Goal: Task Accomplishment & Management: Use online tool/utility

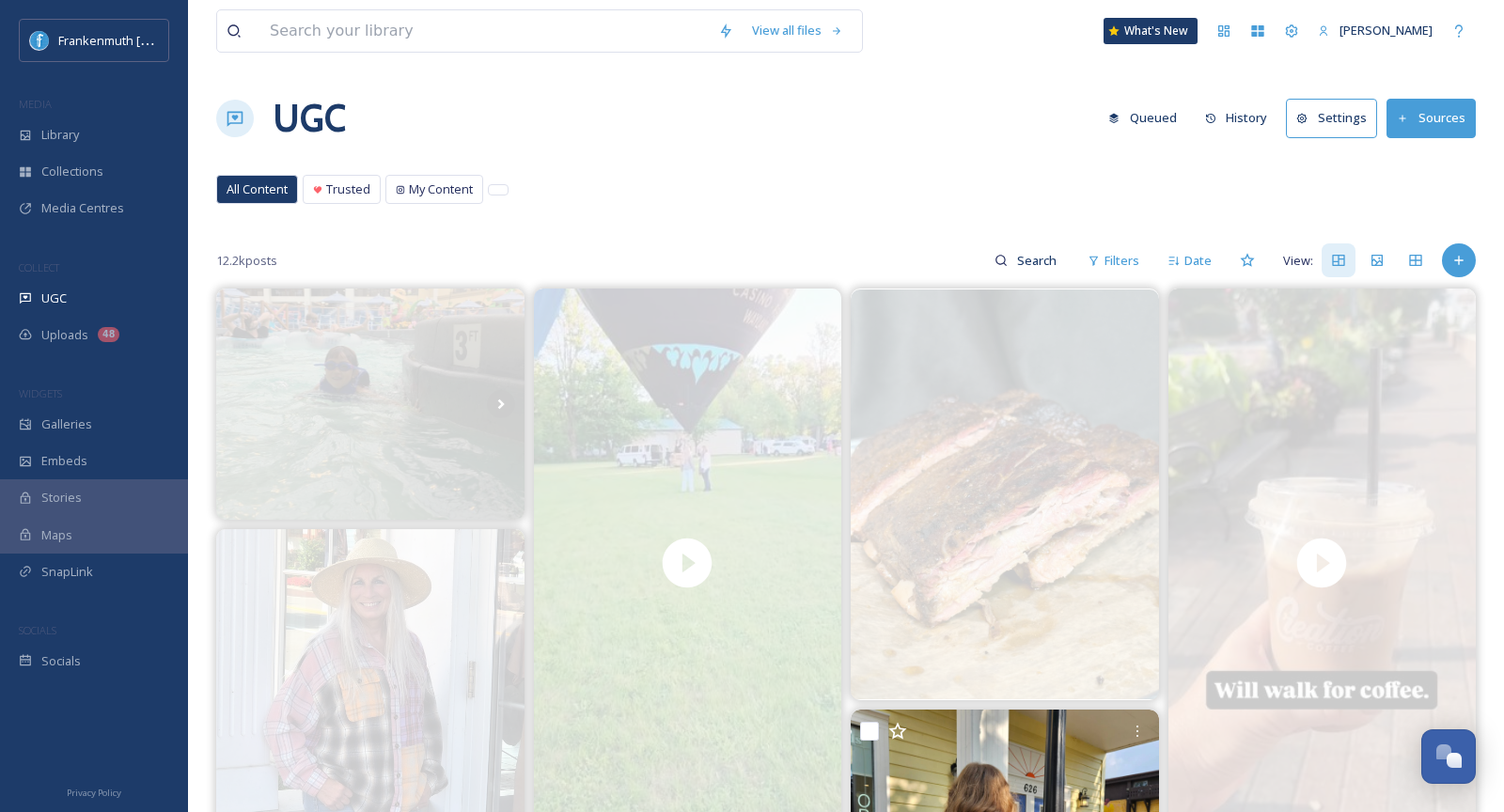
scroll to position [514, 0]
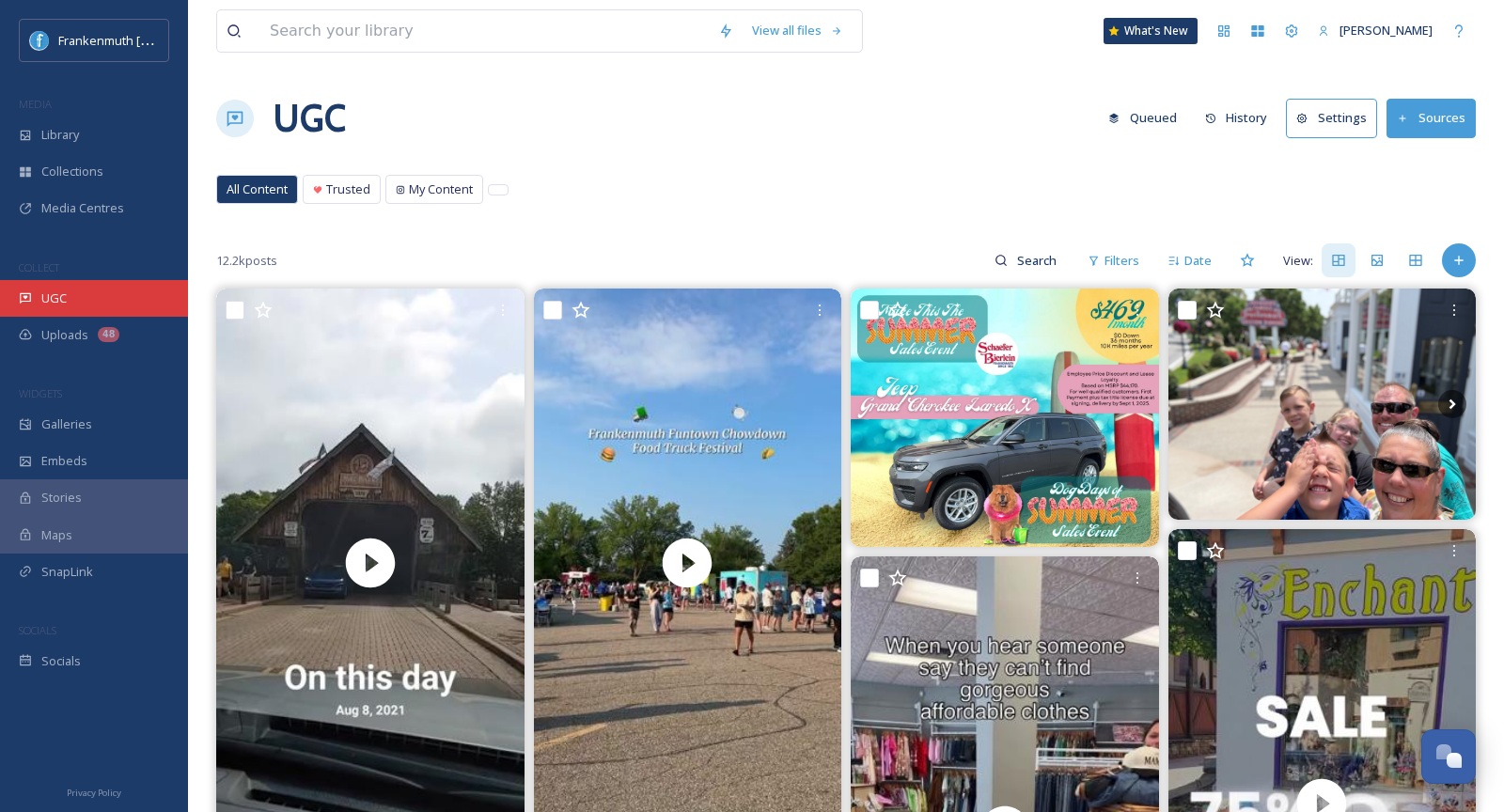
click at [62, 298] on span "UGC" at bounding box center [54, 298] width 26 height 18
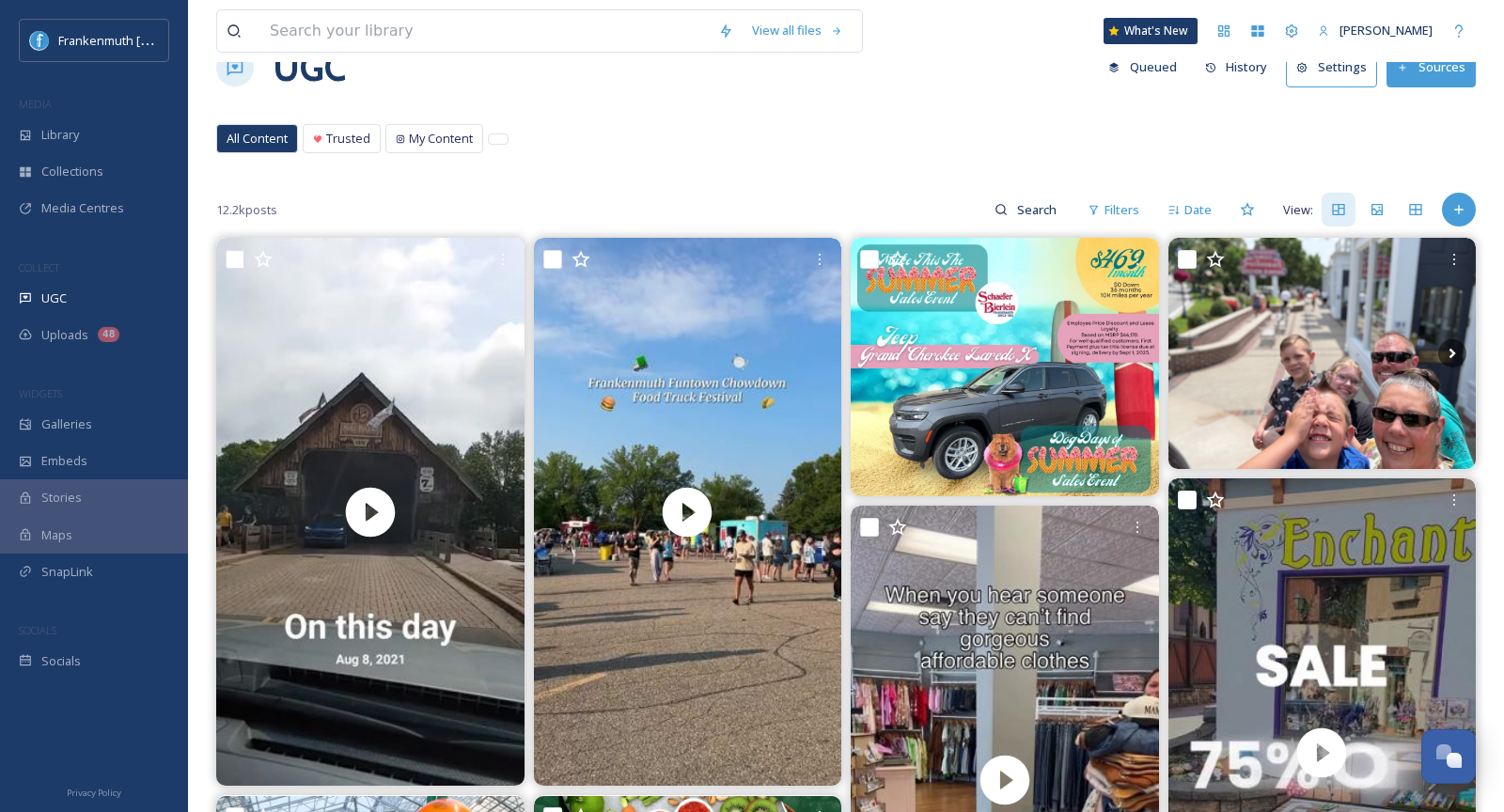
scroll to position [74, 0]
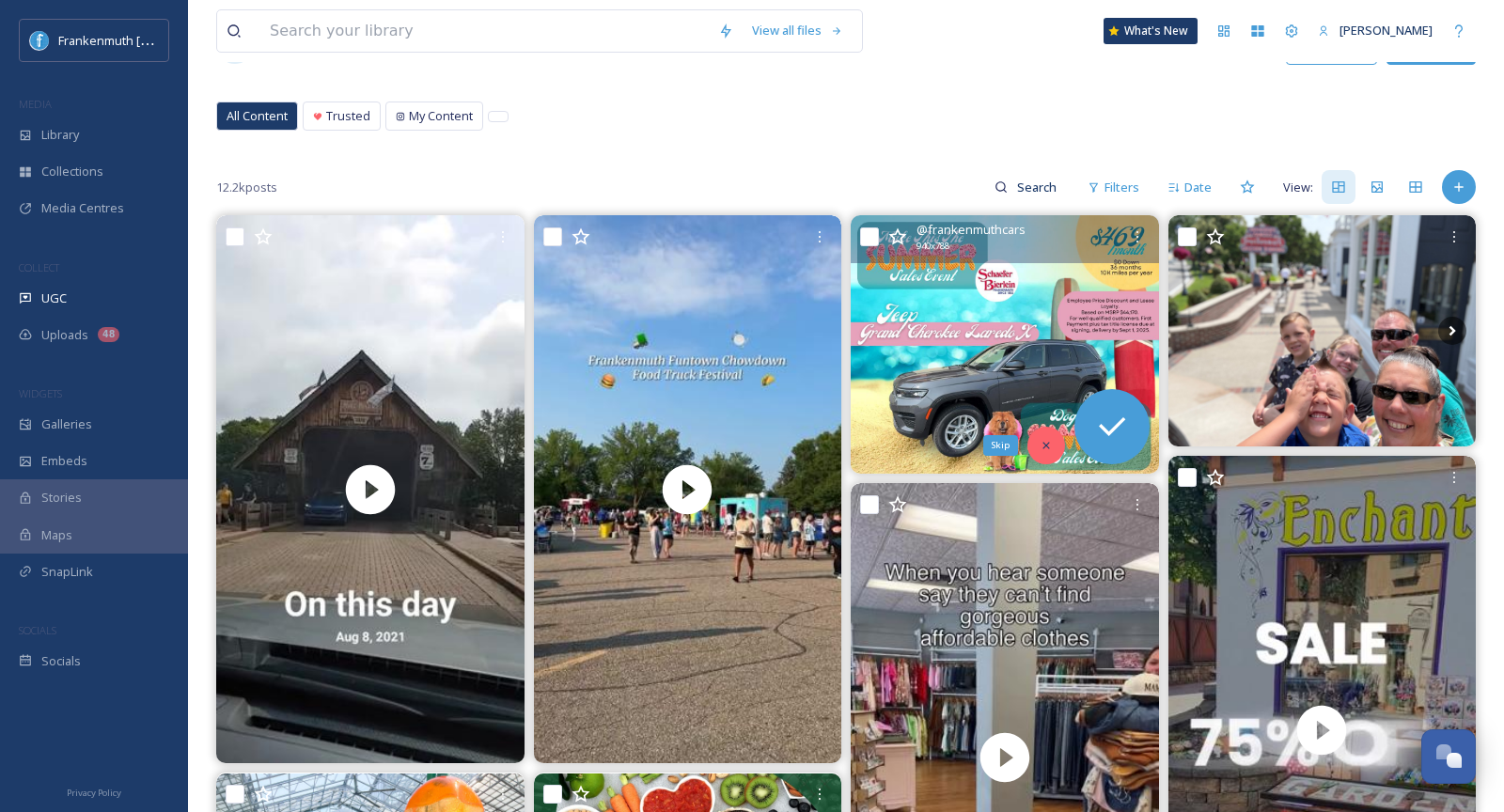
click at [1044, 444] on icon at bounding box center [1045, 445] width 7 height 7
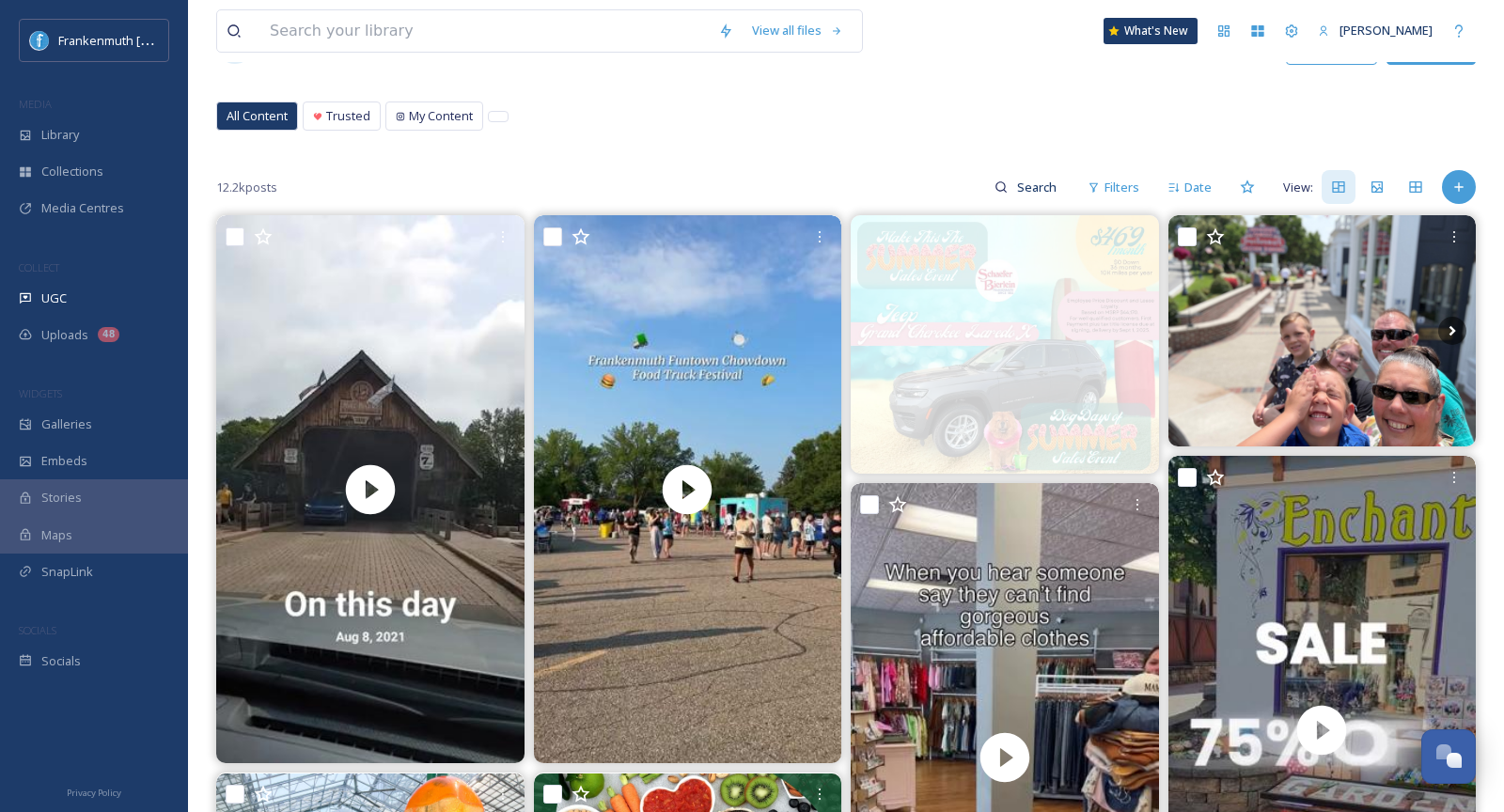
scroll to position [141, 0]
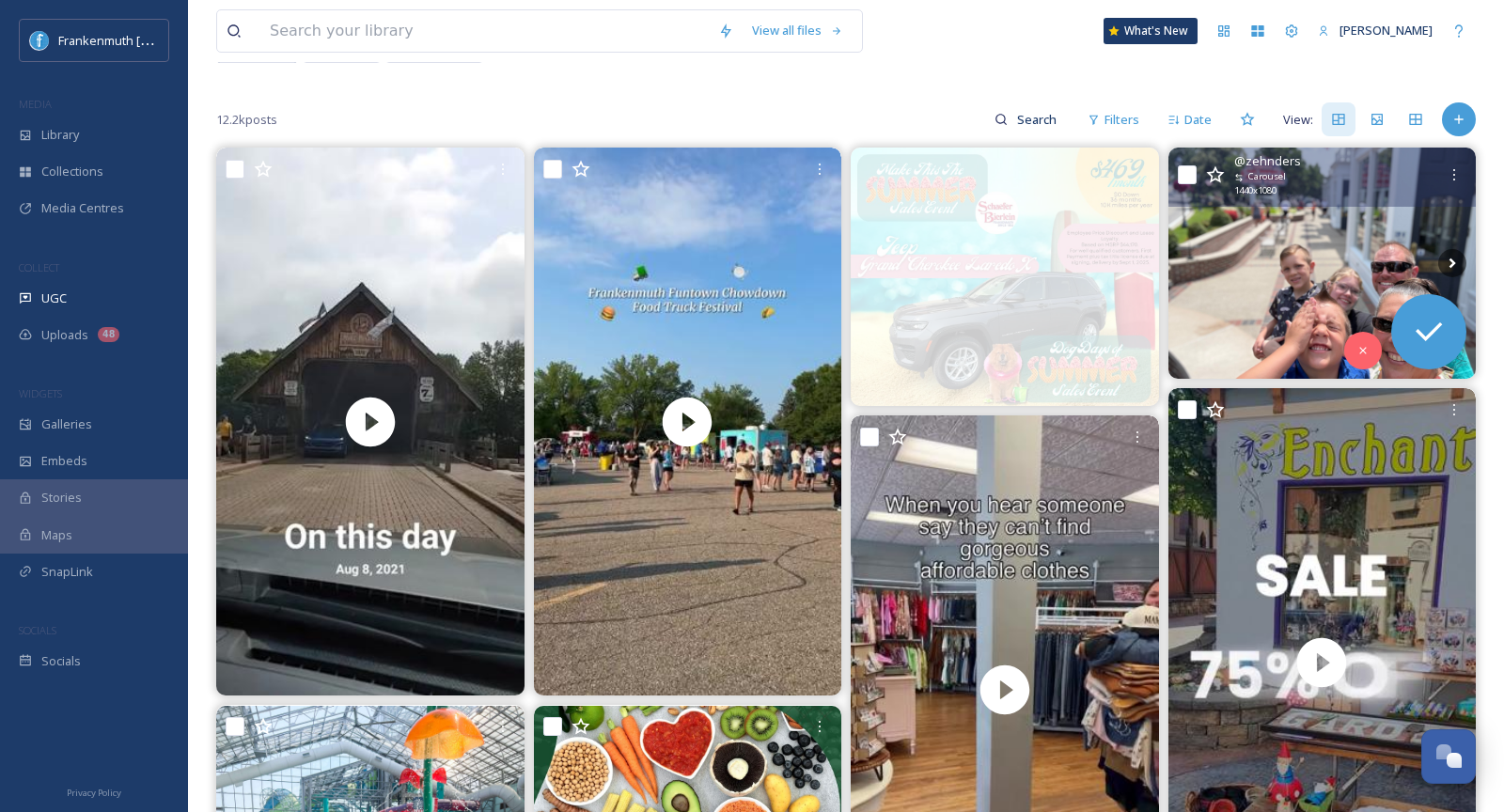
click at [1331, 289] on img at bounding box center [1323, 262] width 308 height 231
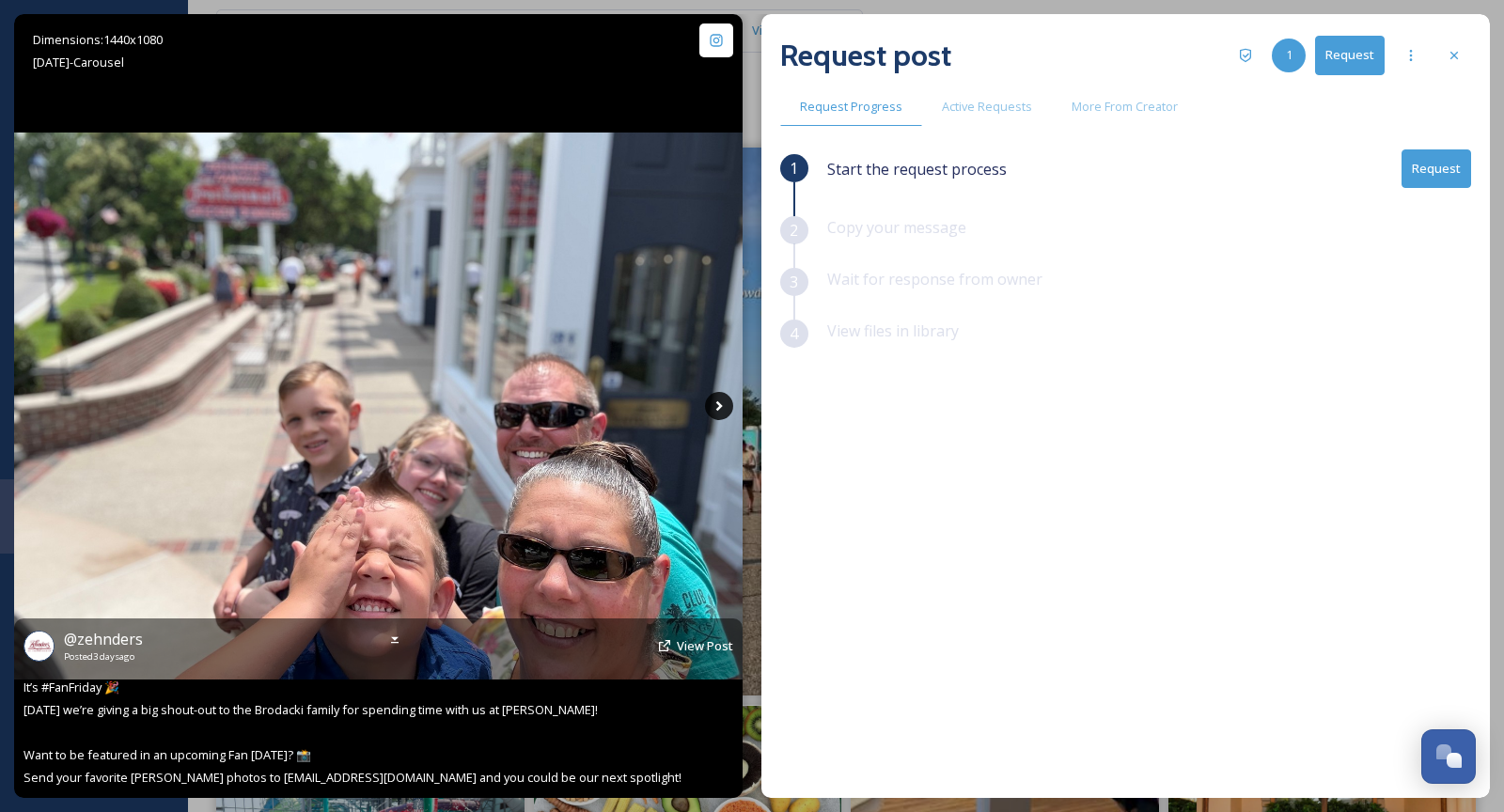
click at [722, 410] on icon at bounding box center [719, 406] width 28 height 28
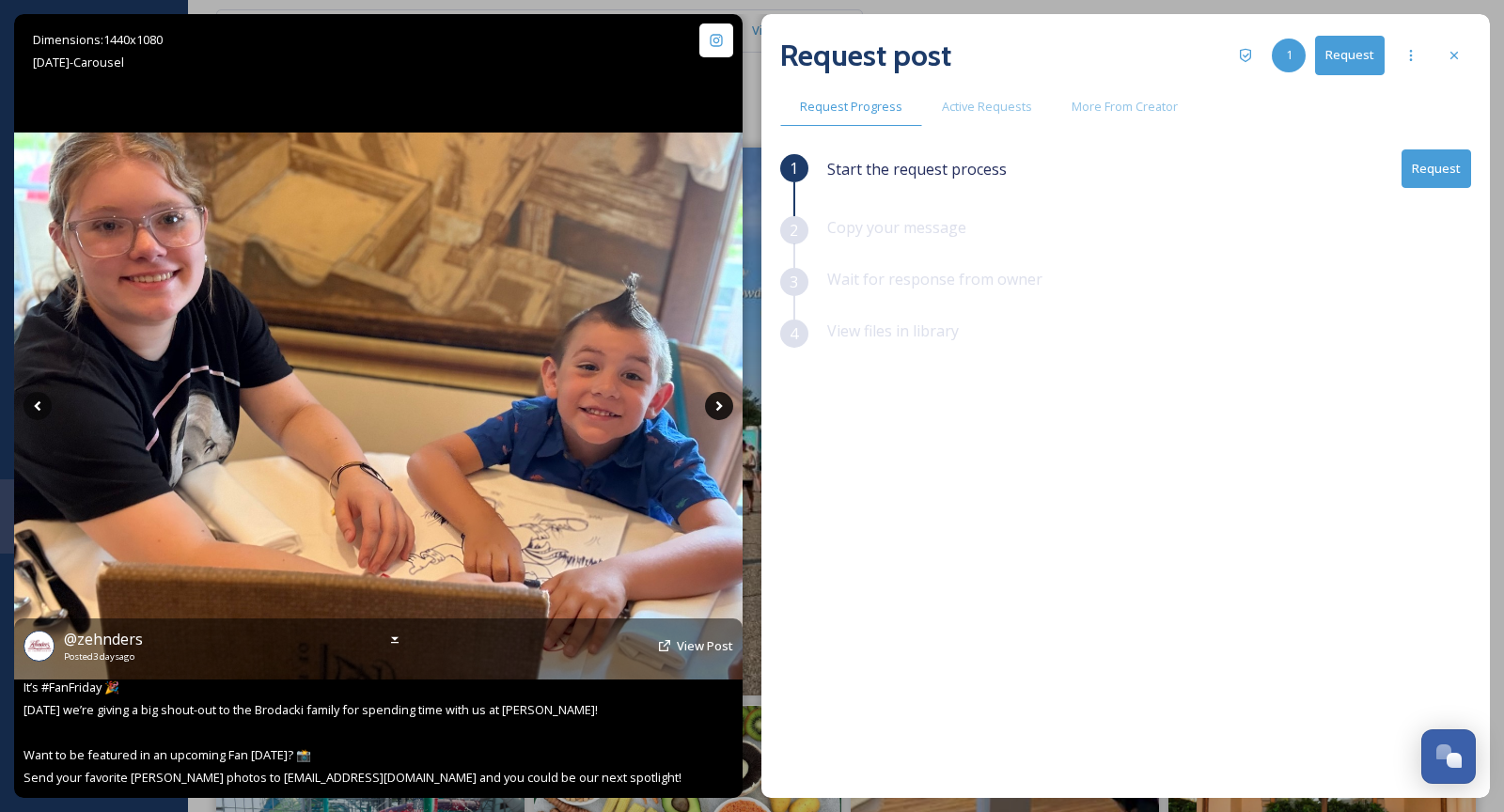
click at [722, 407] on icon at bounding box center [719, 406] width 28 height 28
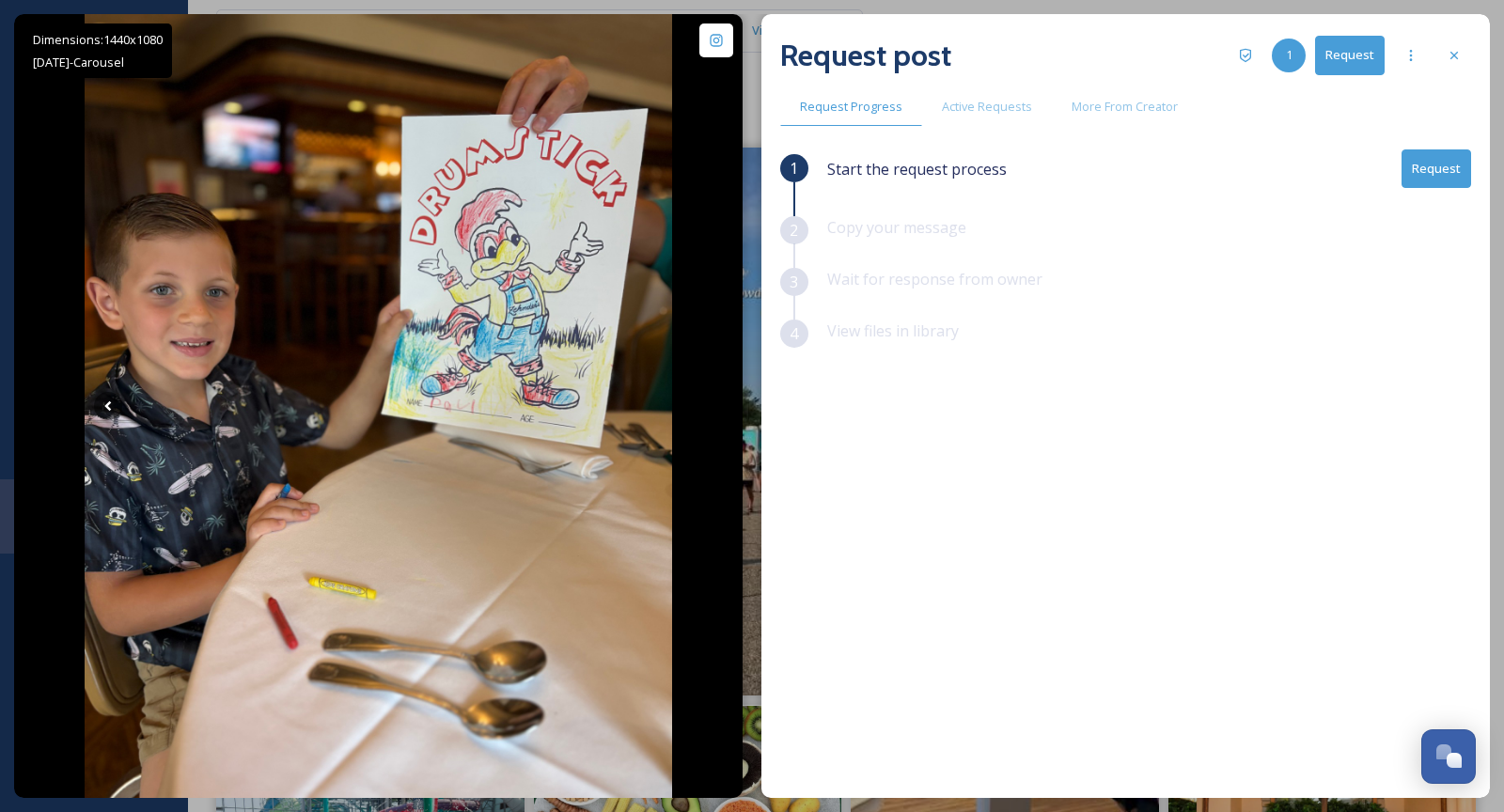
click at [1435, 155] on button "Request" at bounding box center [1436, 168] width 70 height 38
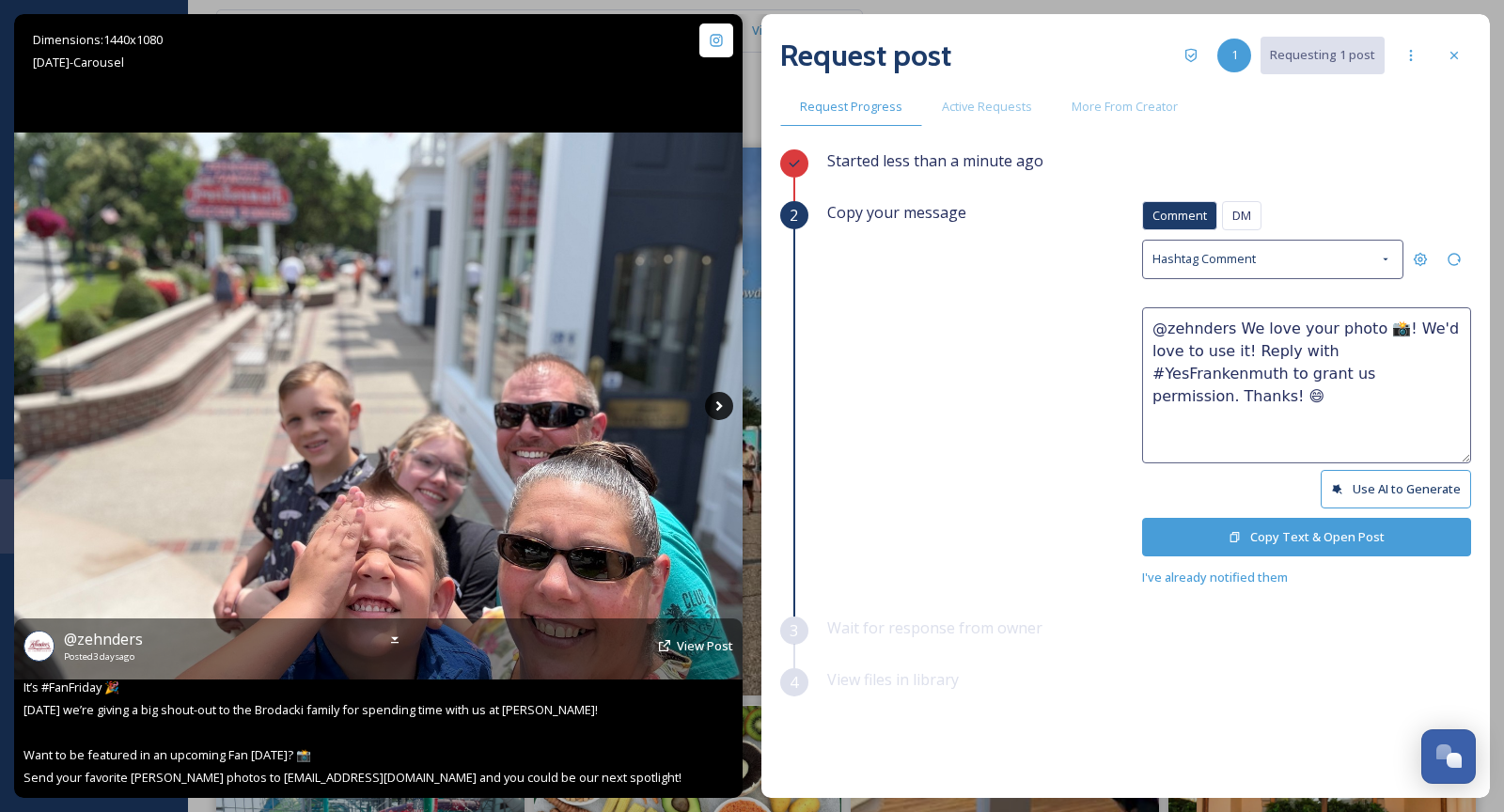
click at [721, 412] on icon at bounding box center [719, 406] width 28 height 28
click at [717, 406] on icon at bounding box center [719, 406] width 28 height 28
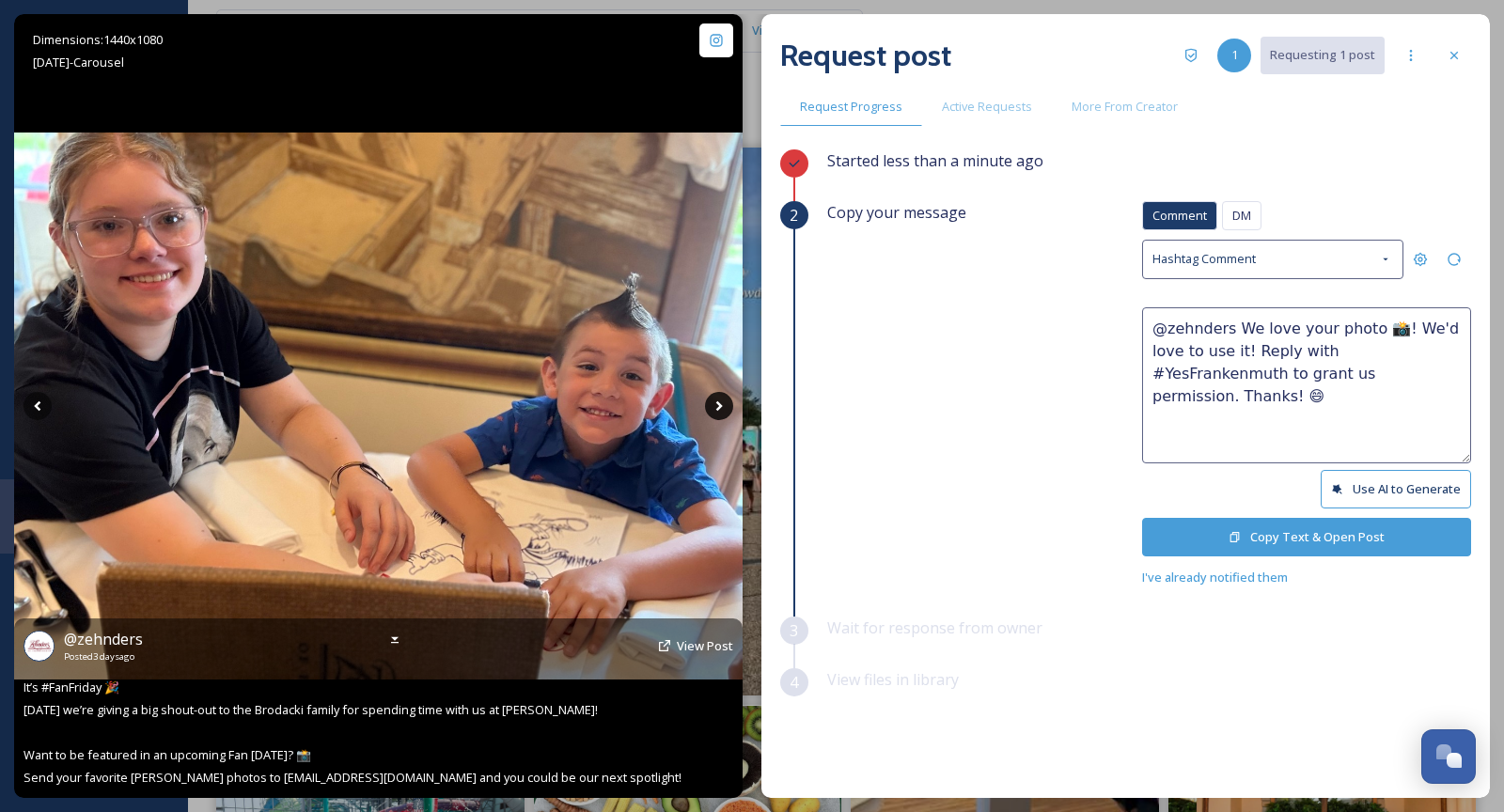
click at [717, 406] on icon at bounding box center [719, 406] width 28 height 28
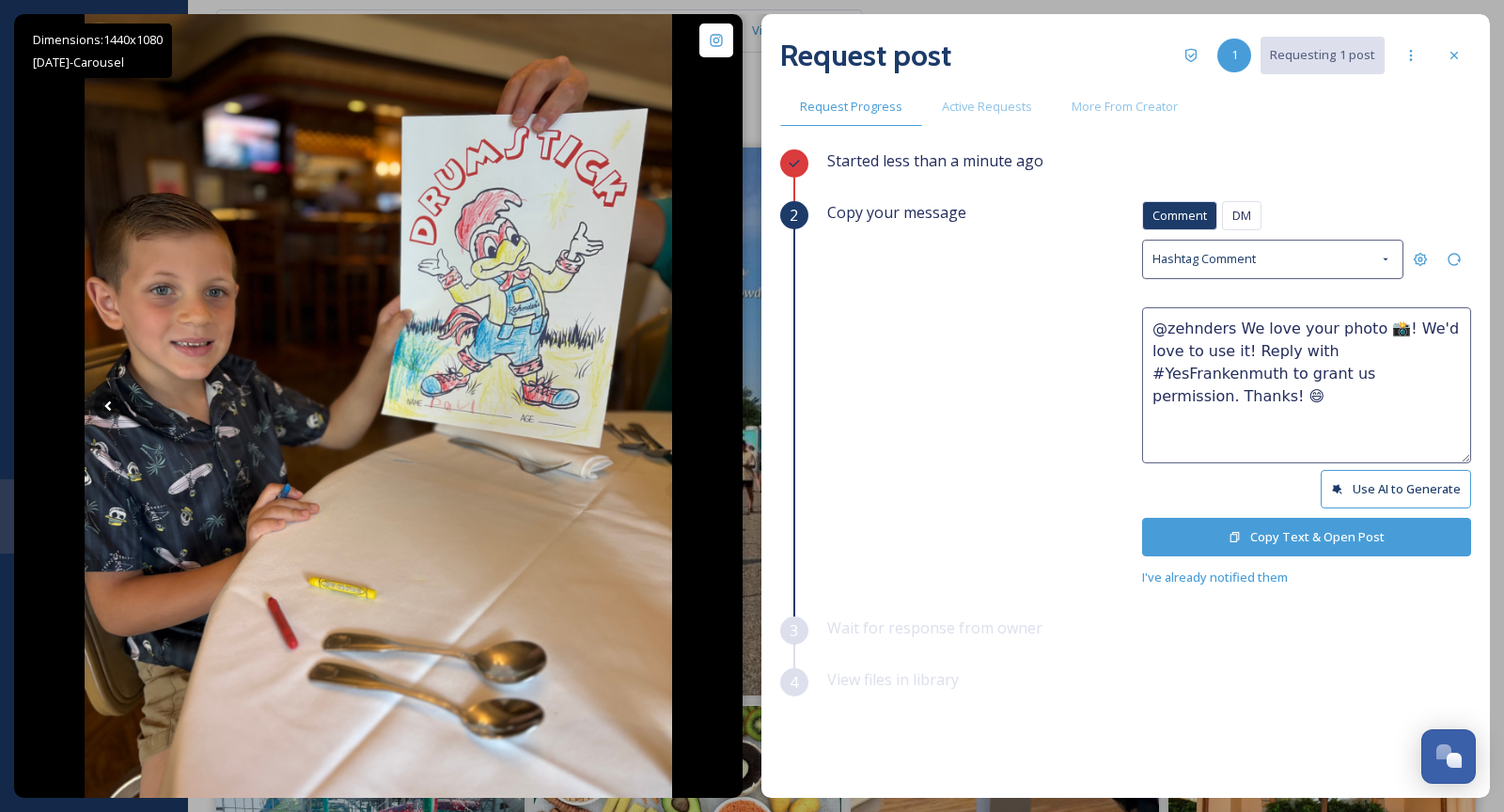
click at [1363, 326] on textarea "@zehnders We love your photo 📸! We'd love to use it! Reply with #YesFrankenmuth…" at bounding box center [1307, 385] width 329 height 156
click at [1238, 352] on textarea "@zehnders We love your photos 📸! We'd love to use it! Reply with #YesFrankenmut…" at bounding box center [1307, 385] width 329 height 156
type textarea "@zehnders We love your photos 📸! We'd love to use them! Reply with #YesFrankenm…"
click at [1282, 534] on button "Copy Text & Open Post" at bounding box center [1307, 536] width 329 height 38
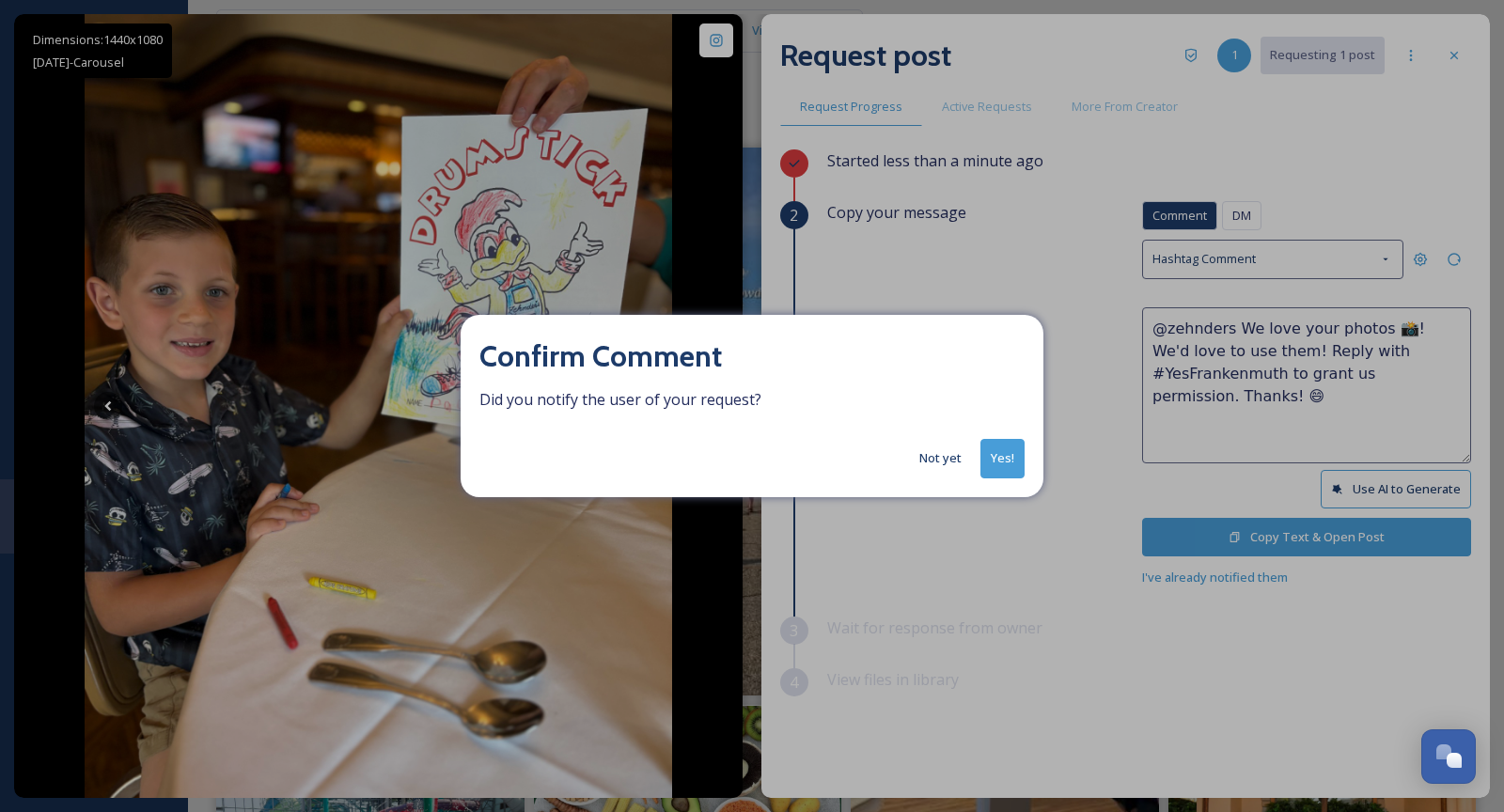
click at [995, 468] on button "Yes!" at bounding box center [1002, 458] width 44 height 38
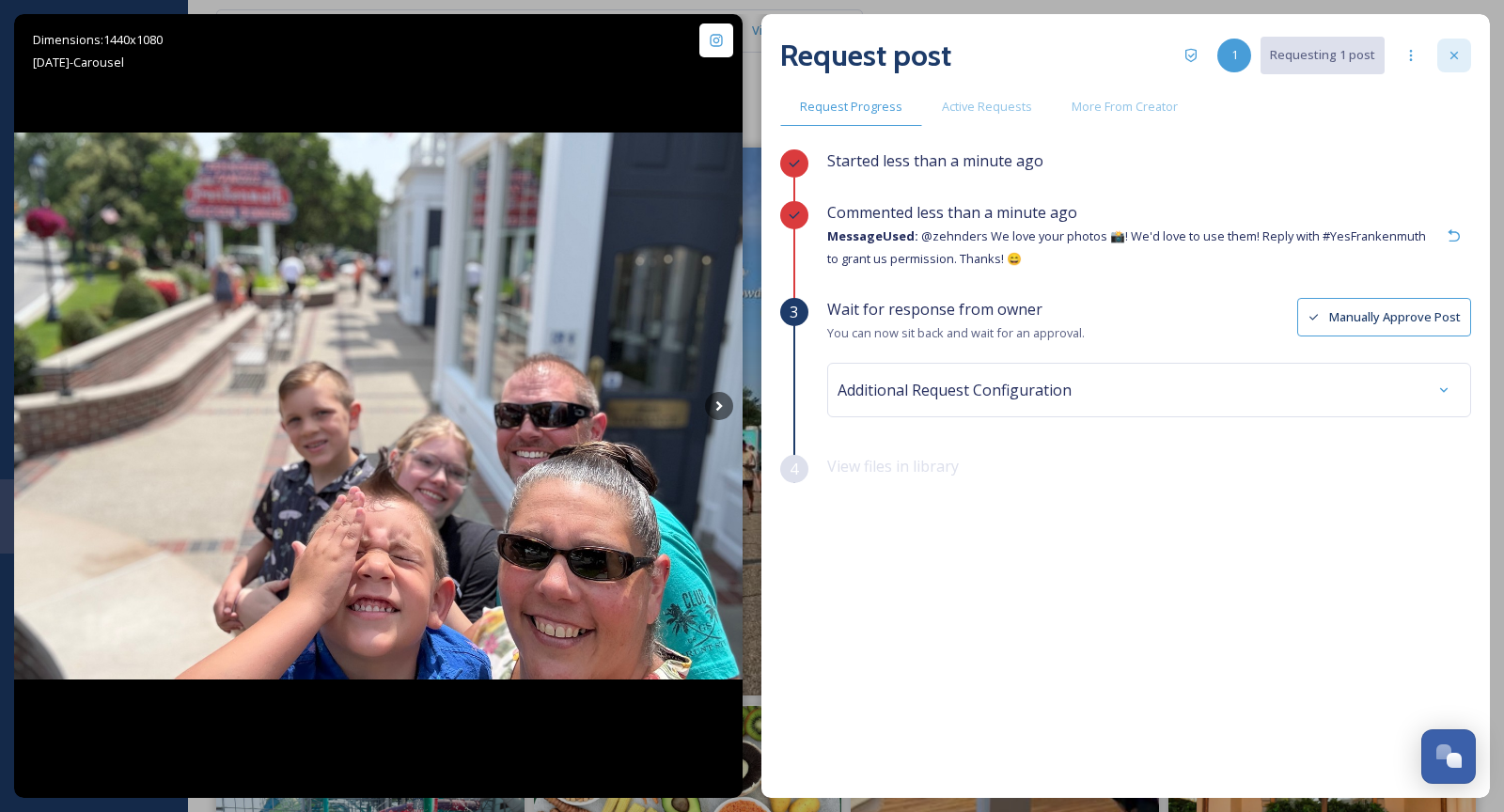
click at [1458, 62] on icon at bounding box center [1454, 55] width 15 height 15
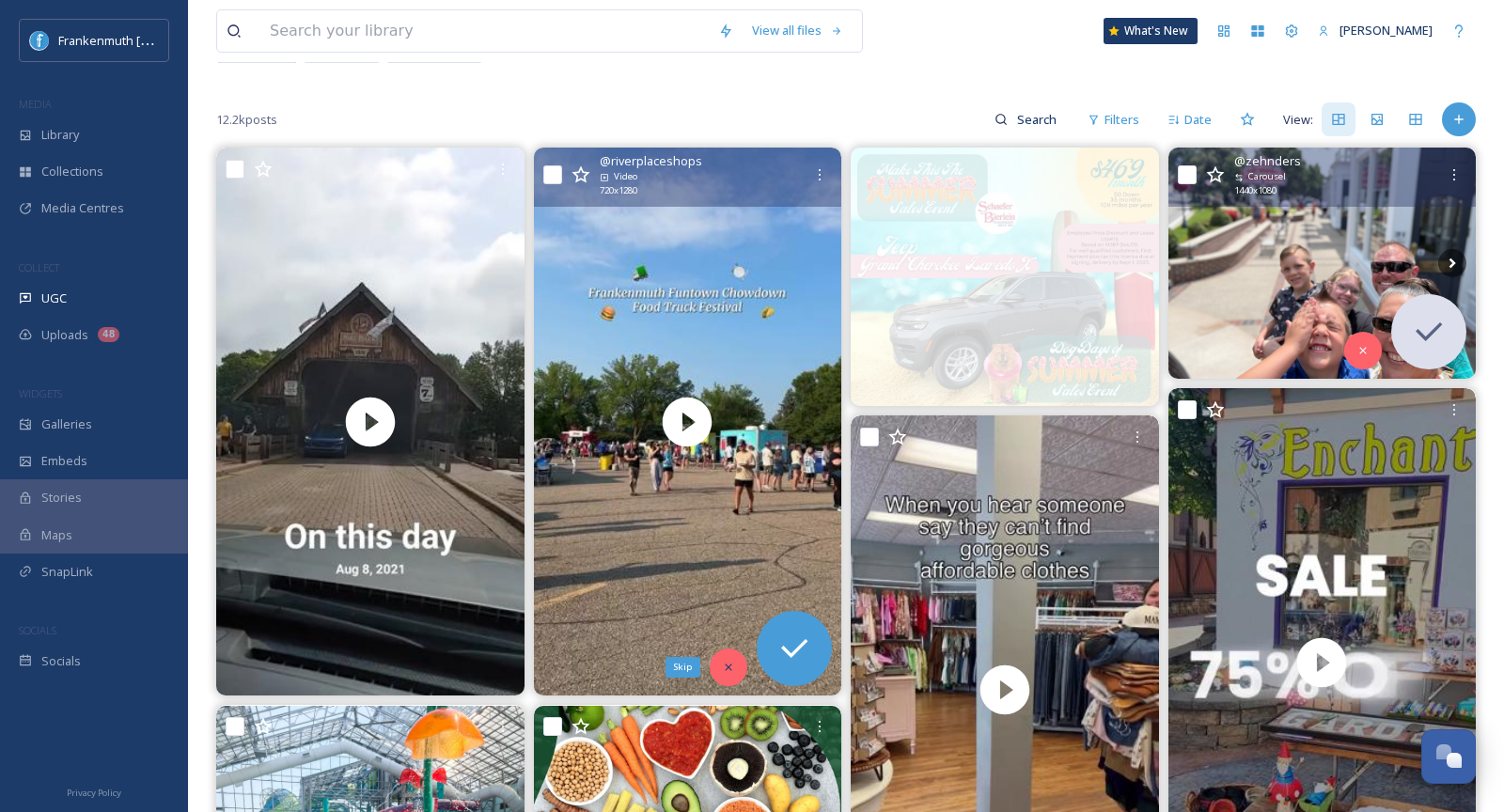
click at [726, 665] on icon at bounding box center [728, 668] width 7 height 7
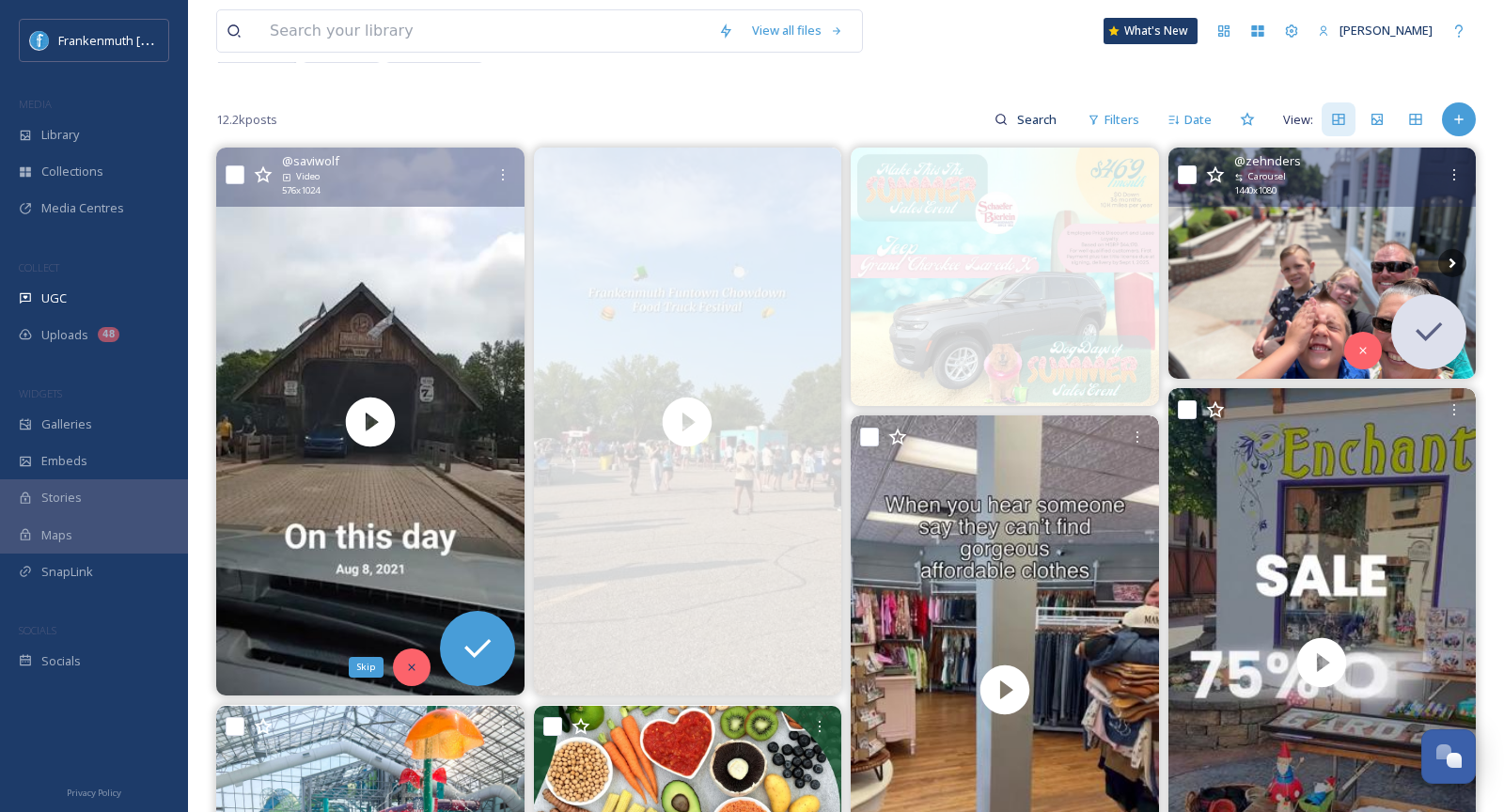
click at [418, 670] on div "Skip" at bounding box center [412, 667] width 37 height 37
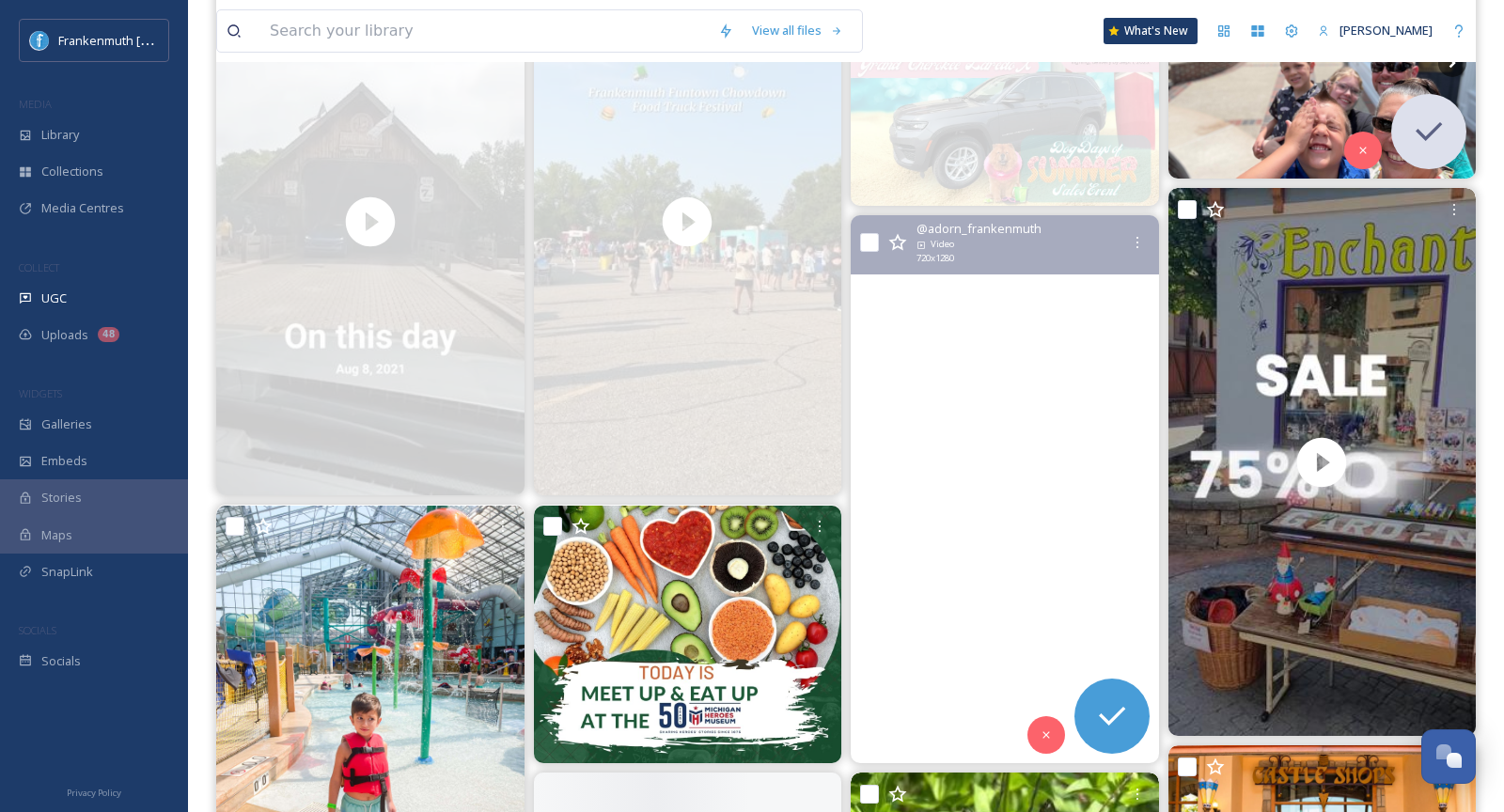
scroll to position [343, 0]
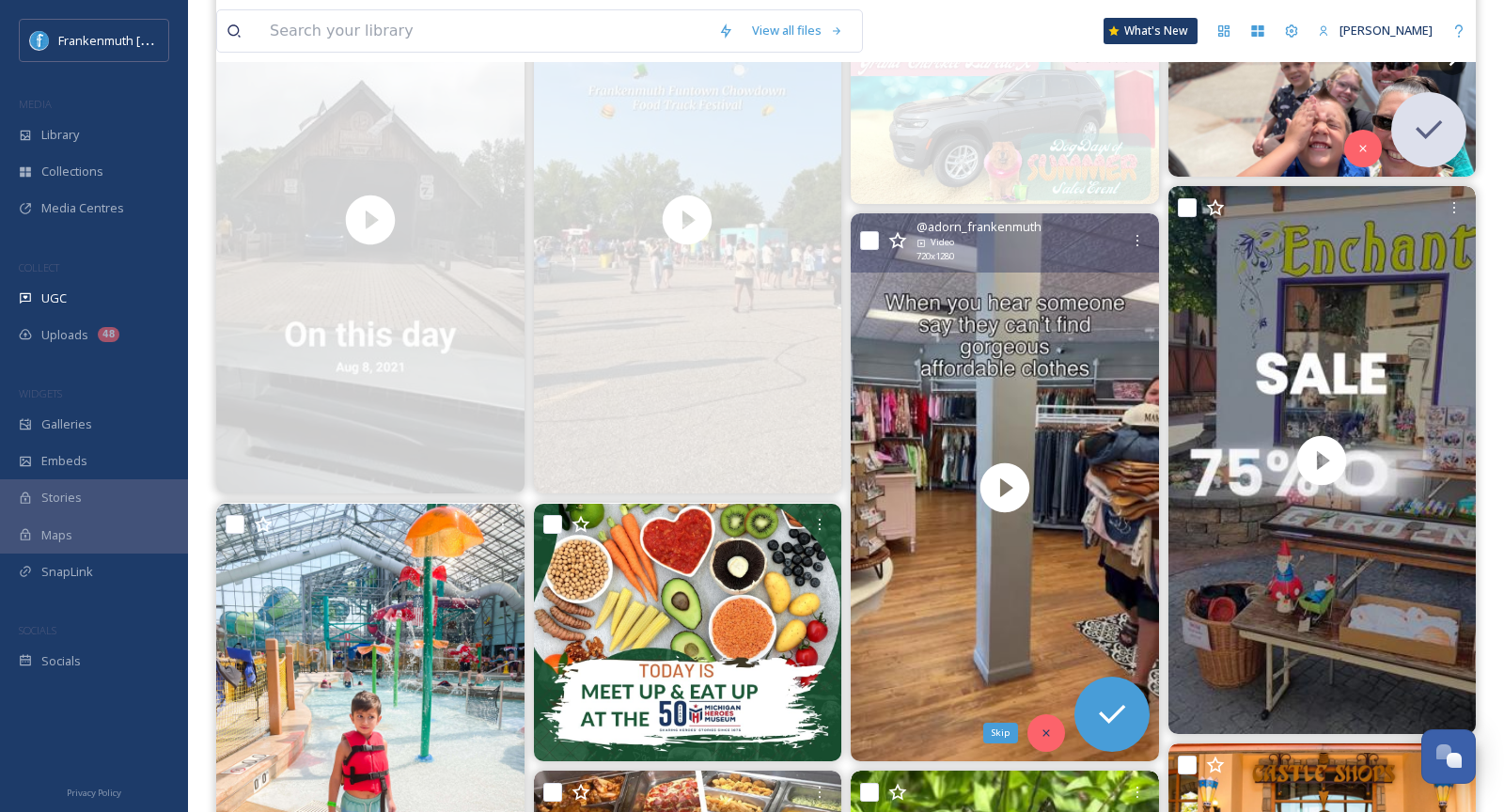
click at [1033, 729] on div "Skip" at bounding box center [1046, 732] width 37 height 37
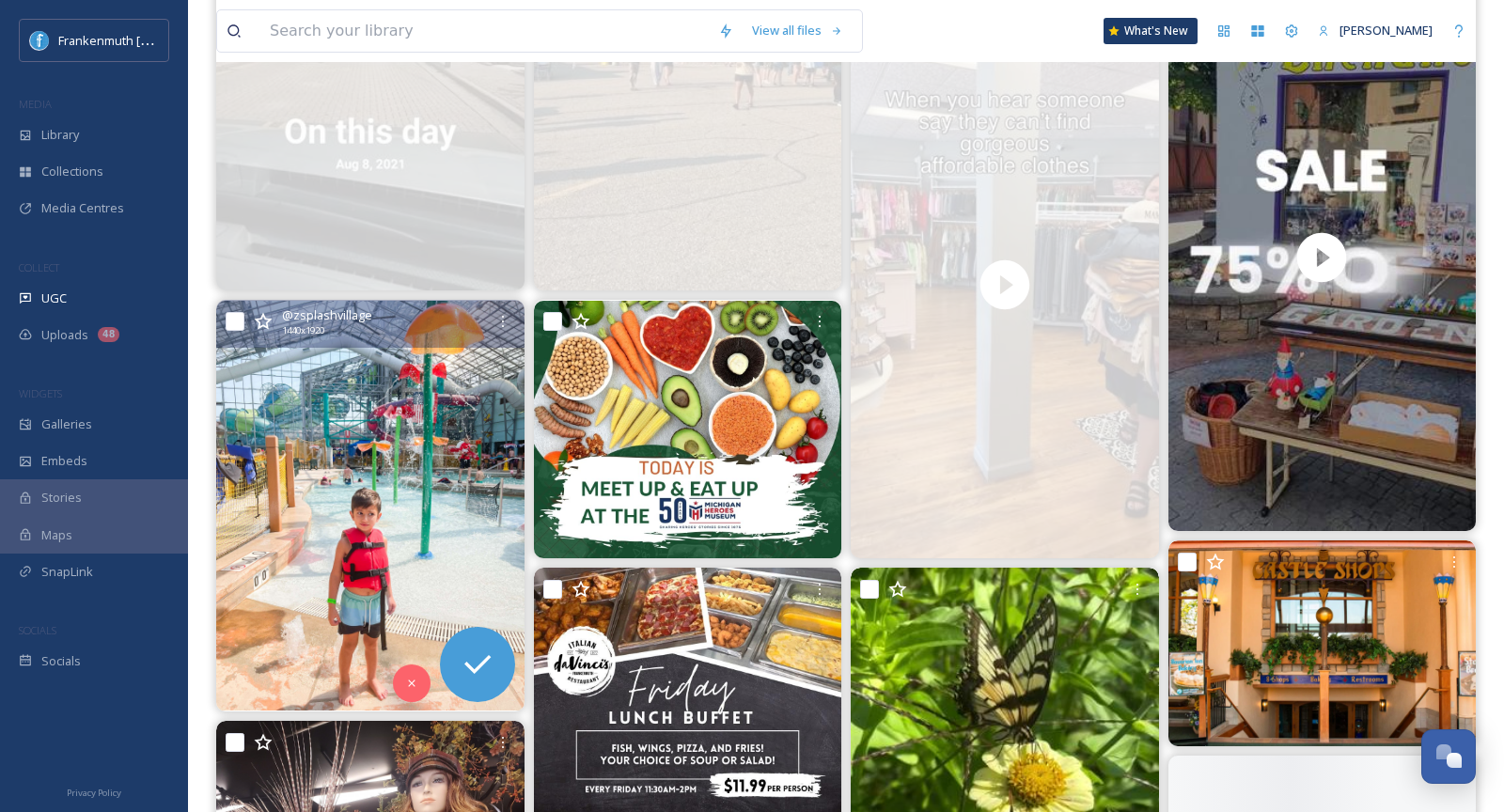
scroll to position [547, 0]
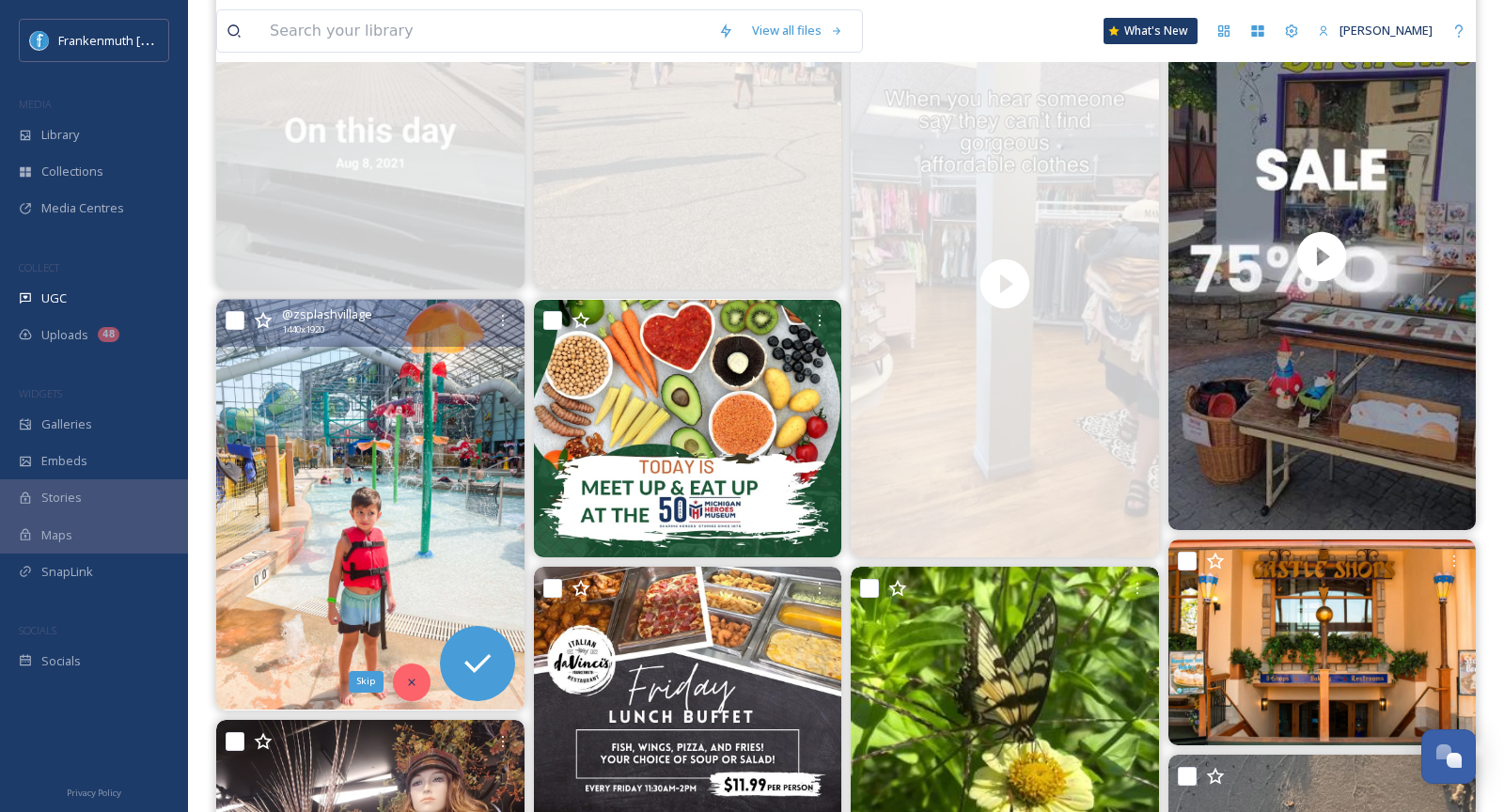
click at [408, 684] on icon at bounding box center [412, 681] width 13 height 13
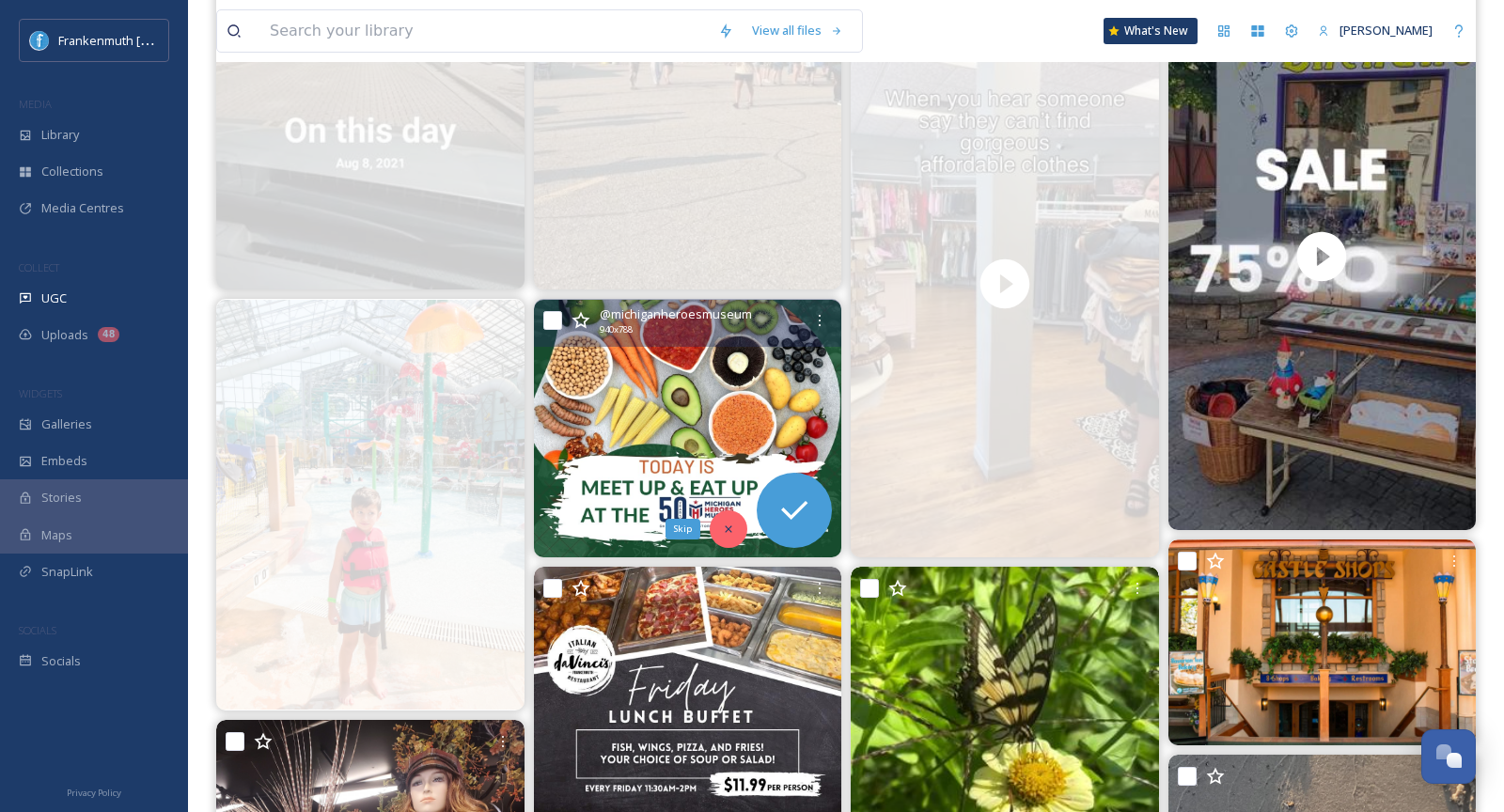
click at [731, 524] on icon at bounding box center [728, 528] width 13 height 13
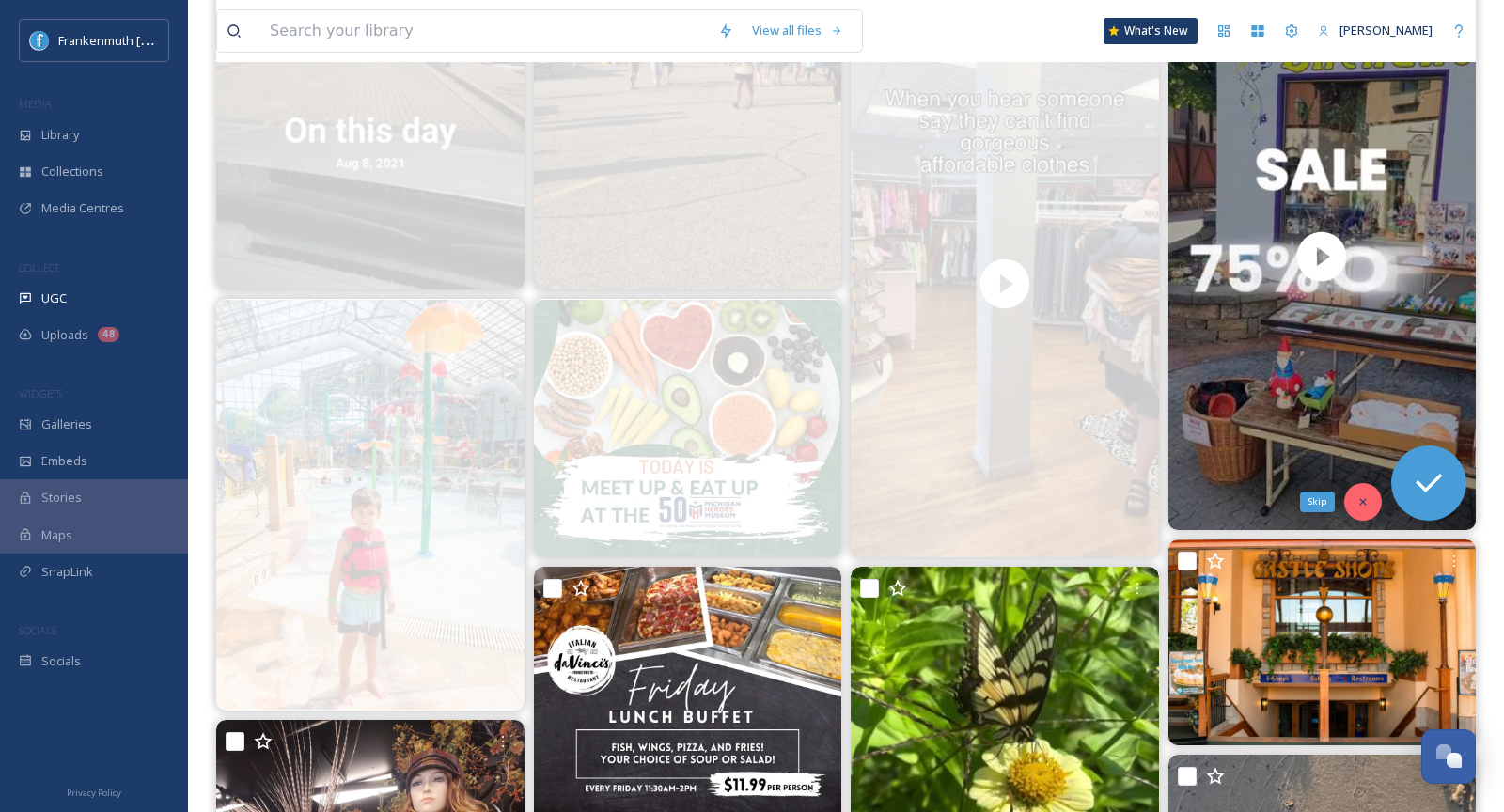
click at [1371, 497] on div "Skip" at bounding box center [1364, 502] width 37 height 37
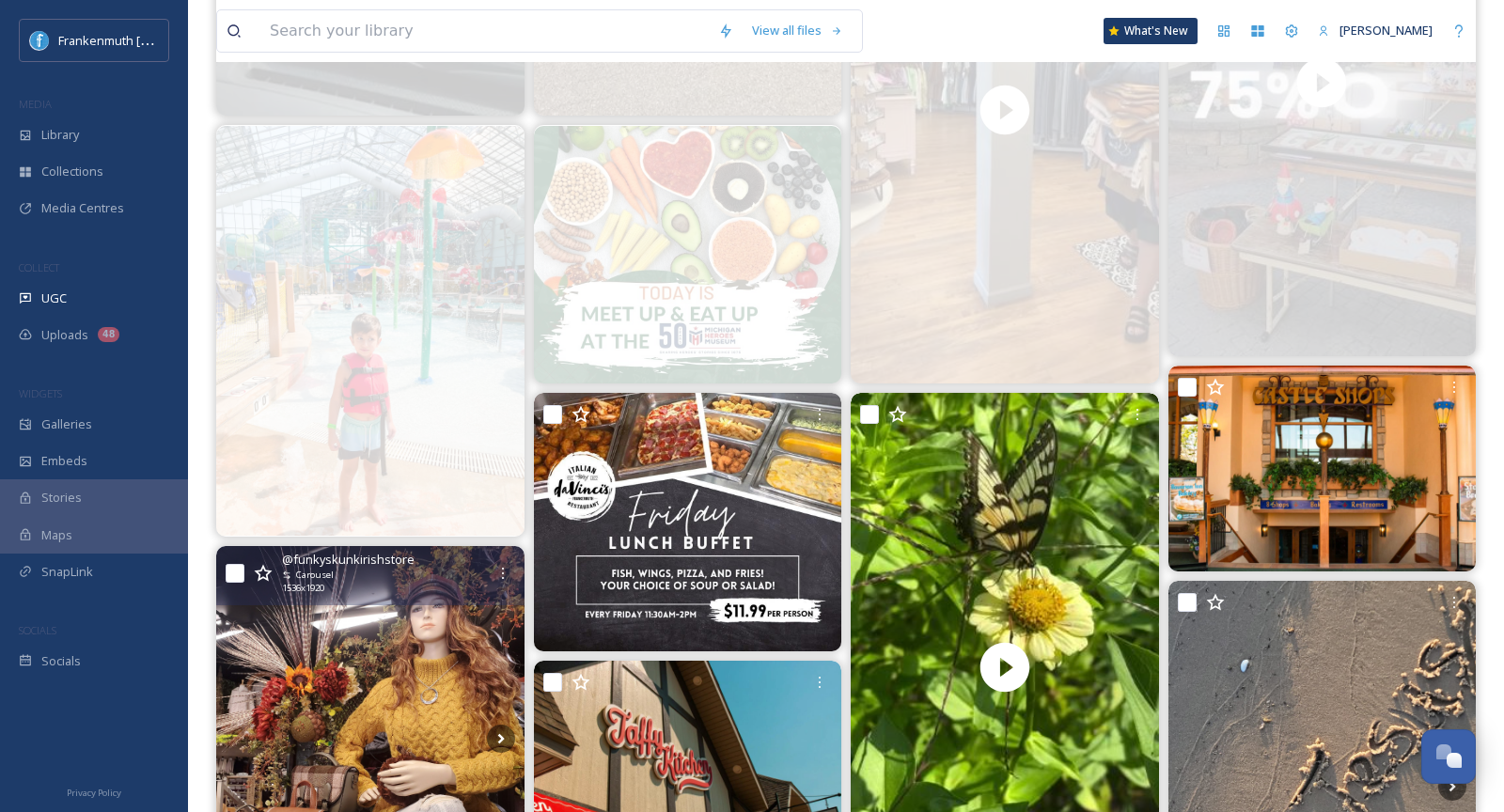
scroll to position [895, 0]
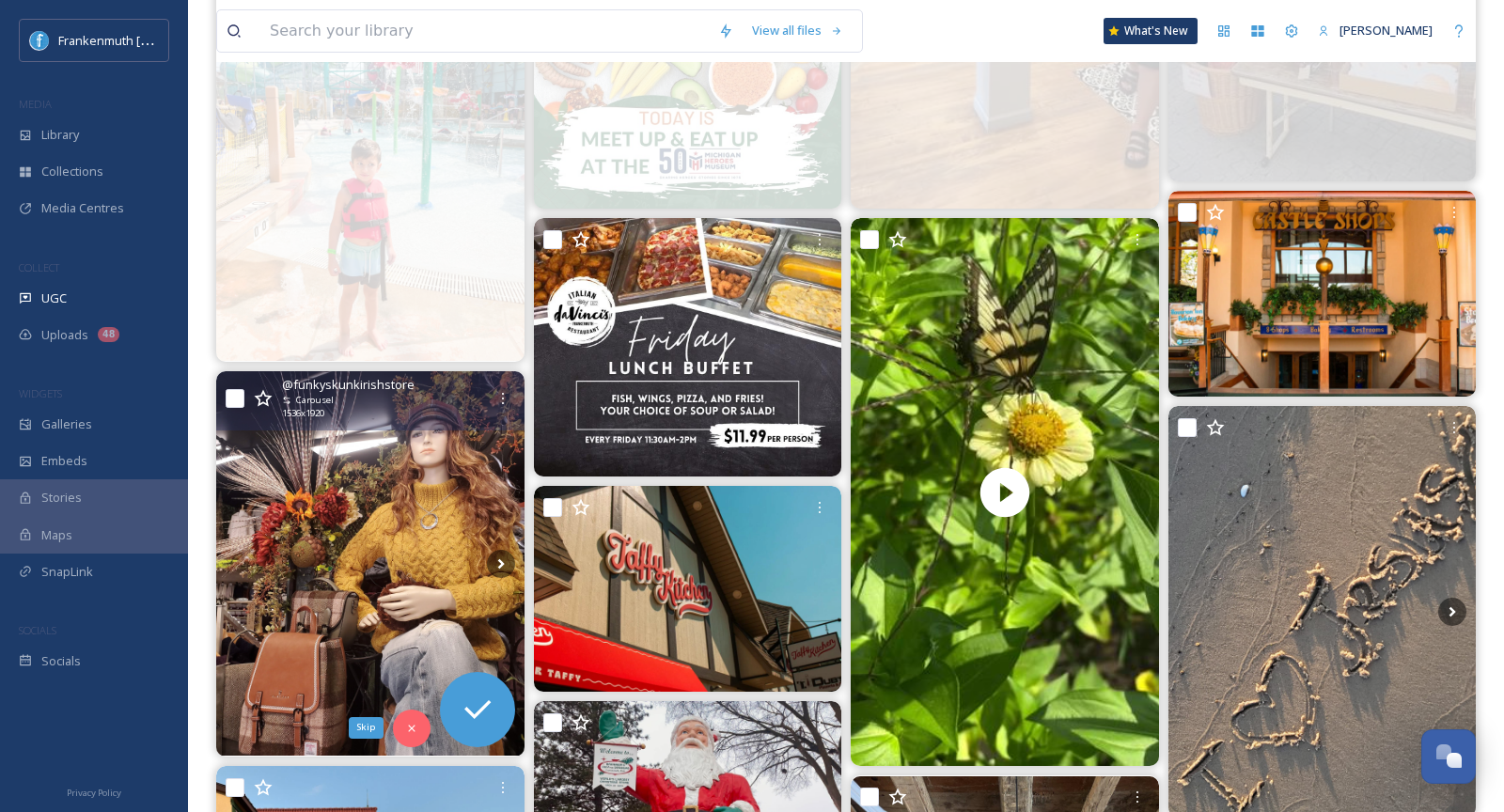
click at [395, 732] on div "Skip" at bounding box center [412, 729] width 37 height 37
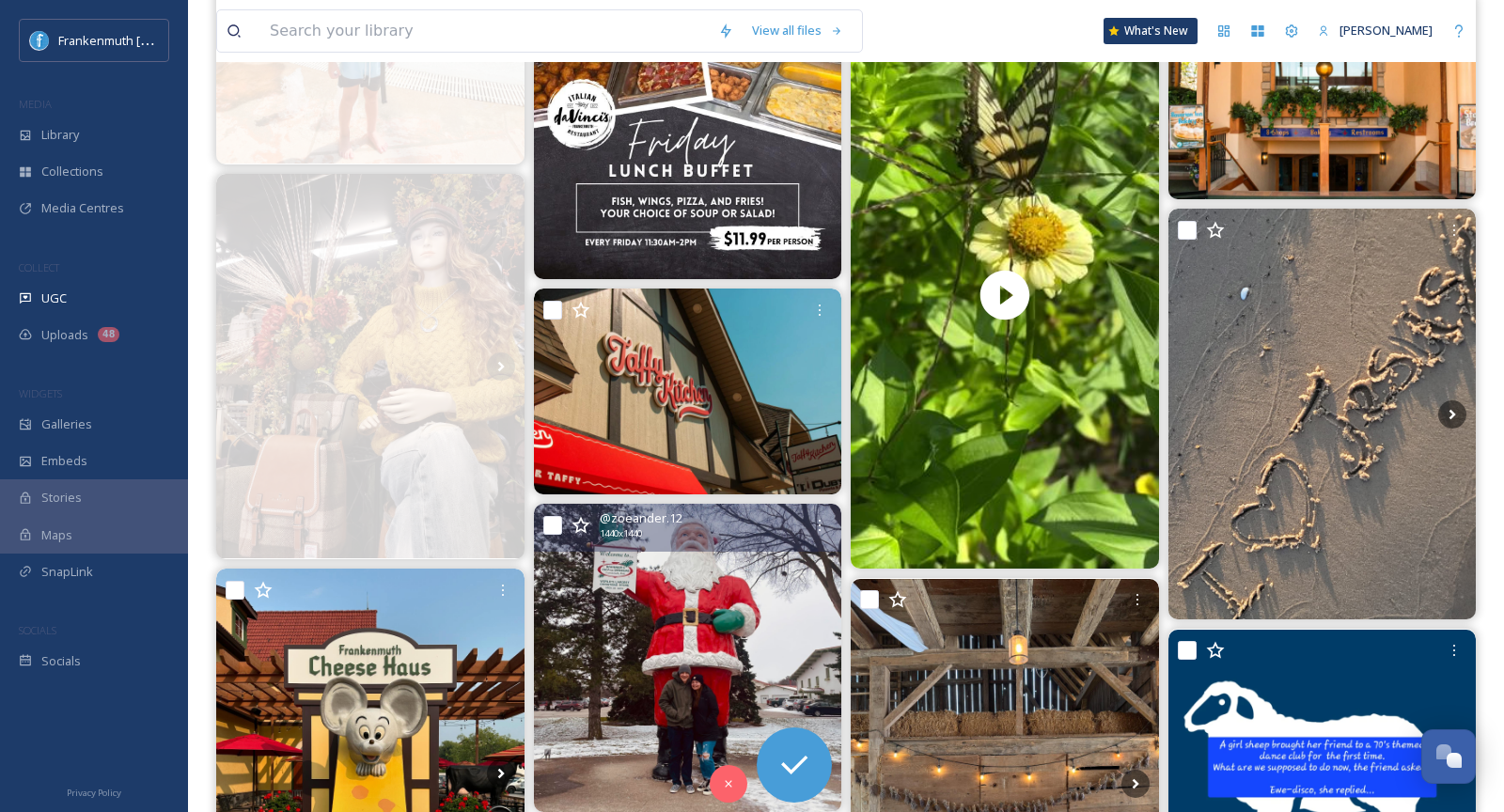
scroll to position [1144, 0]
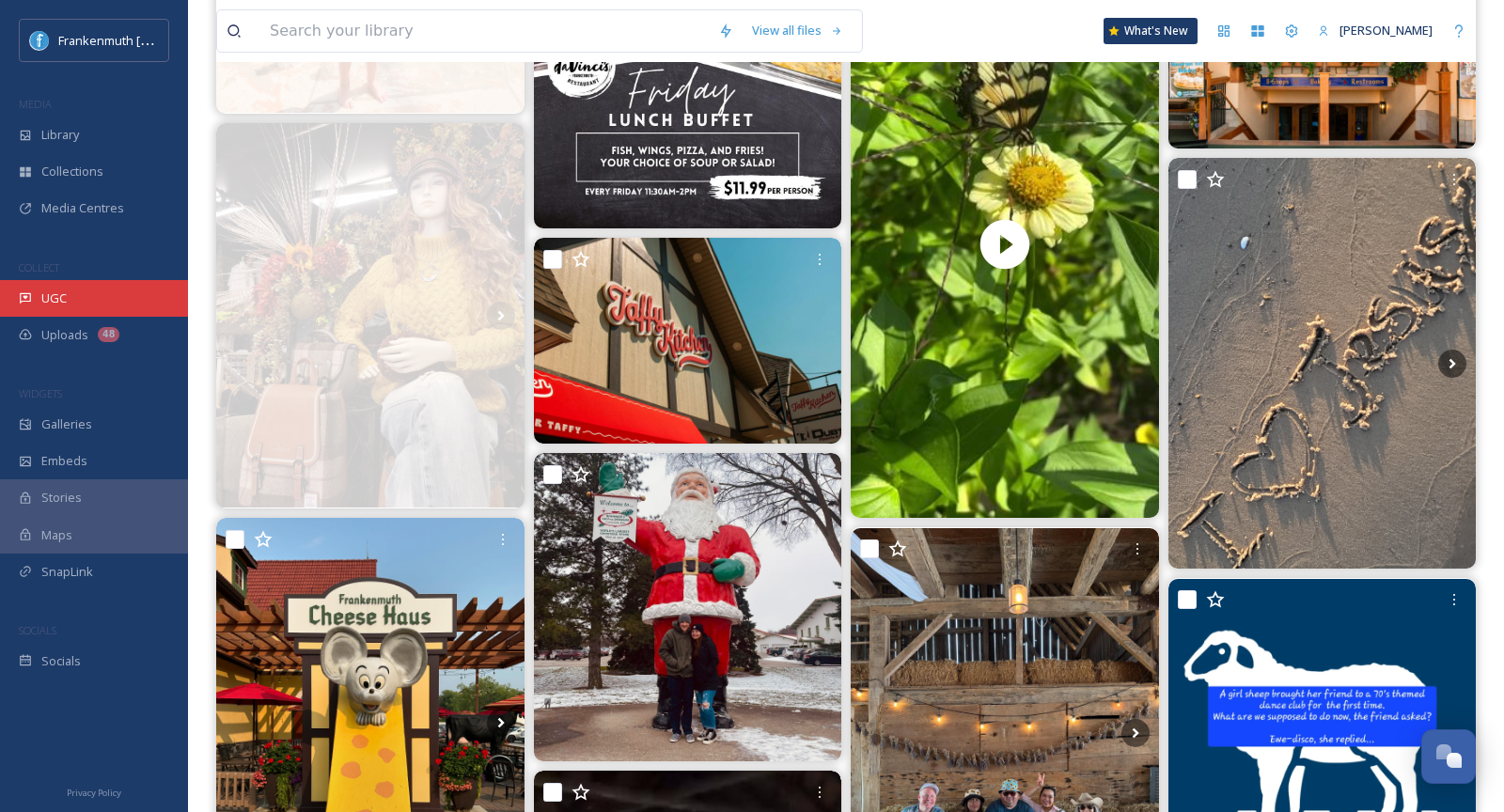
click at [103, 290] on div "UGC" at bounding box center [93, 298] width 188 height 36
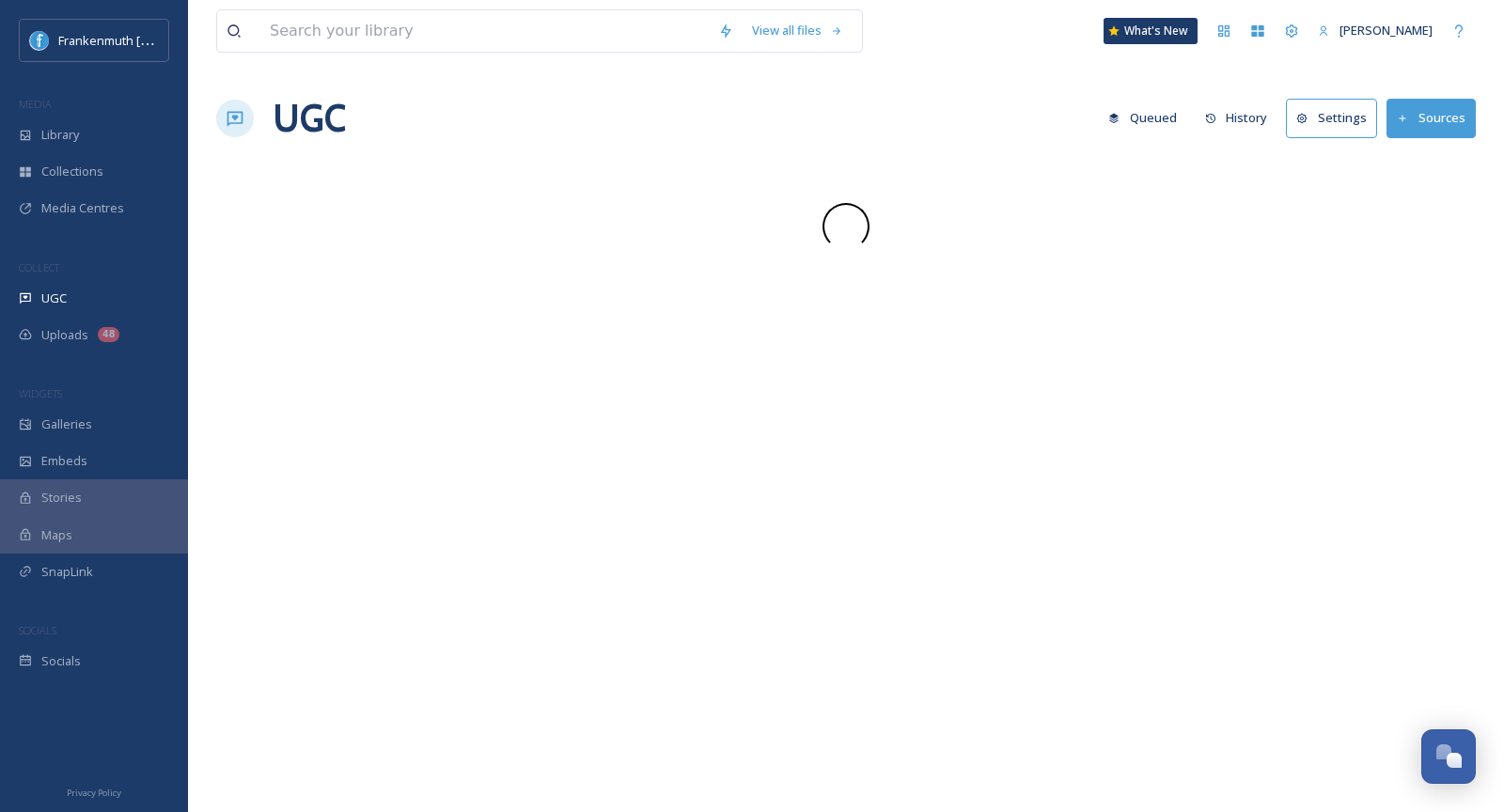
click at [103, 290] on div "UGC" at bounding box center [93, 298] width 188 height 36
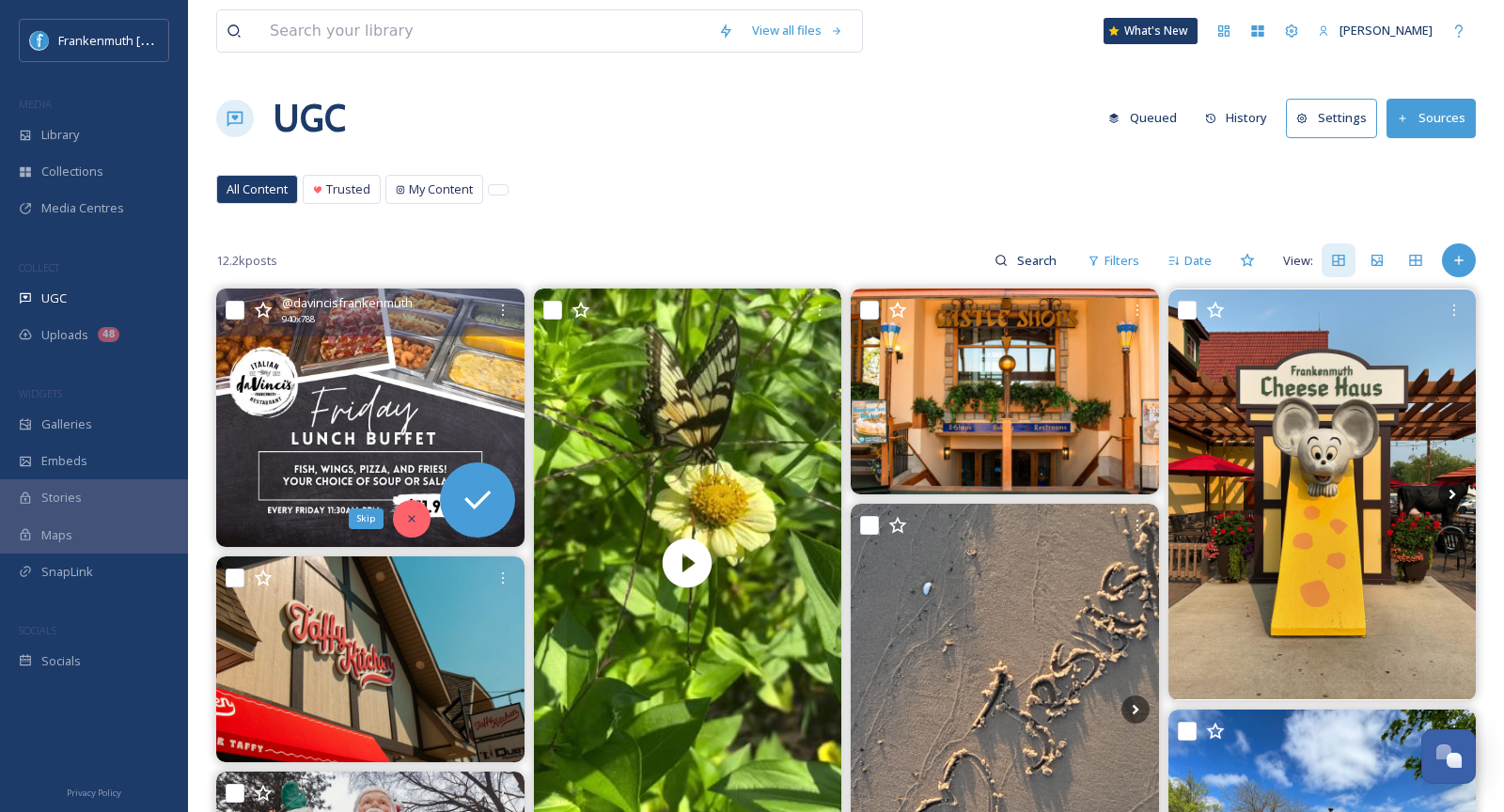
click at [408, 519] on icon at bounding box center [411, 517] width 7 height 7
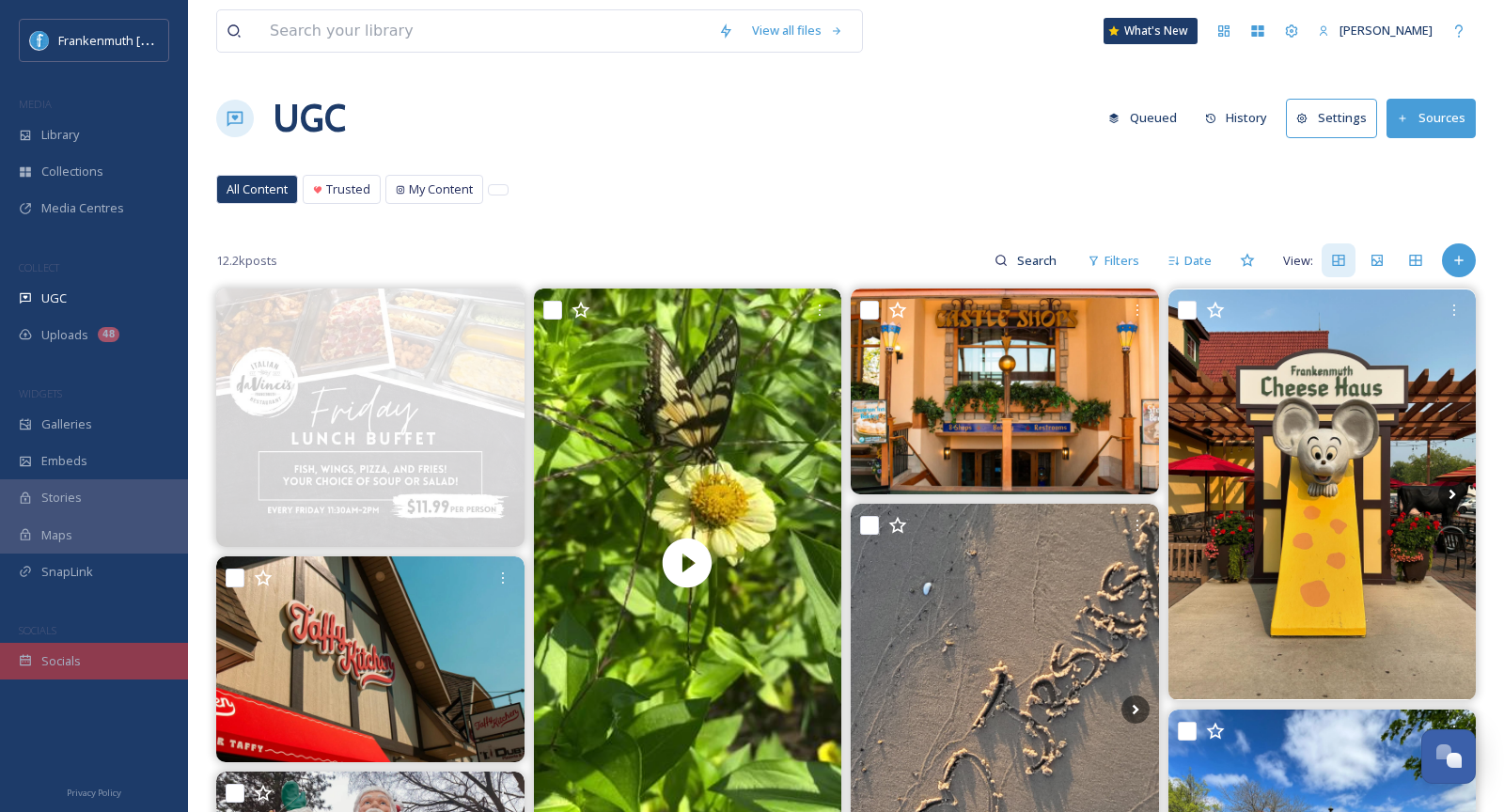
click at [84, 658] on div "Socials" at bounding box center [93, 661] width 188 height 36
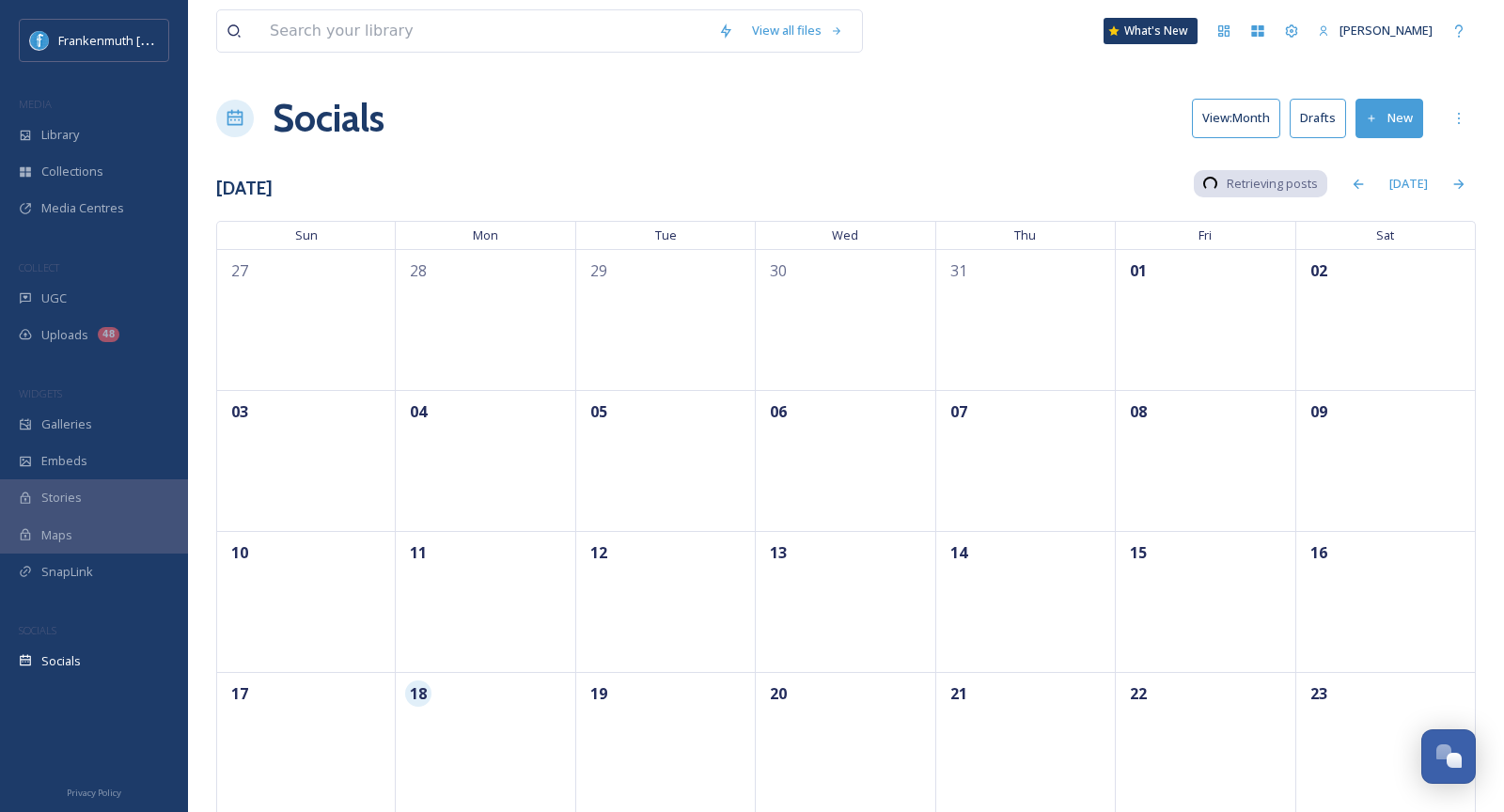
click at [84, 658] on div "Socials" at bounding box center [93, 661] width 188 height 36
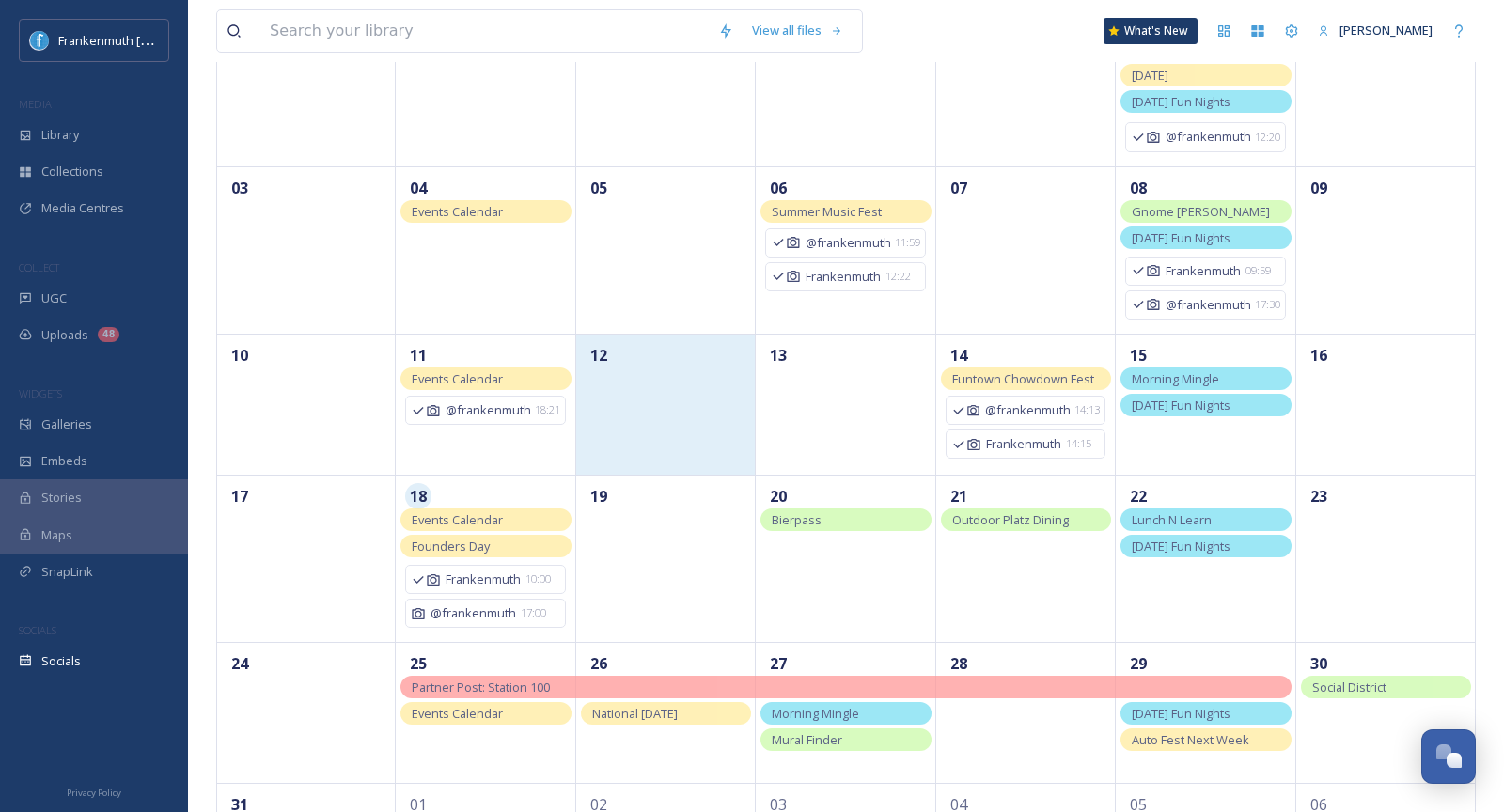
scroll to position [368, 0]
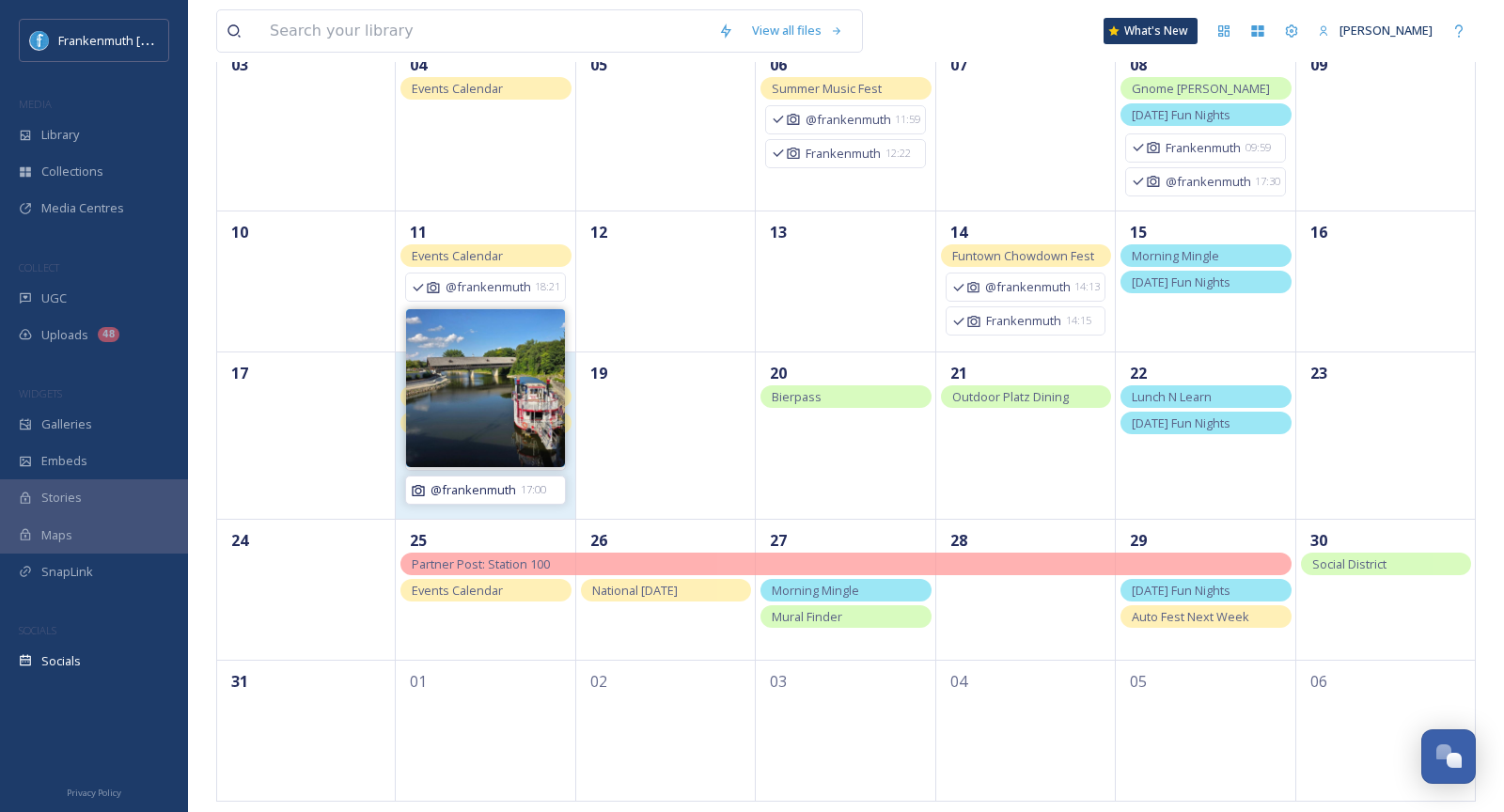
click at [521, 483] on span "17:00" at bounding box center [533, 490] width 26 height 16
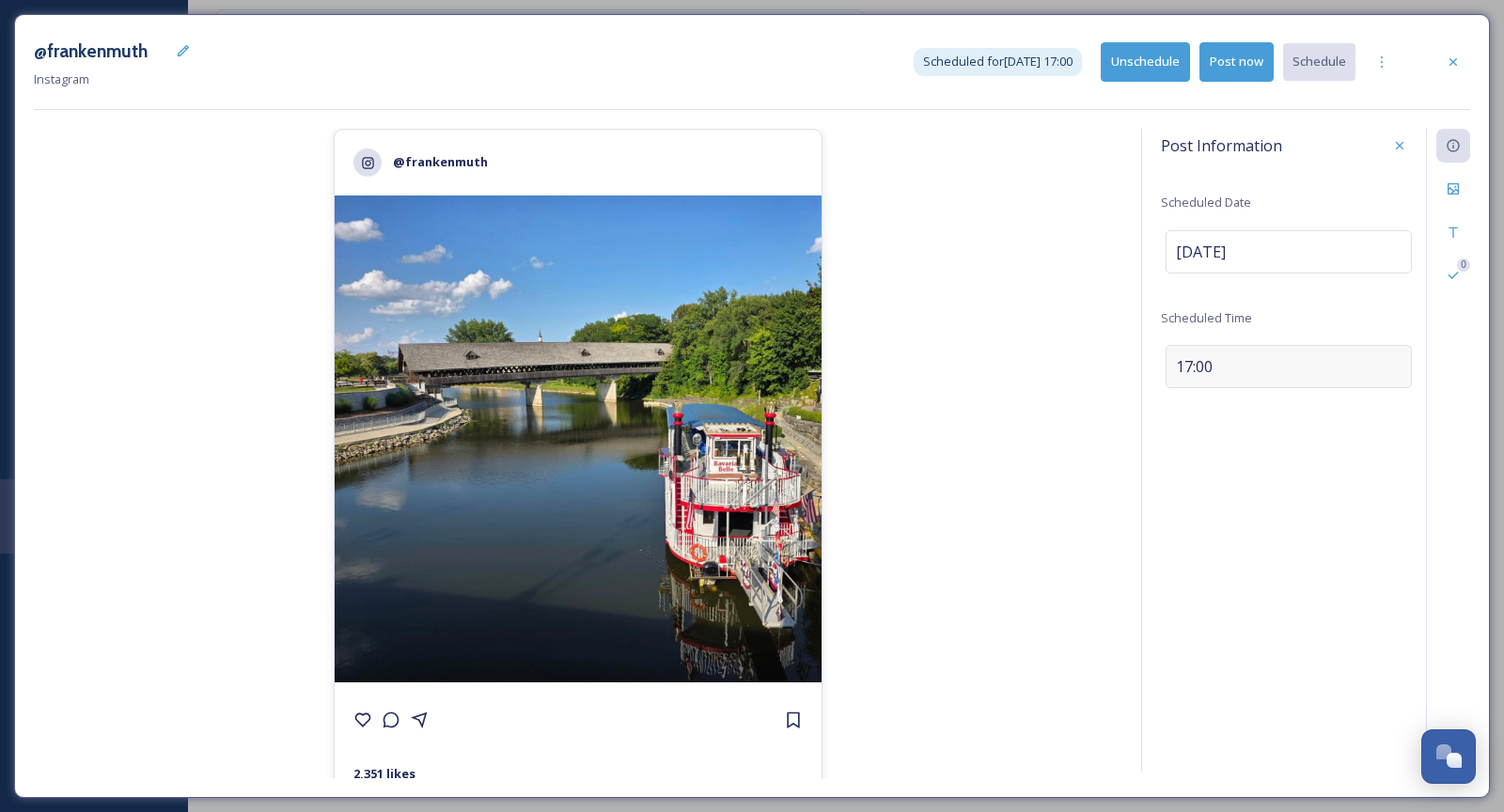
click at [1241, 361] on div "17:00" at bounding box center [1289, 366] width 247 height 43
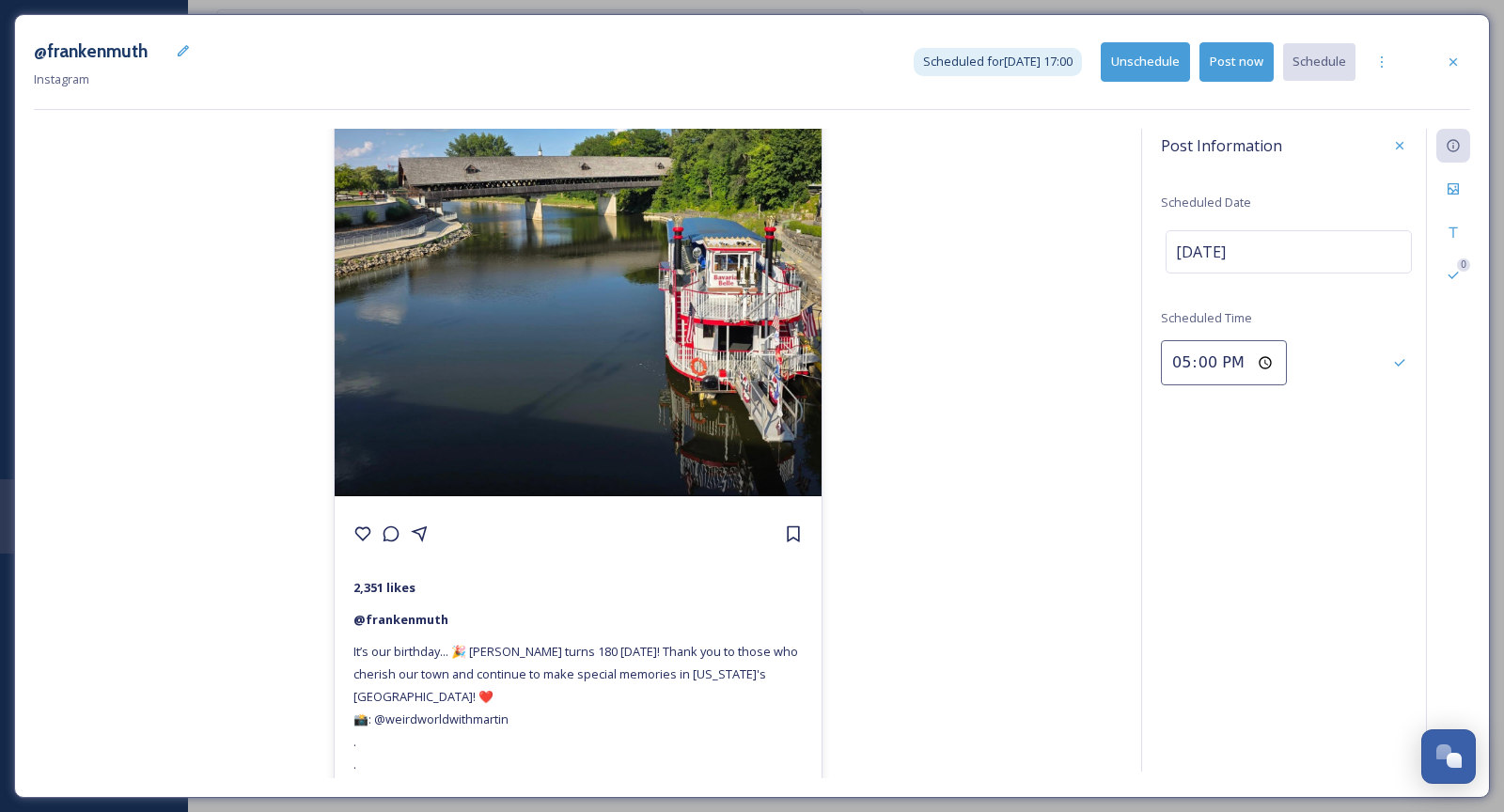
scroll to position [264, 0]
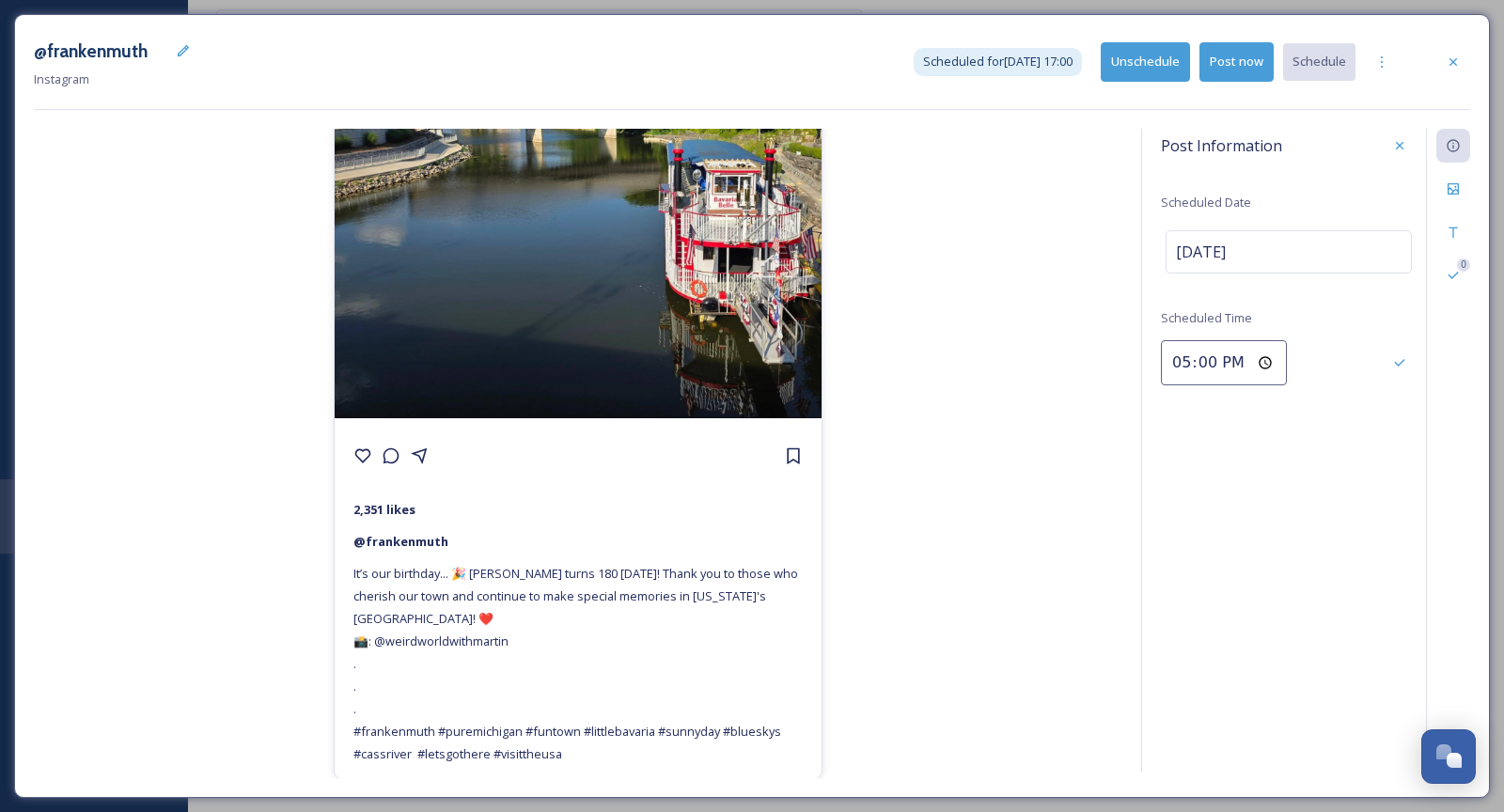
click at [1178, 364] on input "17:00" at bounding box center [1224, 362] width 126 height 45
type input "15:00"
click at [1404, 355] on icon at bounding box center [1399, 362] width 15 height 15
click at [1079, 274] on div "@frankenmuth 2,351 likes @ frankenmuth It’s our birthday... 🎉 Frankenmuth turns…" at bounding box center [578, 453] width 1088 height 649
click at [1455, 63] on icon at bounding box center [1454, 62] width 8 height 8
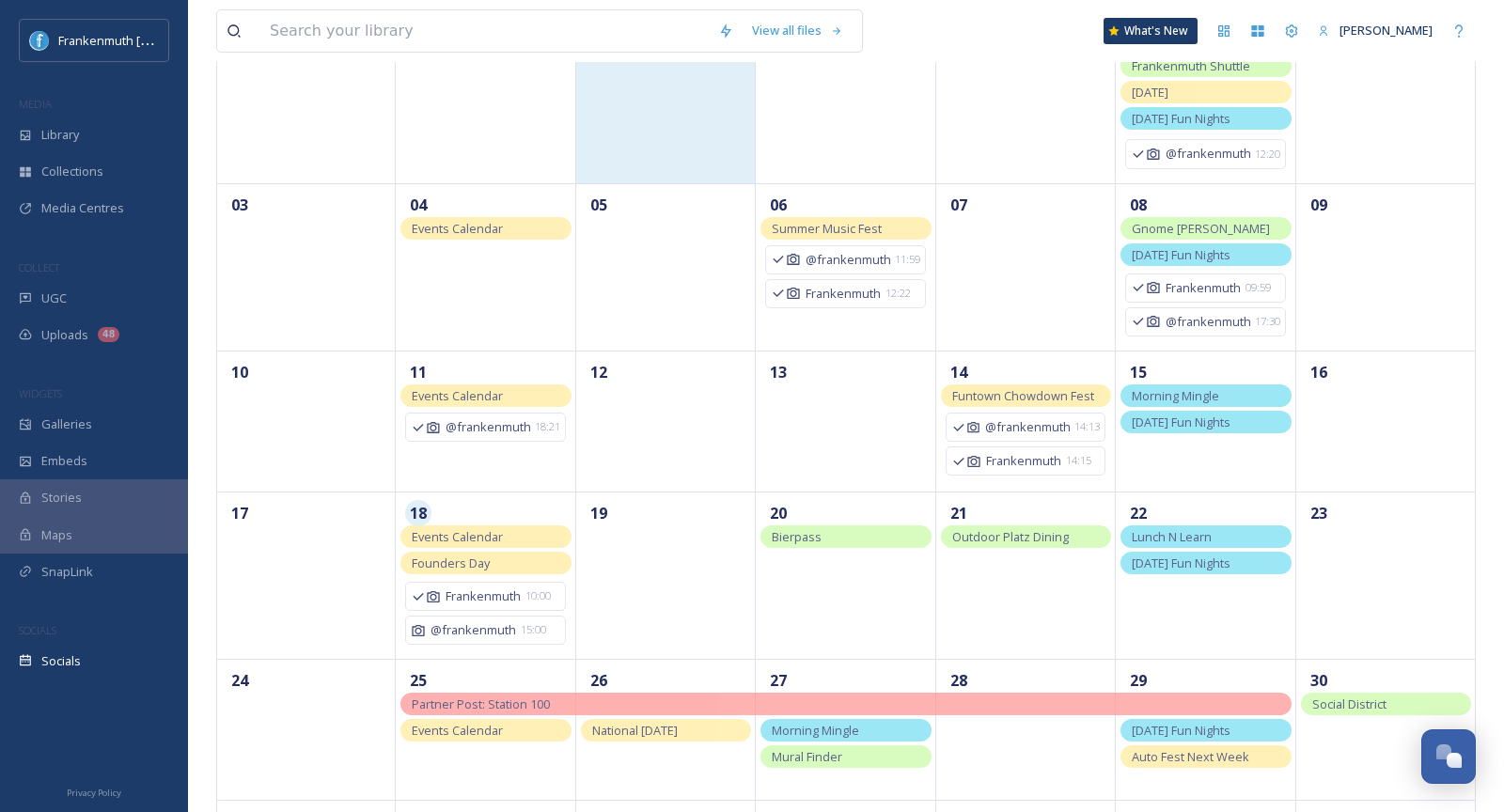
scroll to position [230, 0]
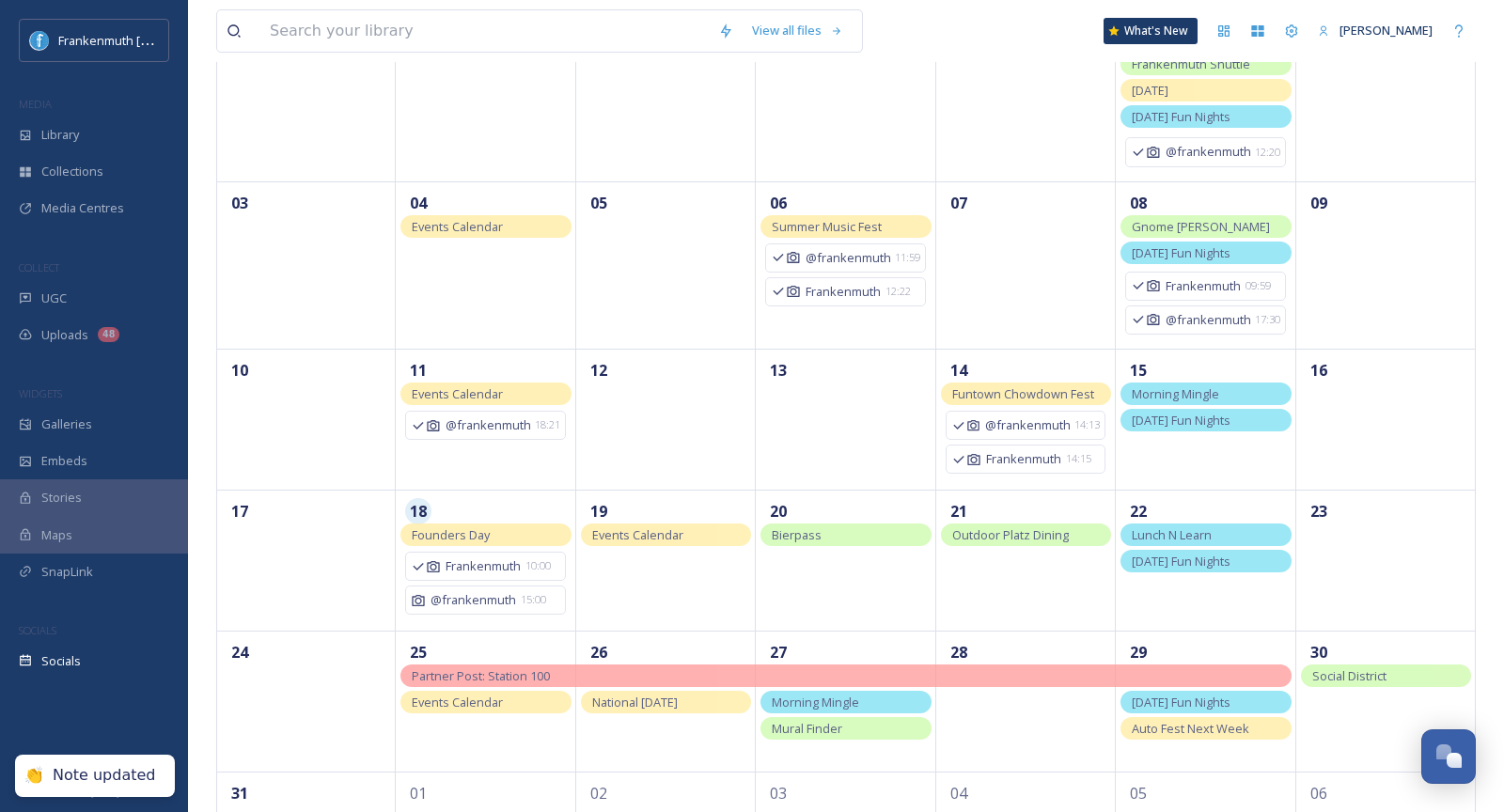
drag, startPoint x: 545, startPoint y: 537, endPoint x: 855, endPoint y: 22, distance: 601.1
click at [869, 701] on div "Morning Mingle" at bounding box center [845, 701] width 170 height 23
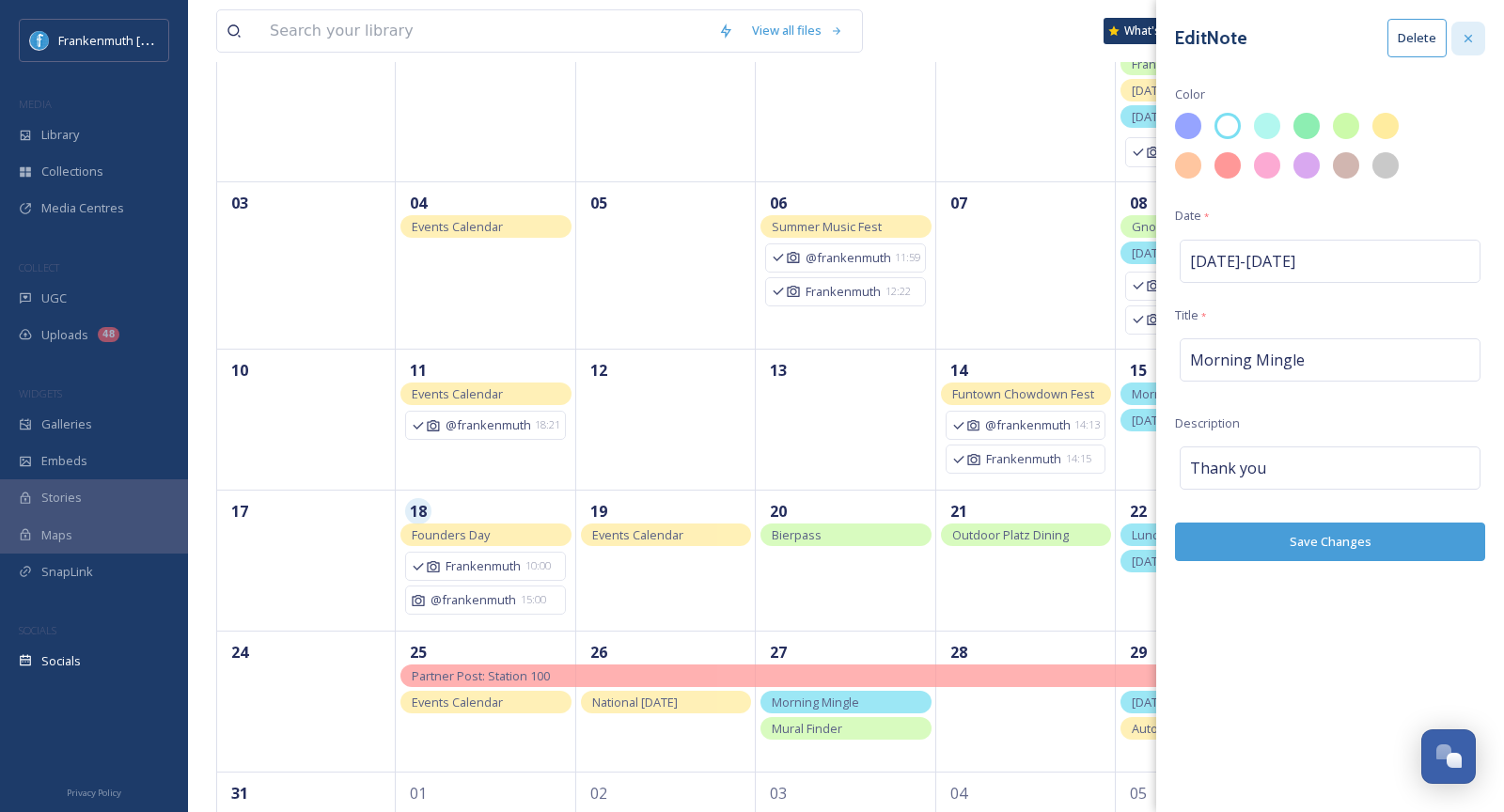
click at [1473, 51] on div at bounding box center [1469, 38] width 33 height 33
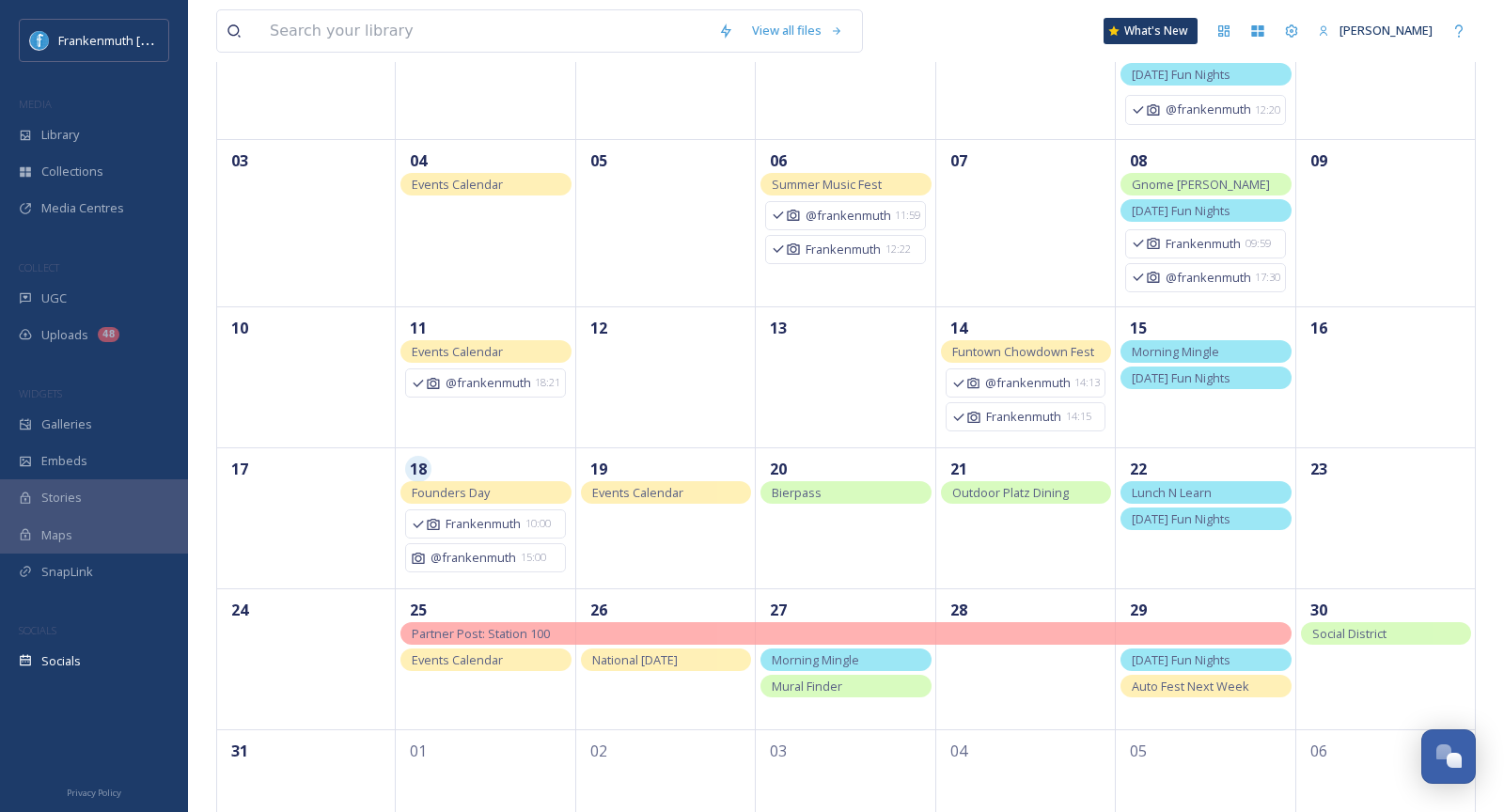
scroll to position [344, 0]
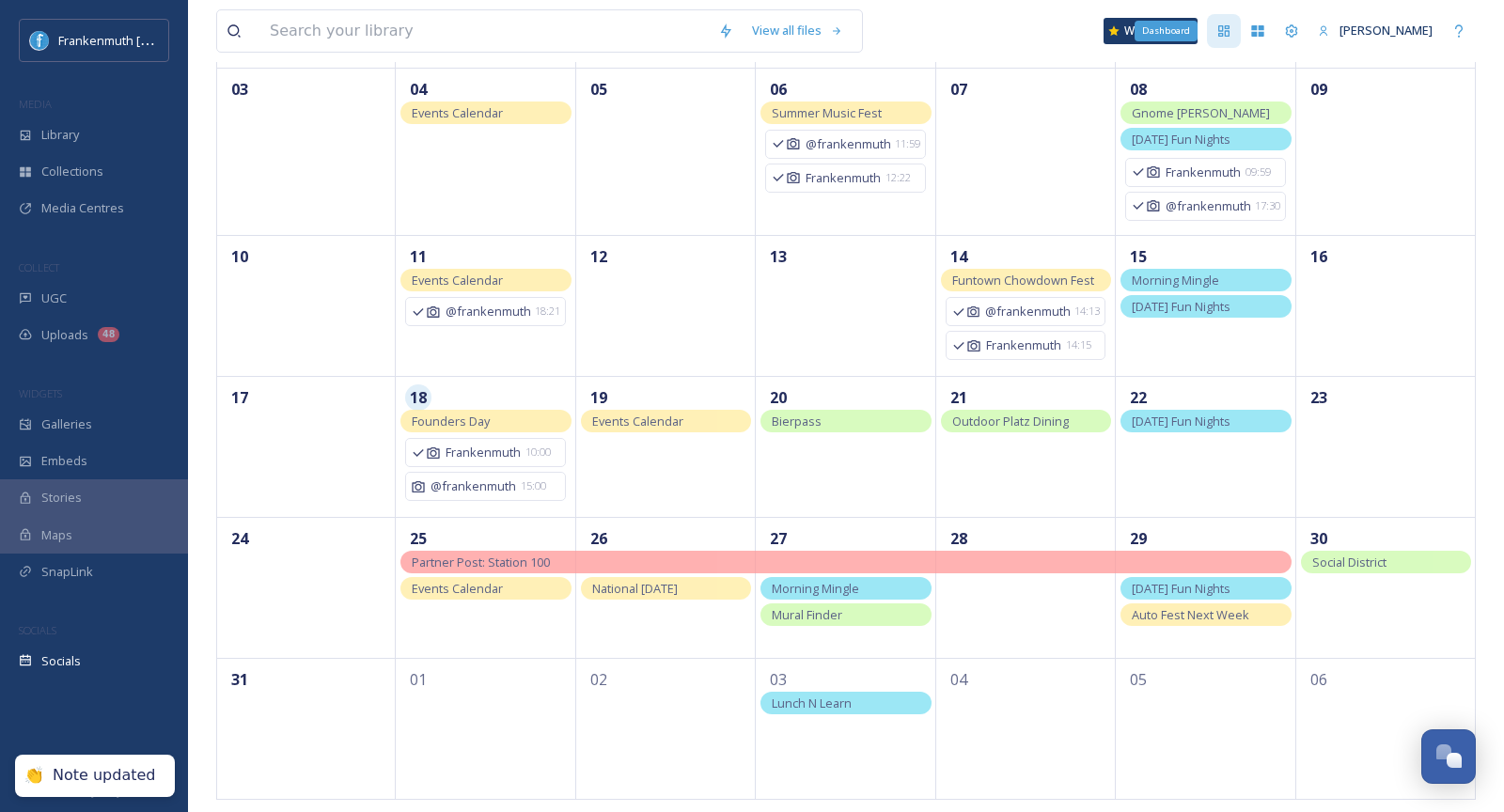
drag, startPoint x: 1218, startPoint y: 419, endPoint x: 1230, endPoint y: 21, distance: 398.2
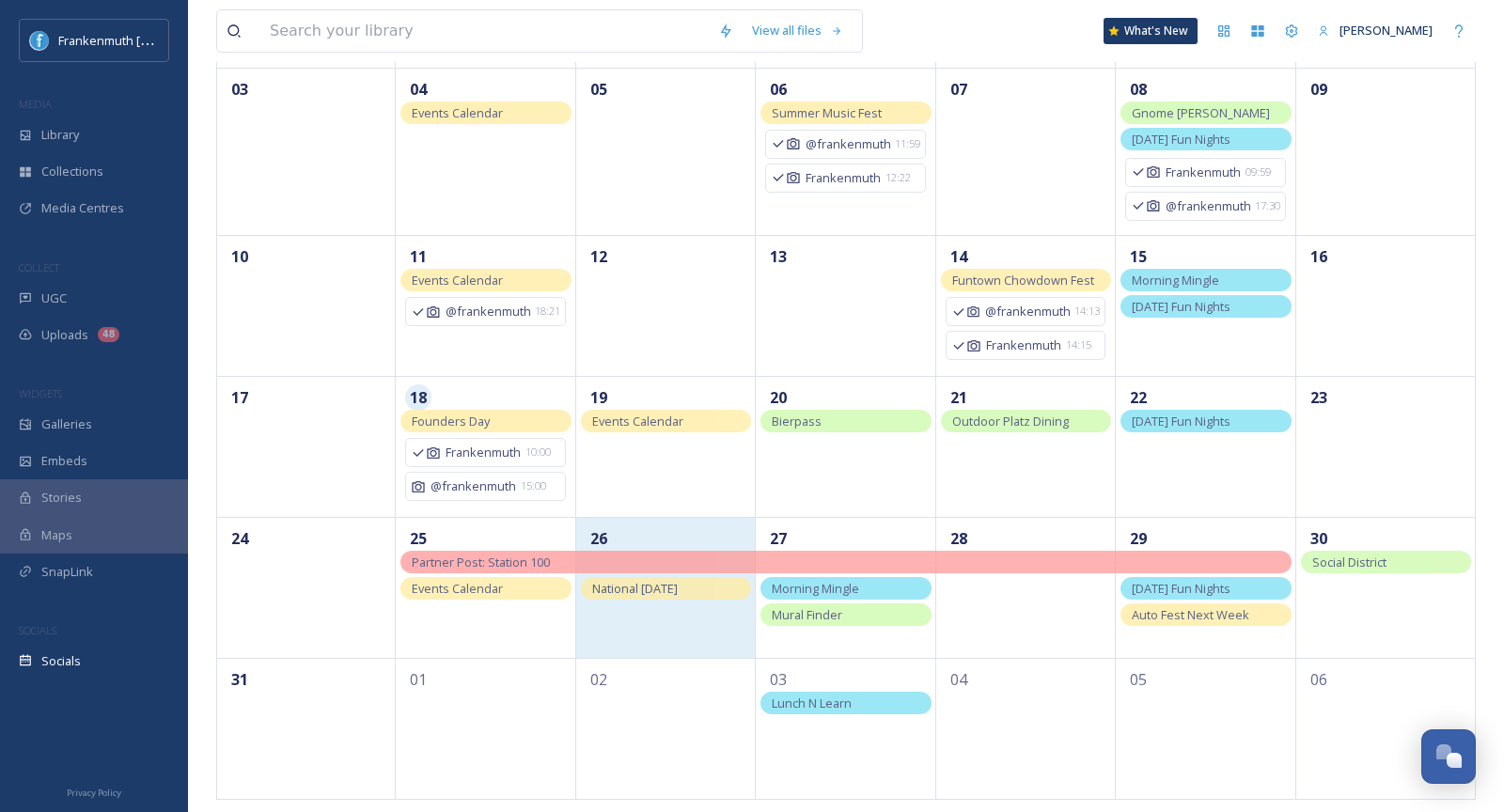
click at [698, 634] on div "26" at bounding box center [666, 587] width 180 height 141
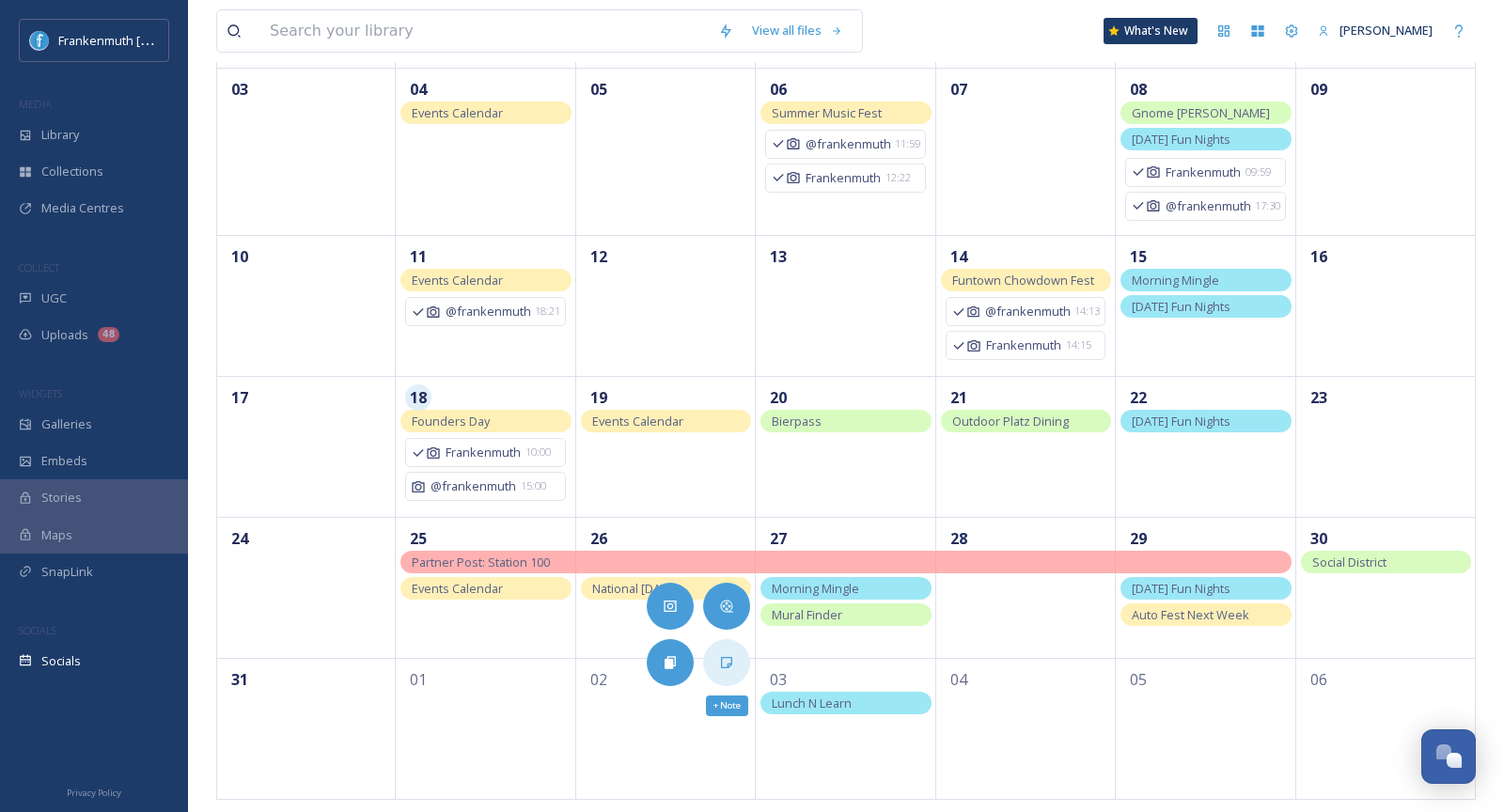
click at [737, 652] on div "+ Note" at bounding box center [727, 663] width 47 height 47
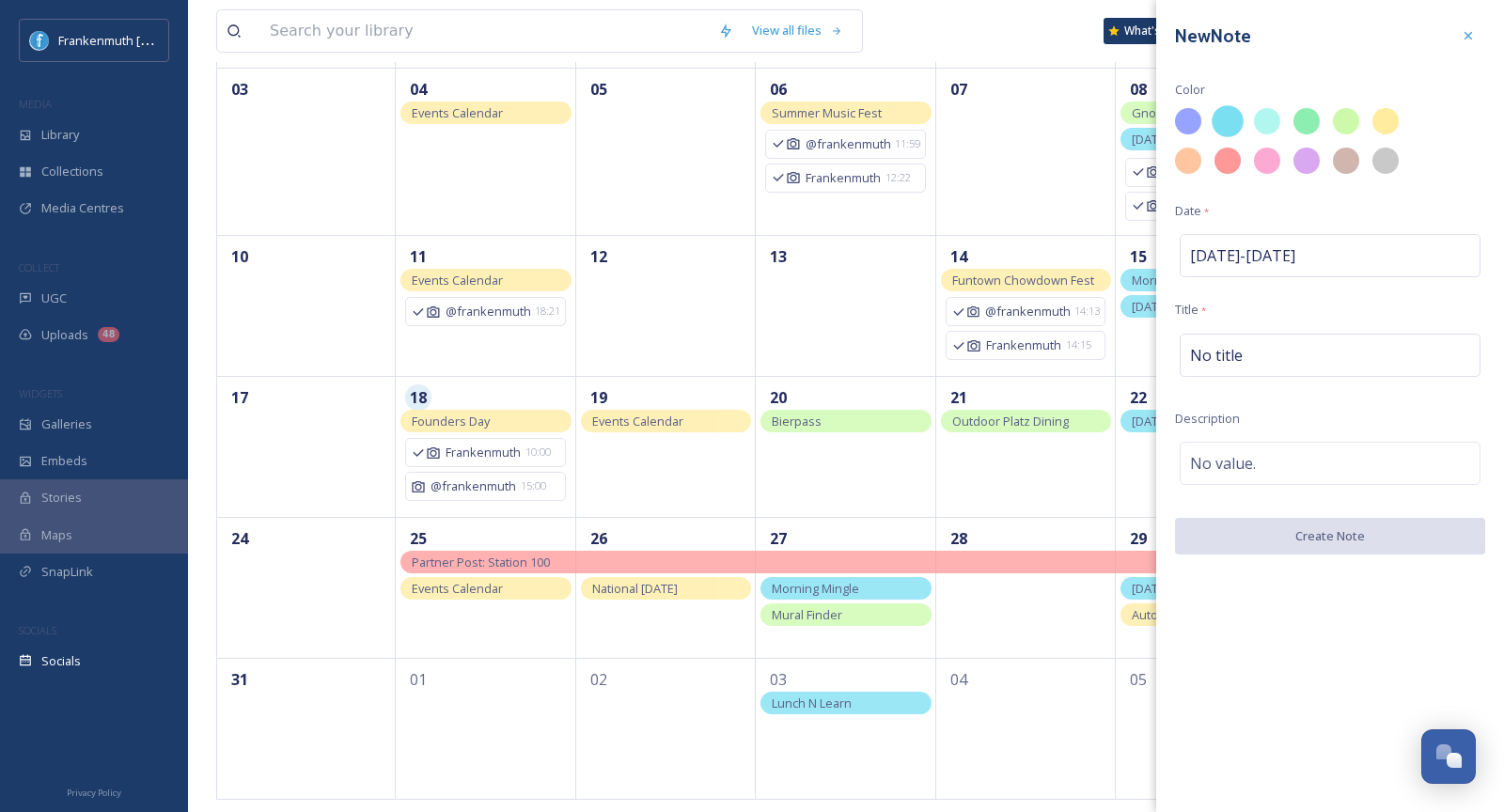
click at [1232, 120] on div at bounding box center [1228, 121] width 32 height 32
click at [1236, 338] on div "No title" at bounding box center [1330, 355] width 301 height 43
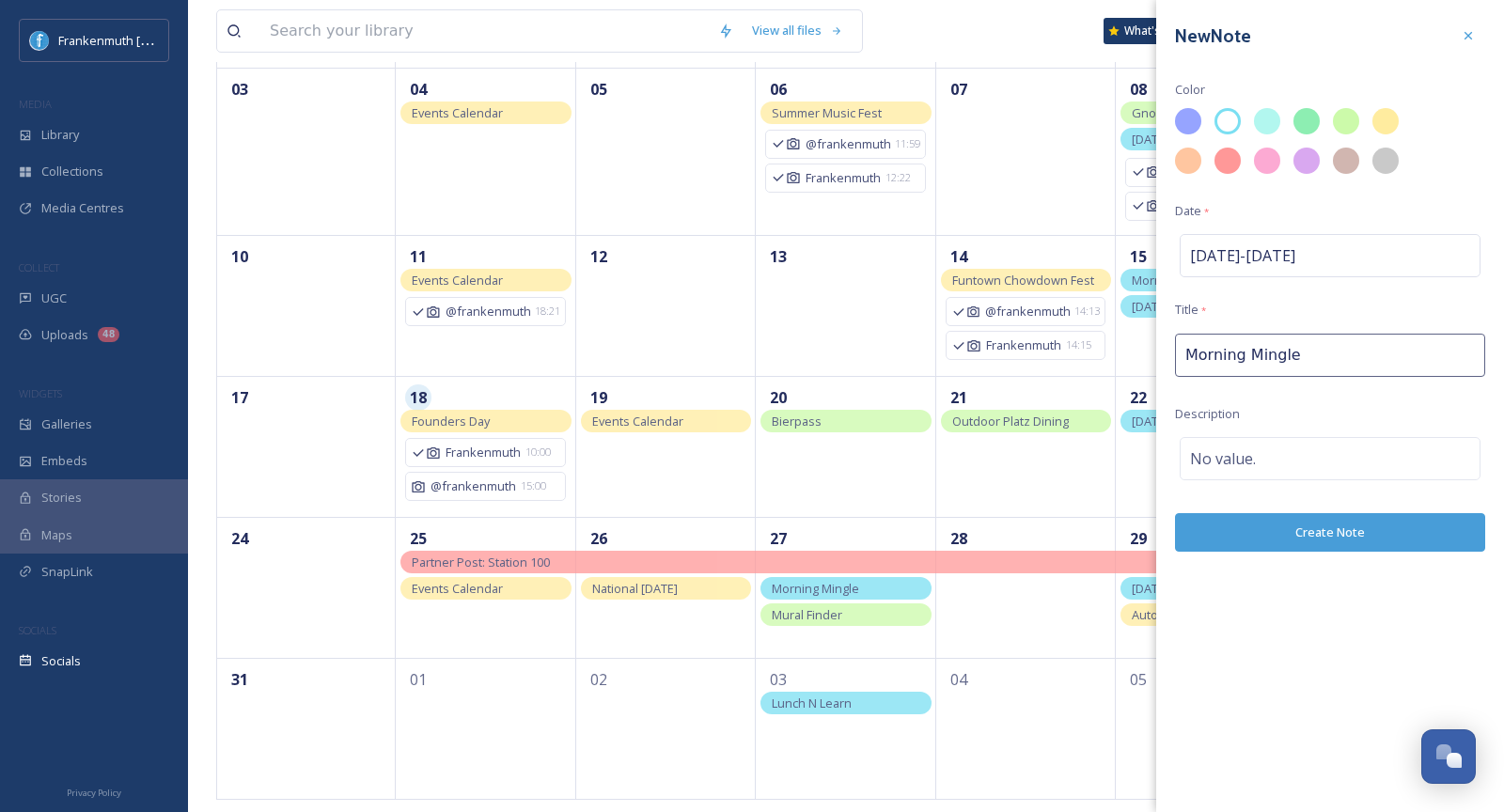
type input "Morning Mingle"
click at [1257, 448] on div "No value." at bounding box center [1330, 459] width 301 height 43
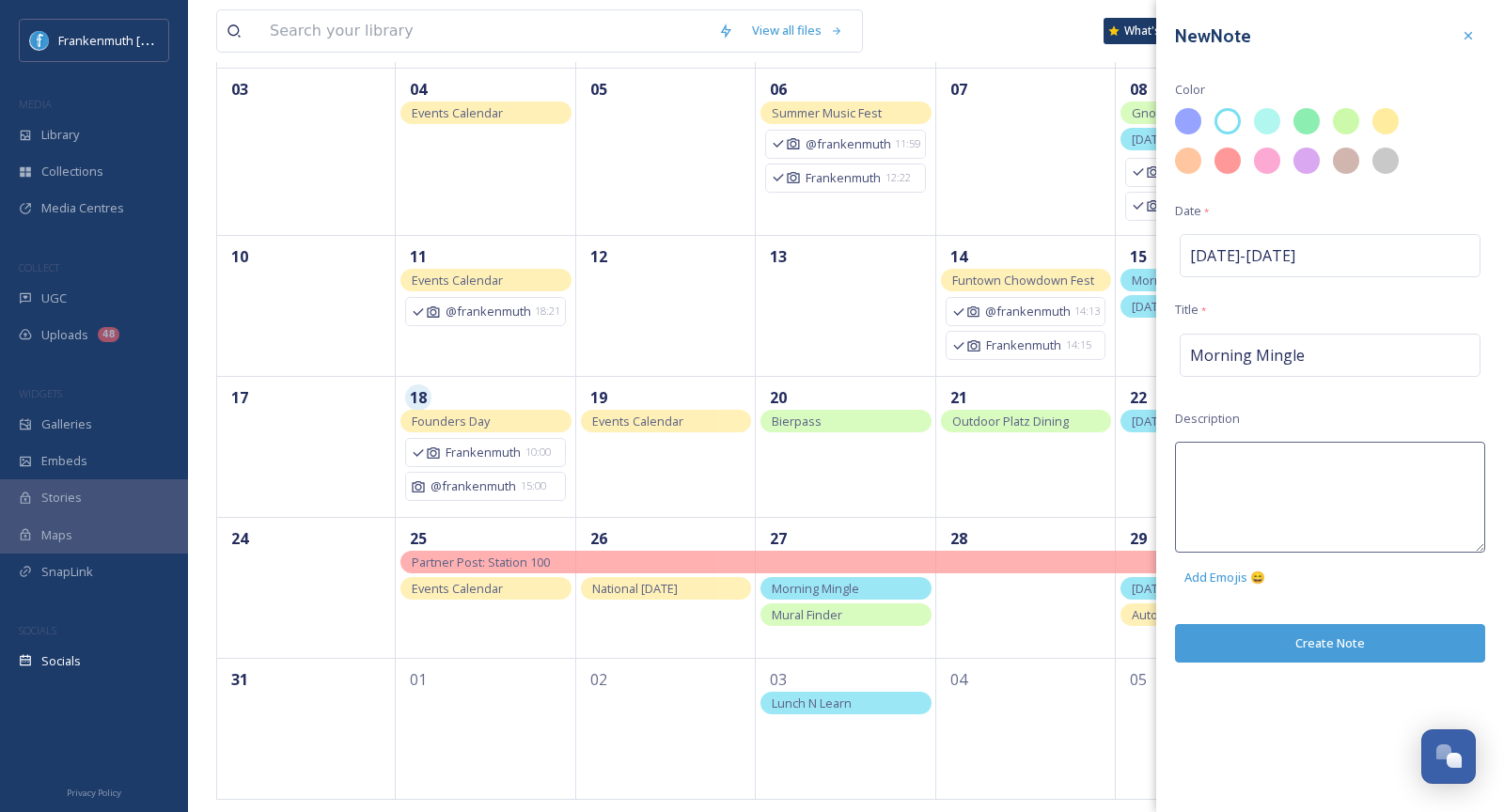
click at [1257, 448] on textarea at bounding box center [1330, 497] width 310 height 111
type textarea "Tomorrow"
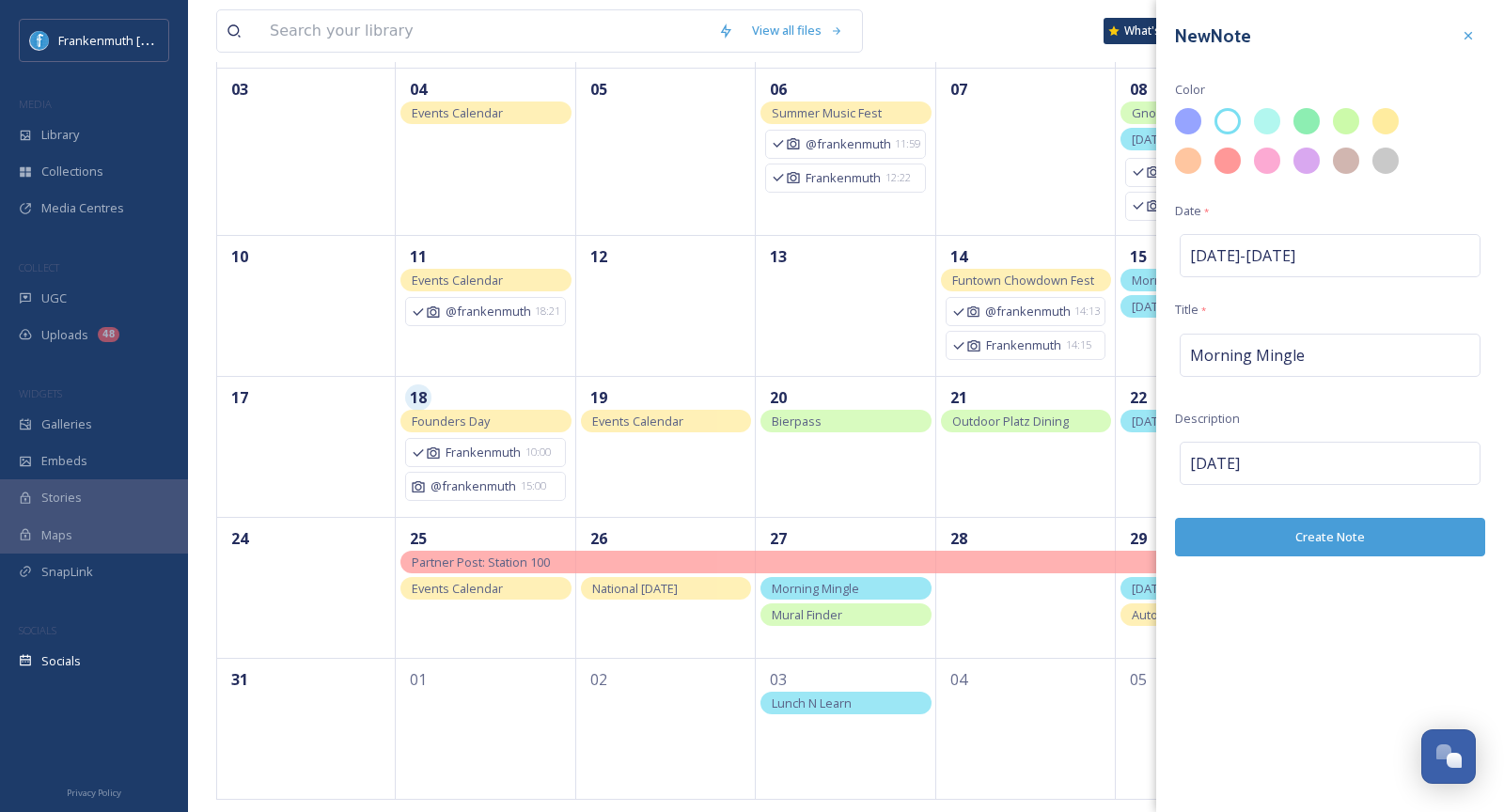
click at [1330, 625] on div "New Note Color Date * Aug 26 - Aug 26 Title * Morning Mingle Description Tomorr…" at bounding box center [1330, 406] width 348 height 812
click at [1329, 542] on button "Create Note" at bounding box center [1330, 536] width 310 height 38
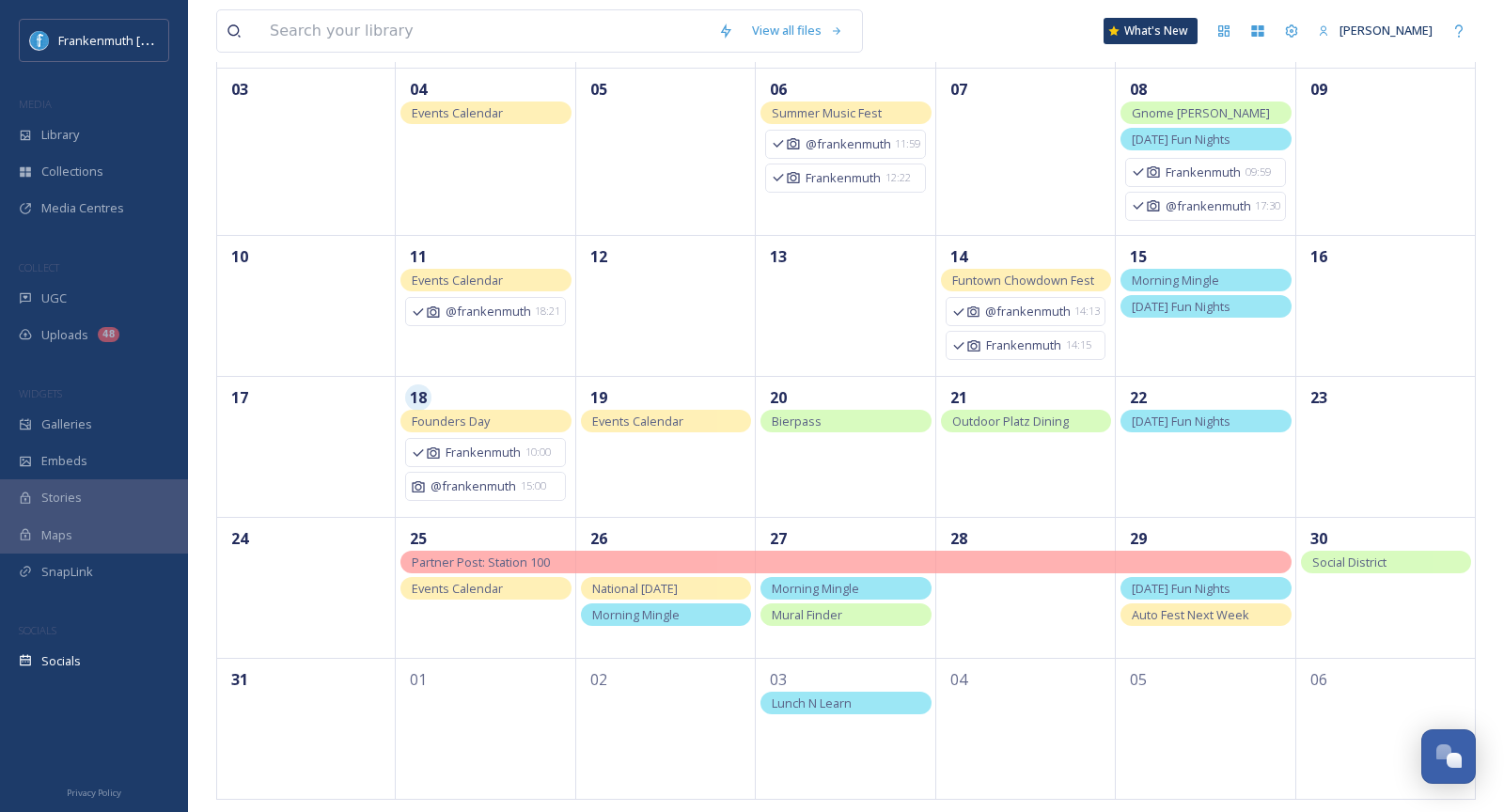
click at [850, 694] on span "Lunch N Learn" at bounding box center [811, 702] width 80 height 17
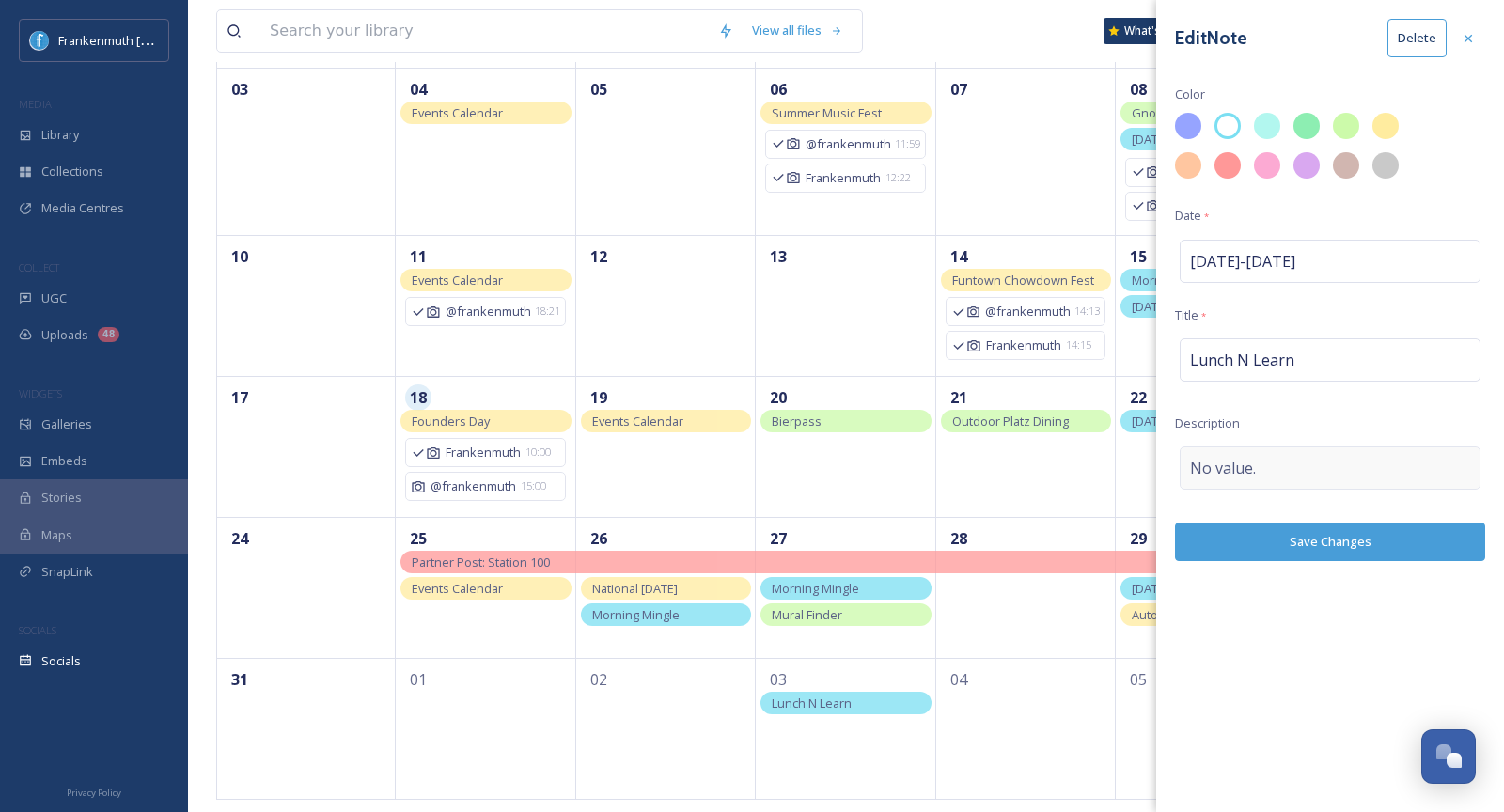
click at [1258, 456] on div "No value." at bounding box center [1330, 468] width 301 height 43
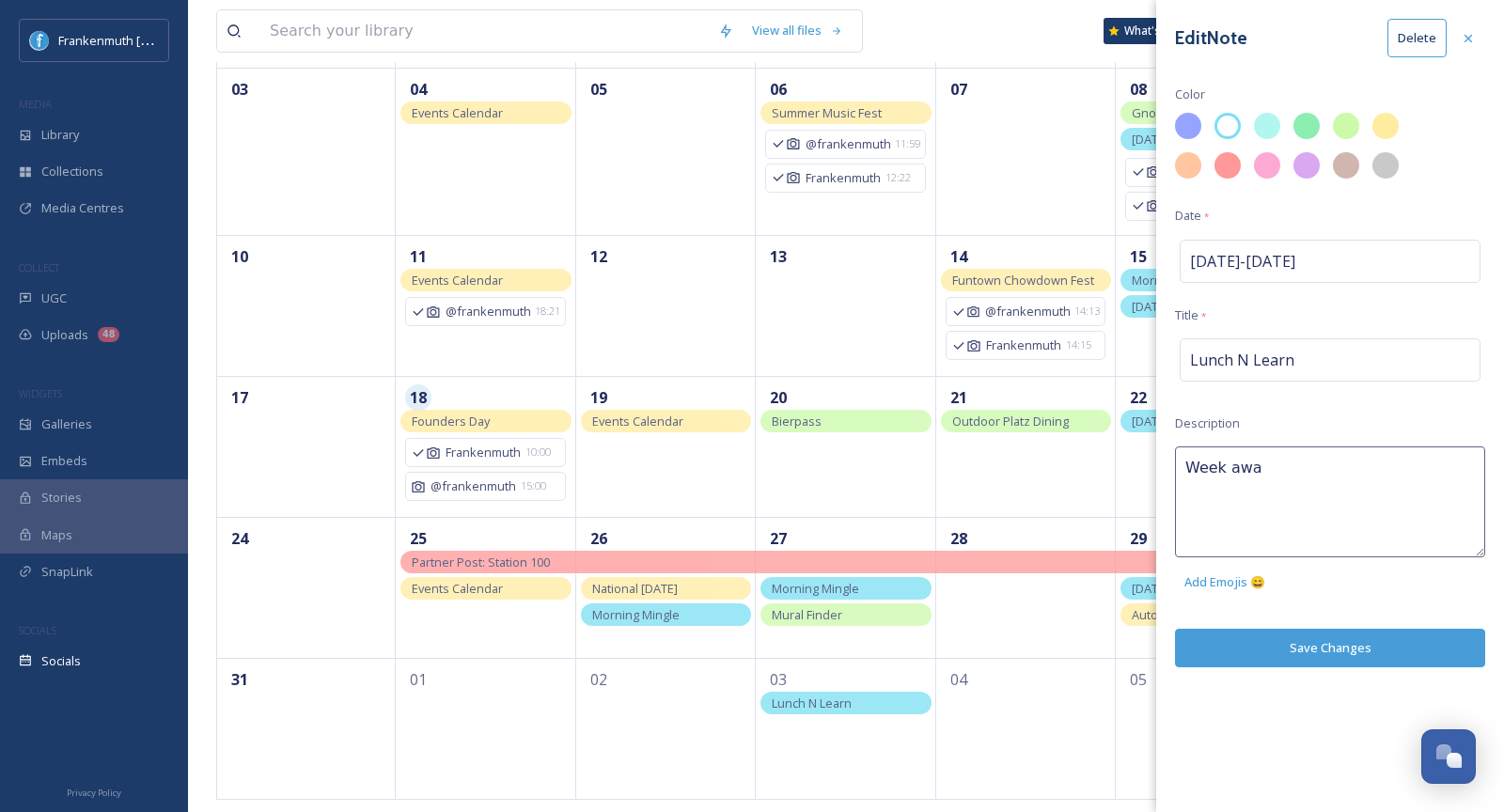
type textarea "Week away"
click at [1338, 649] on div "Edit Note Delete Color Date * Sep 3 - Sep 3 Title * Lunch N Learn Description W…" at bounding box center [1330, 406] width 348 height 812
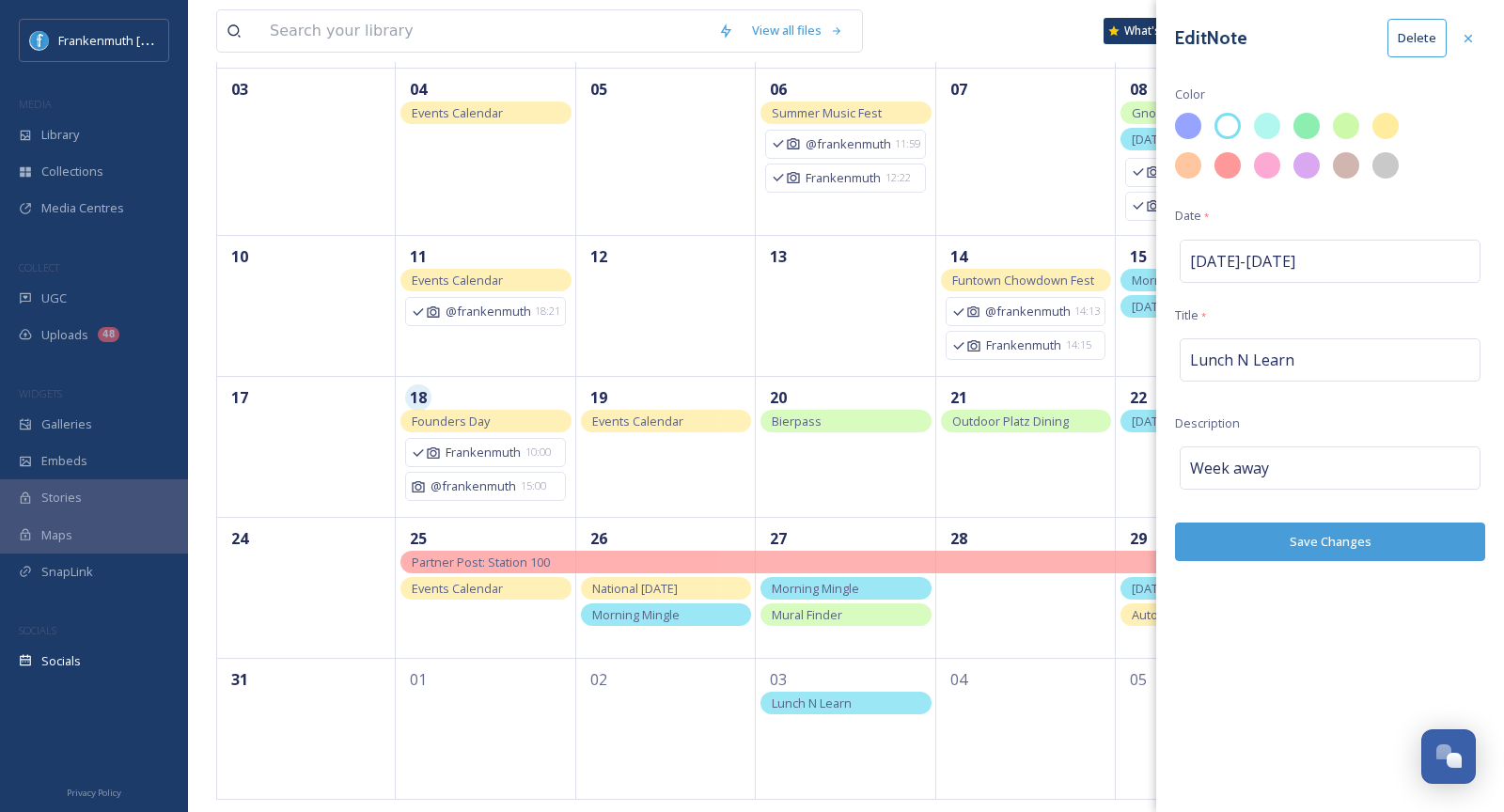
click at [1350, 539] on button "Save Changes" at bounding box center [1330, 541] width 310 height 38
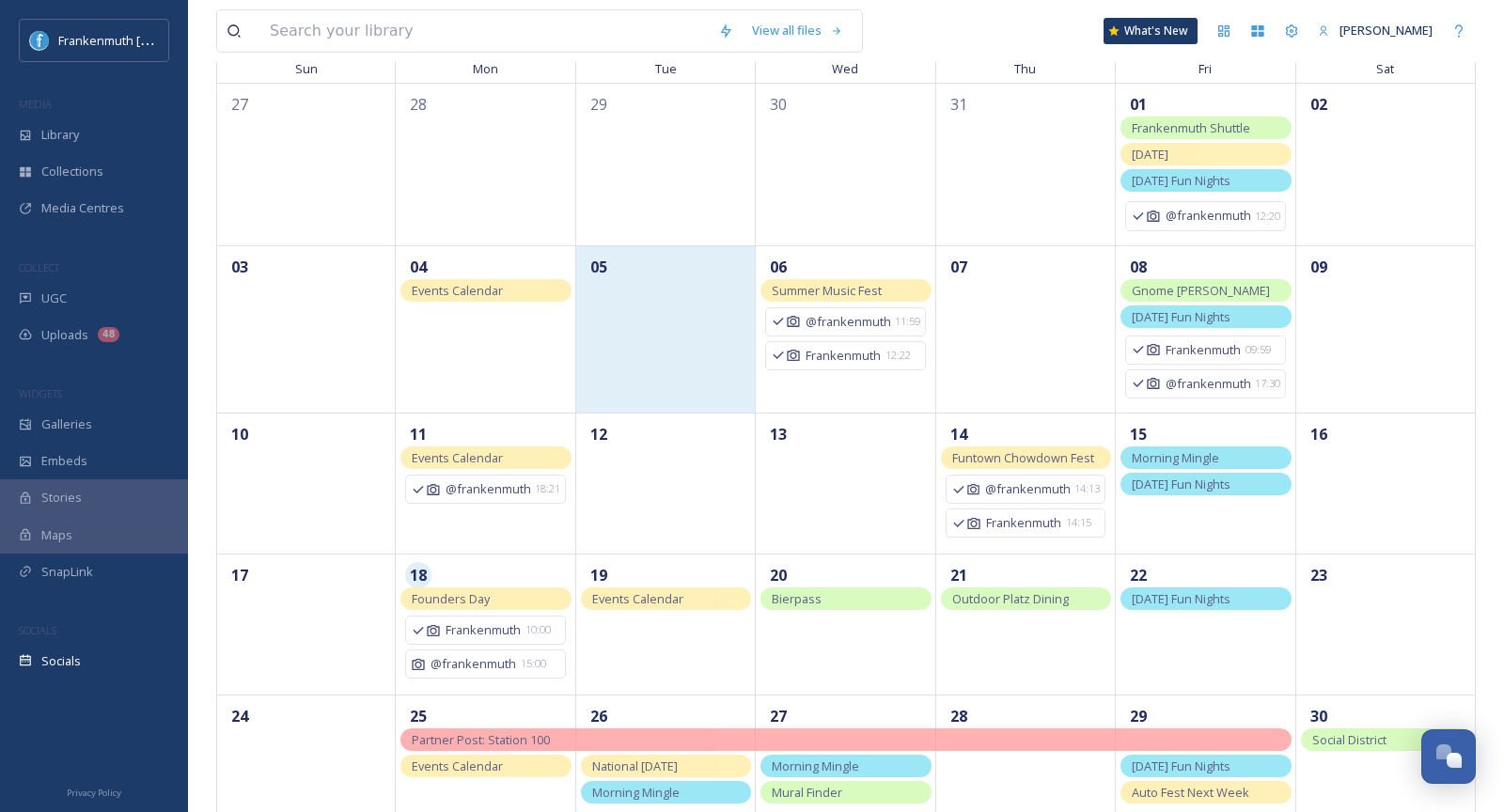
scroll to position [0, 0]
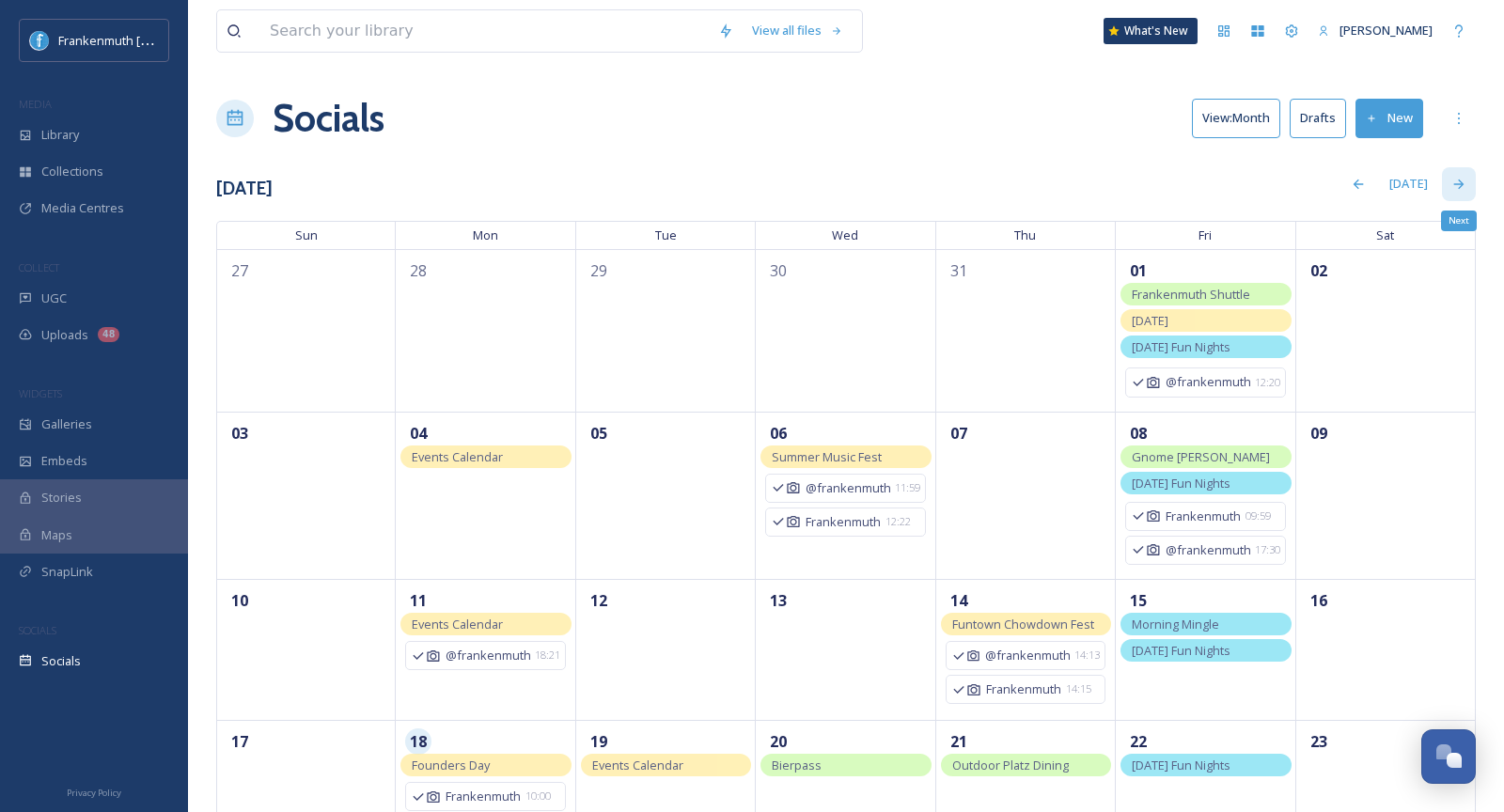
click at [1457, 189] on icon at bounding box center [1459, 184] width 15 height 15
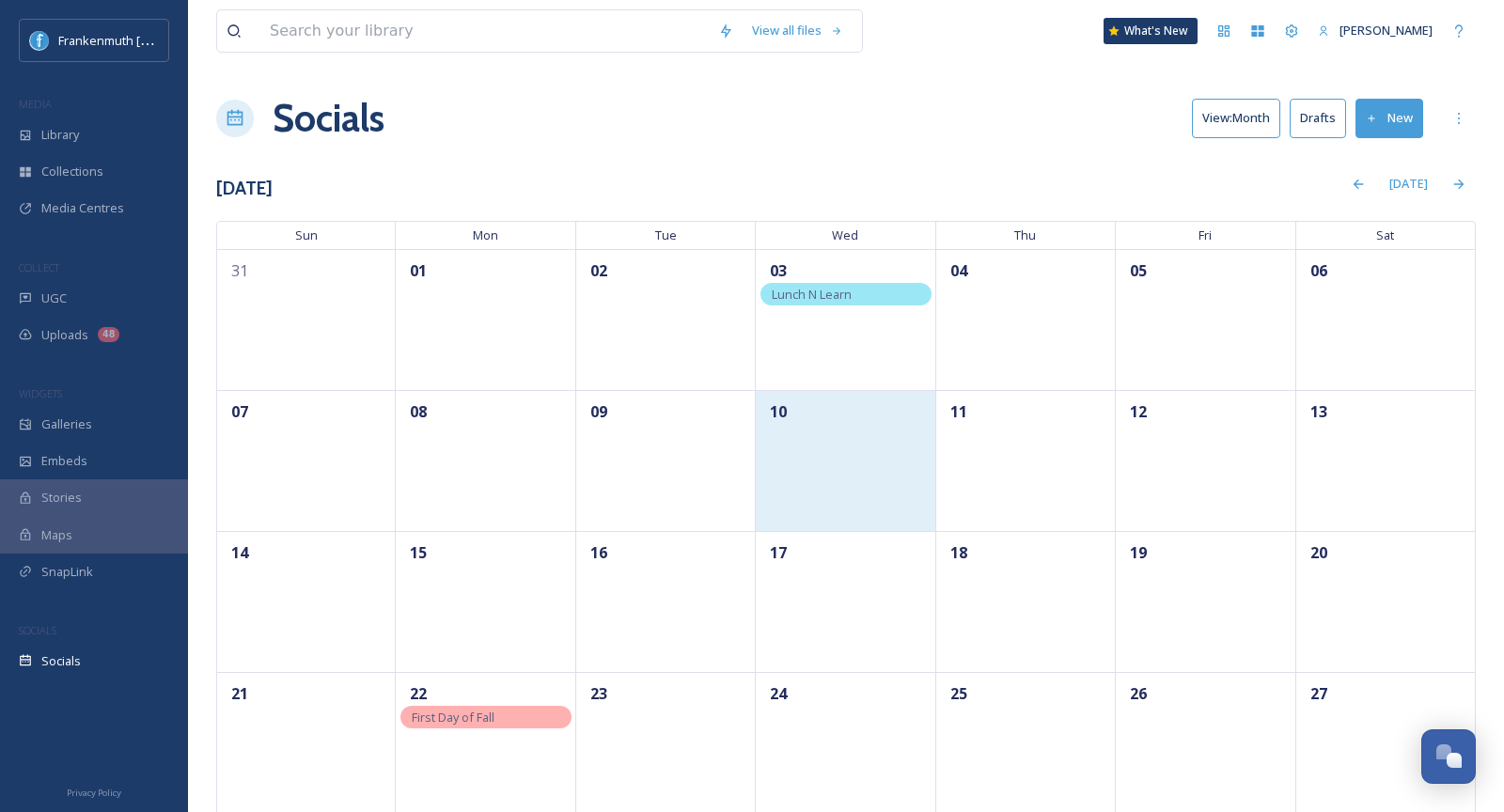
click at [816, 489] on div "10" at bounding box center [845, 460] width 180 height 141
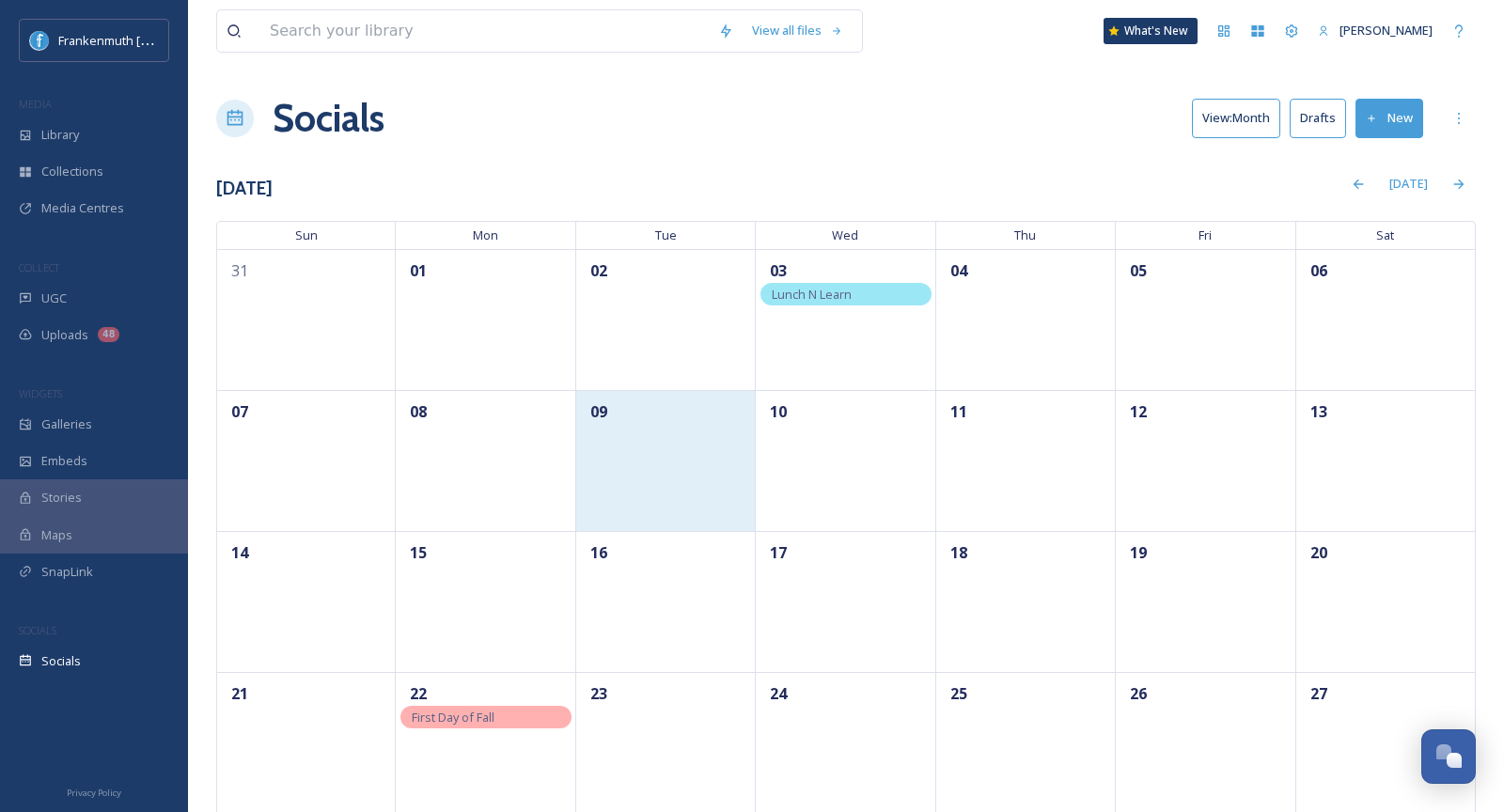
click at [702, 457] on div "09" at bounding box center [666, 460] width 180 height 141
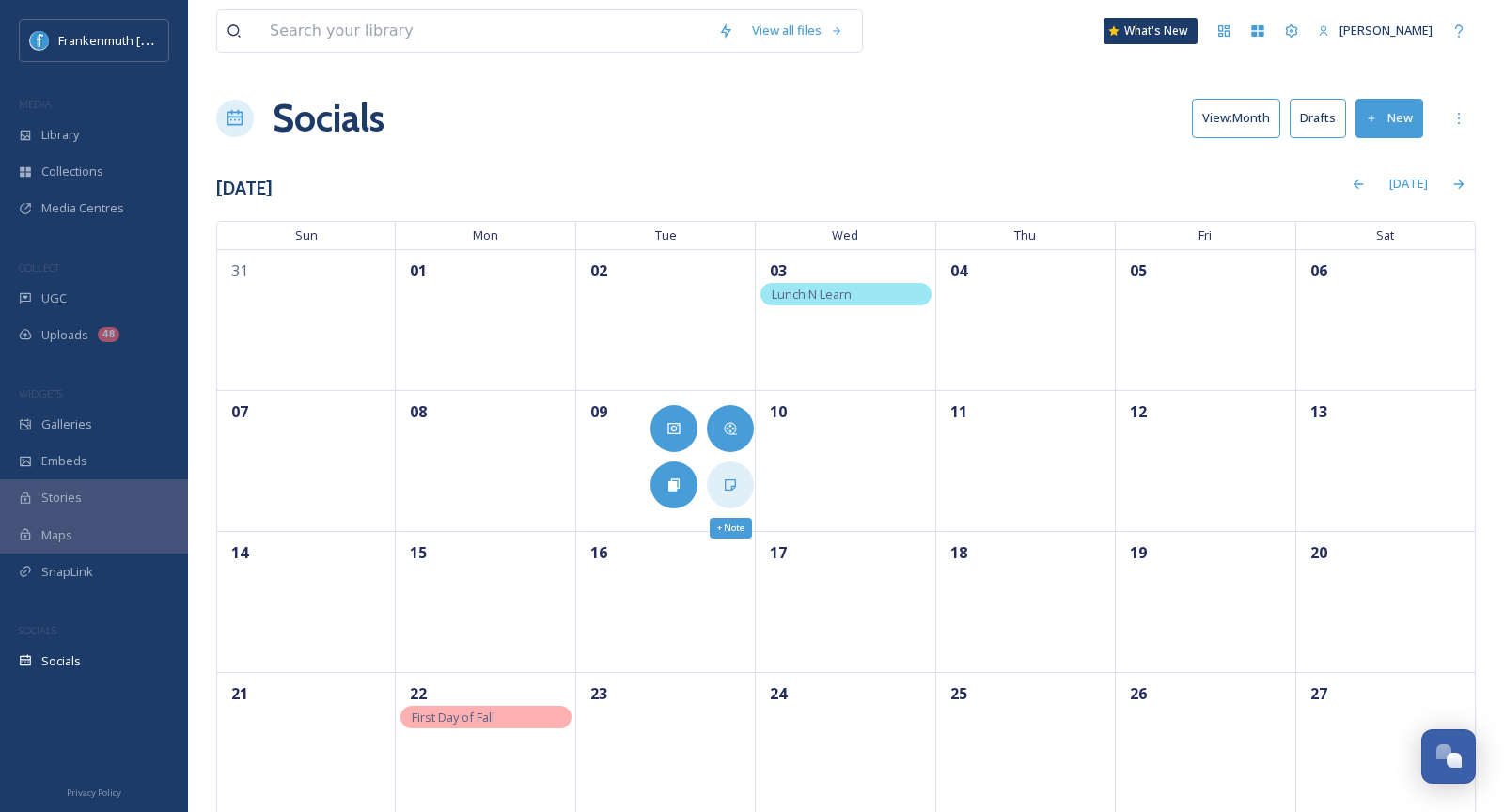
click at [719, 490] on div "+ Note" at bounding box center [731, 485] width 47 height 47
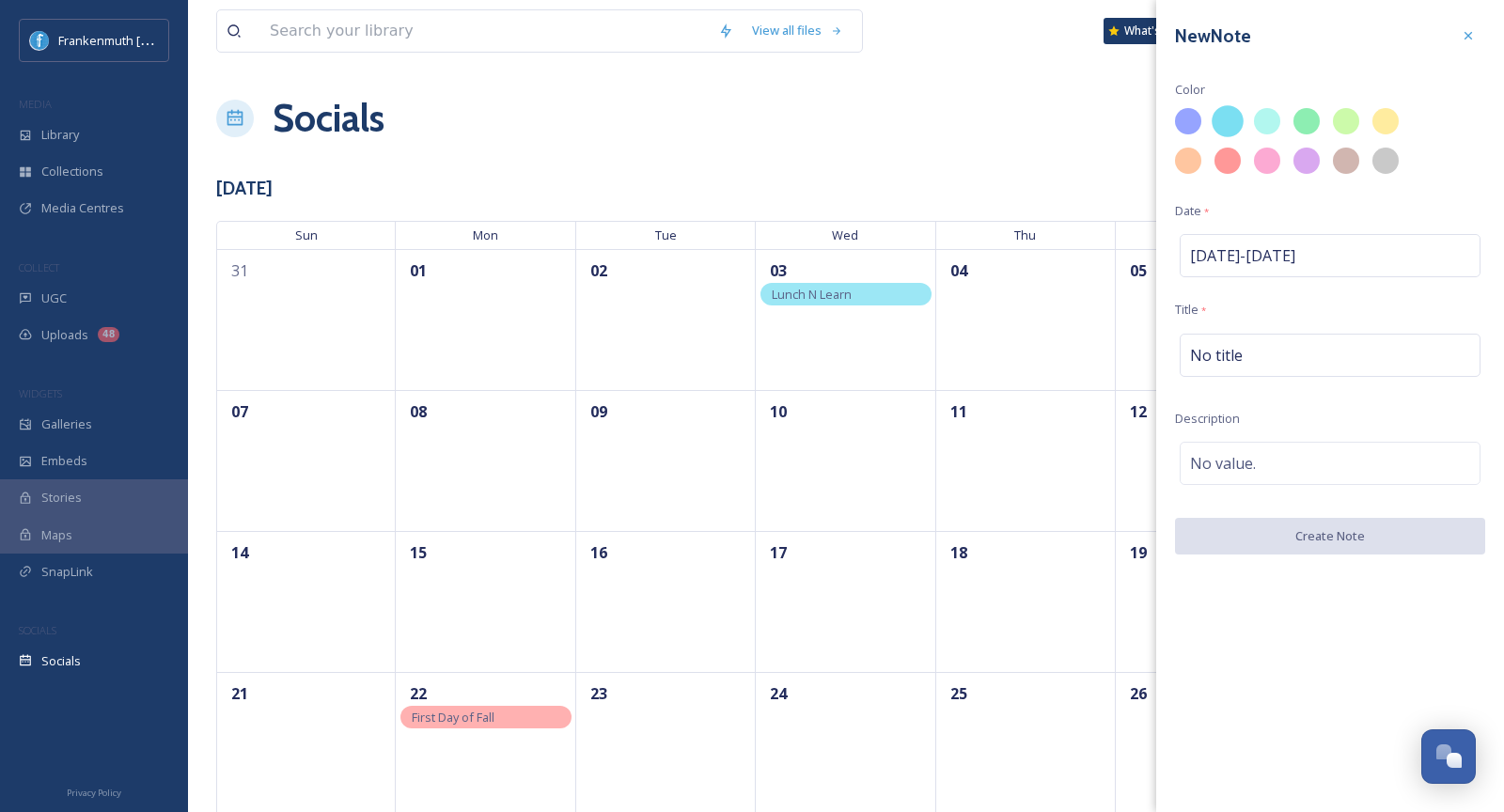
click at [1237, 118] on div at bounding box center [1228, 121] width 32 height 32
click at [1236, 361] on span "No title" at bounding box center [1217, 354] width 53 height 23
click at [1236, 361] on input at bounding box center [1330, 355] width 310 height 43
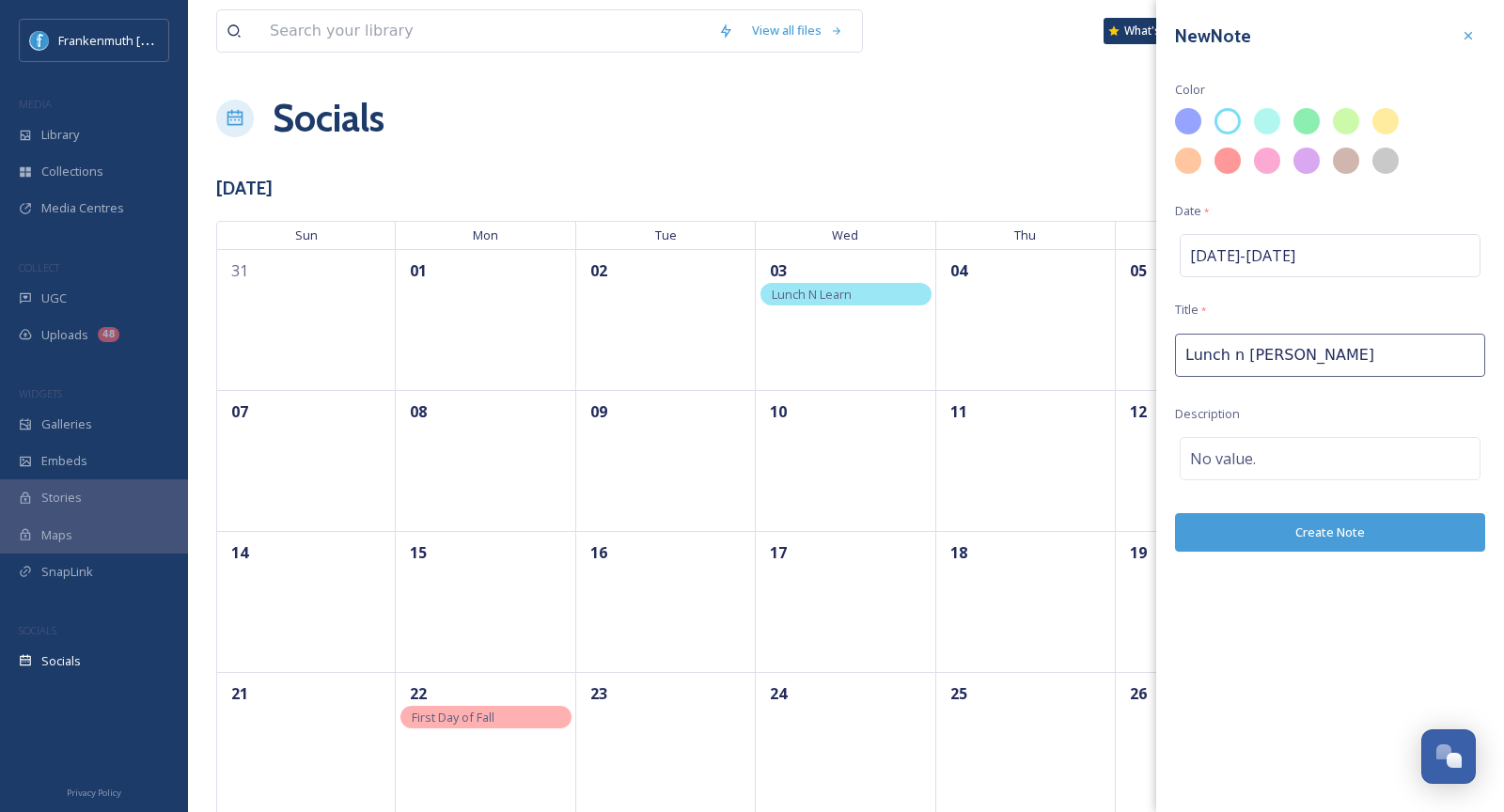
type input "Lunch n Learn"
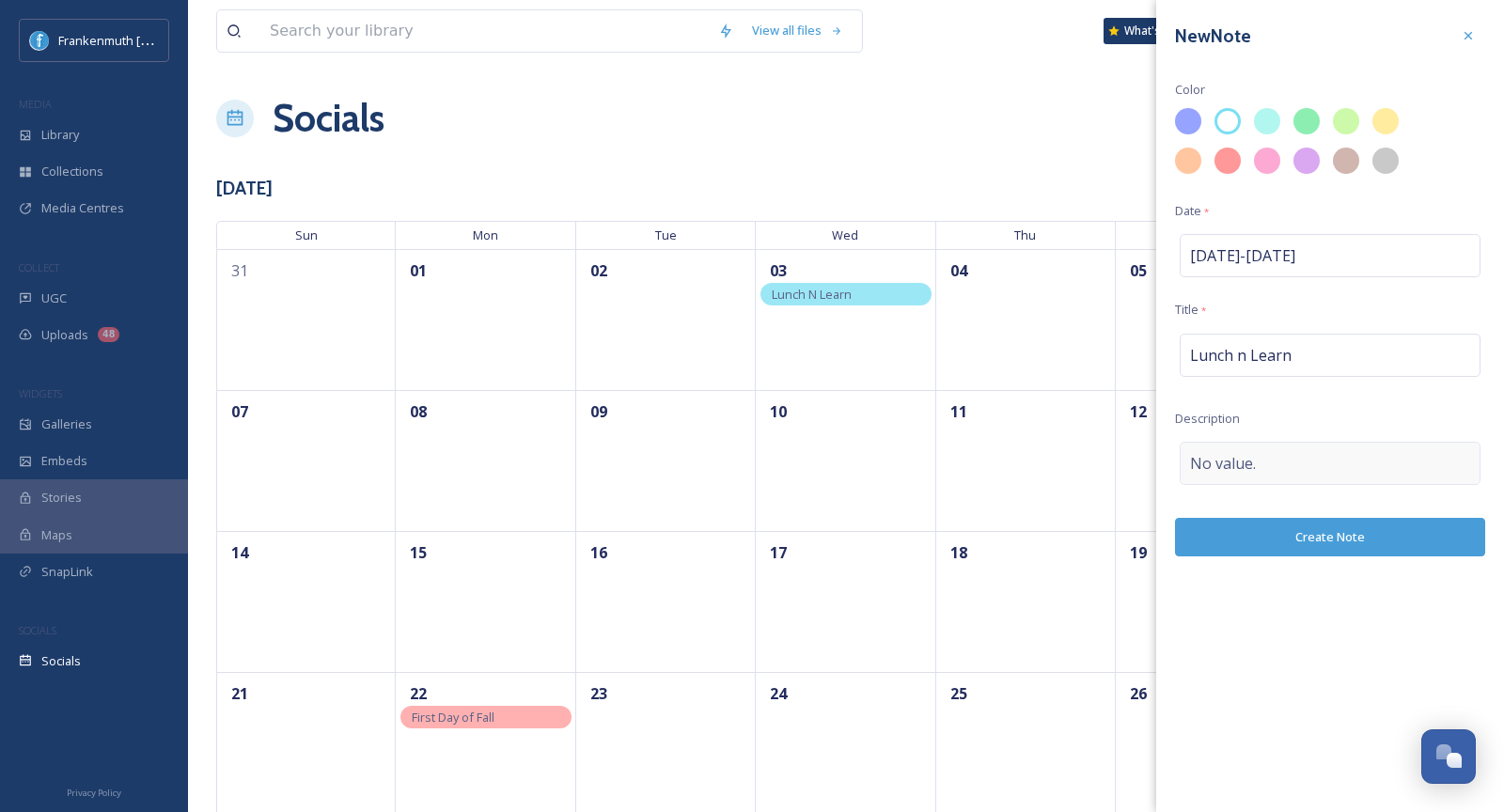
click at [1282, 463] on div "No value." at bounding box center [1330, 463] width 301 height 43
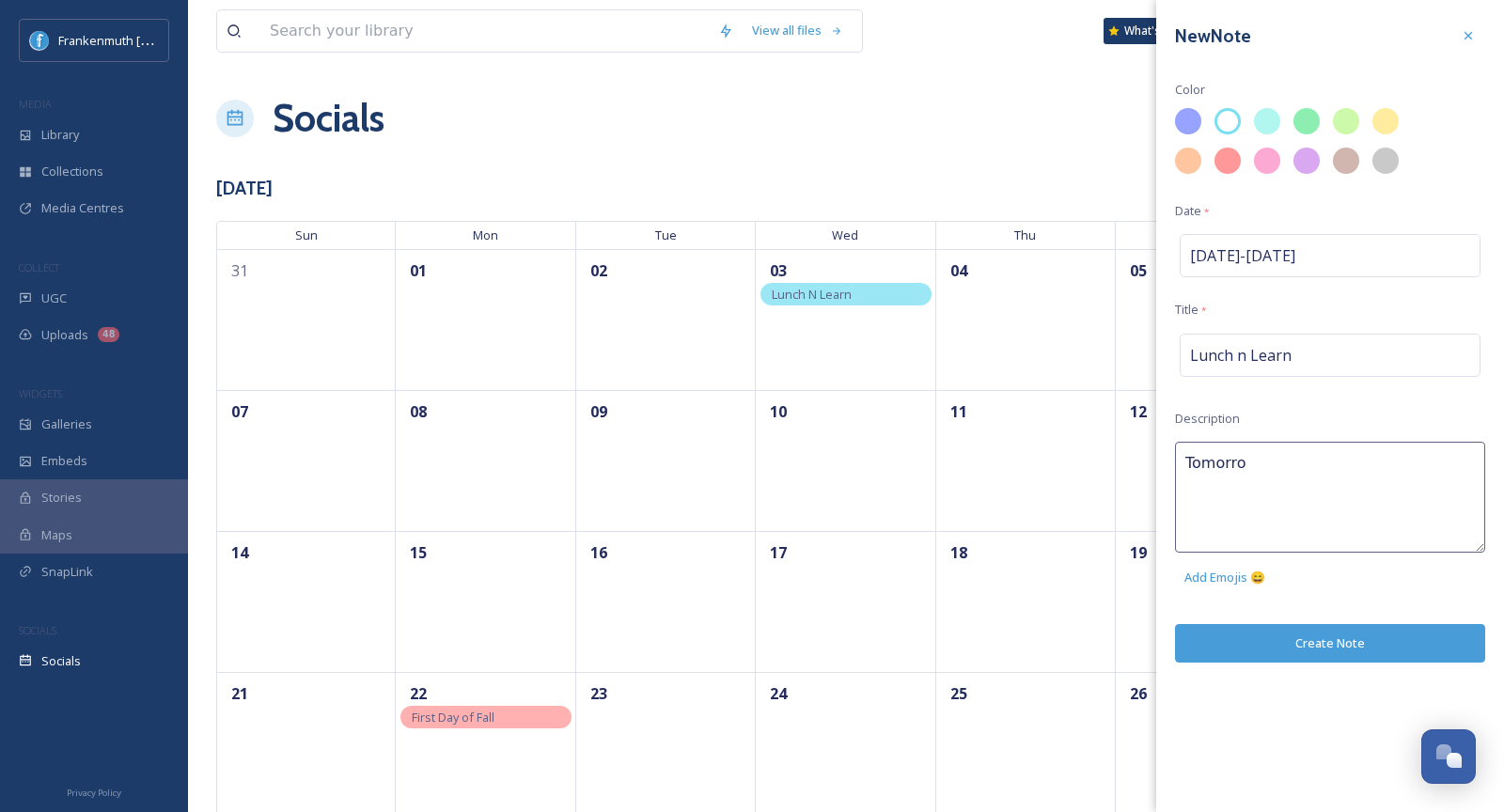
type textarea "Tomorrow"
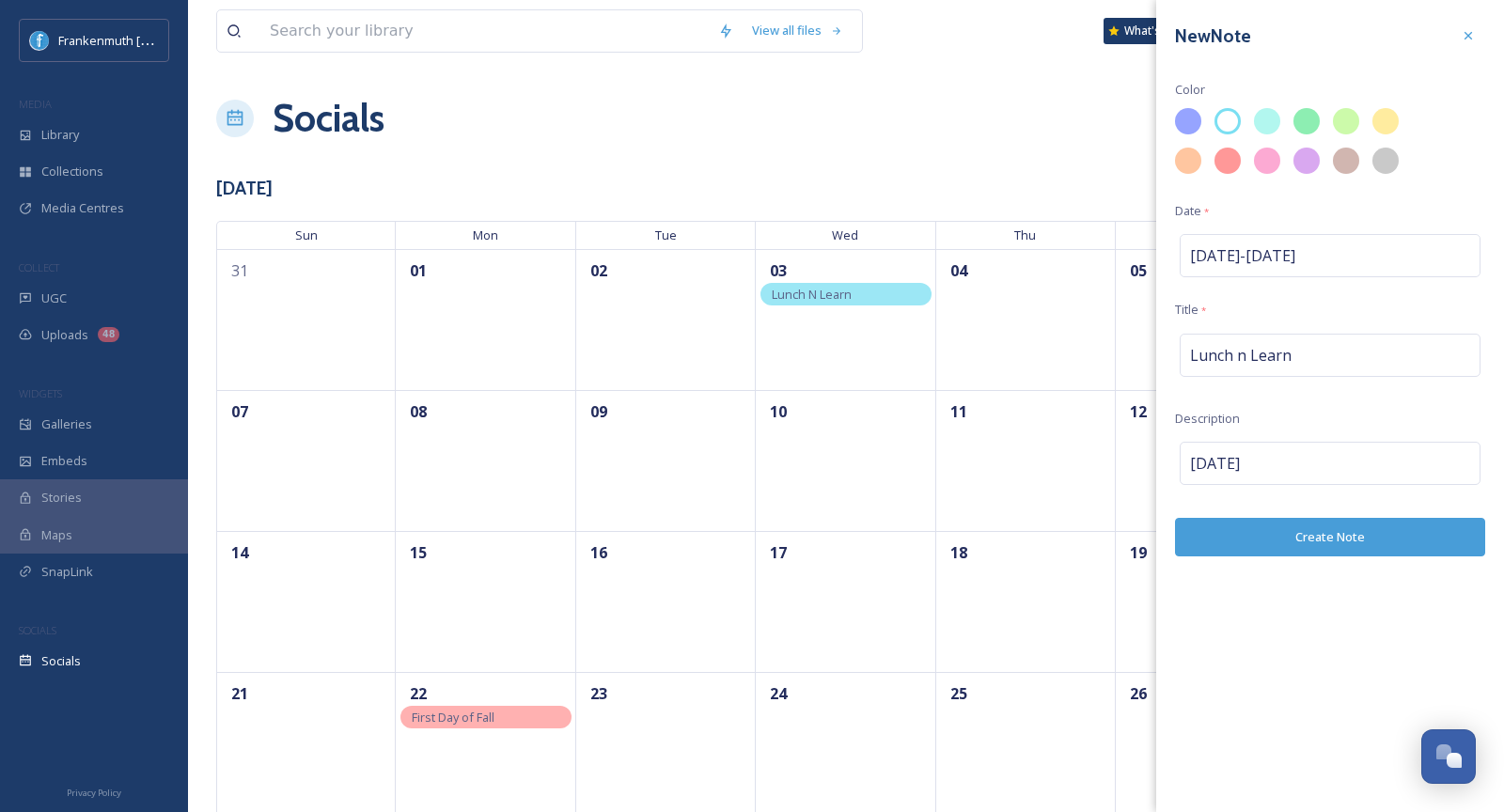
click at [1339, 640] on div "New Note Color Date * Sep 9 - Sep 9 Title * Lunch n Learn Description Tomorrow …" at bounding box center [1330, 406] width 348 height 812
click at [1327, 523] on button "Create Note" at bounding box center [1330, 536] width 310 height 38
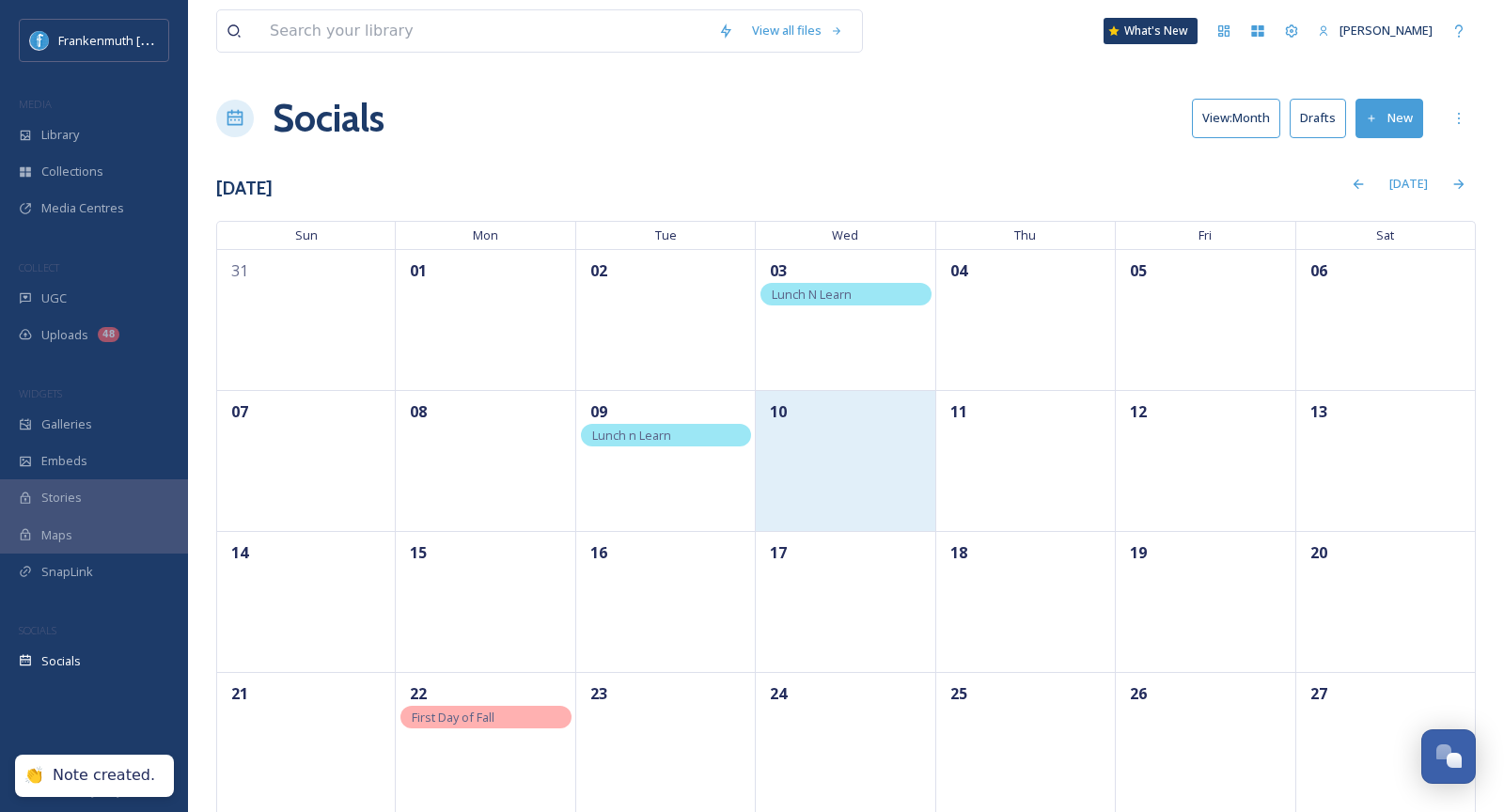
click at [861, 476] on div "10" at bounding box center [845, 460] width 180 height 141
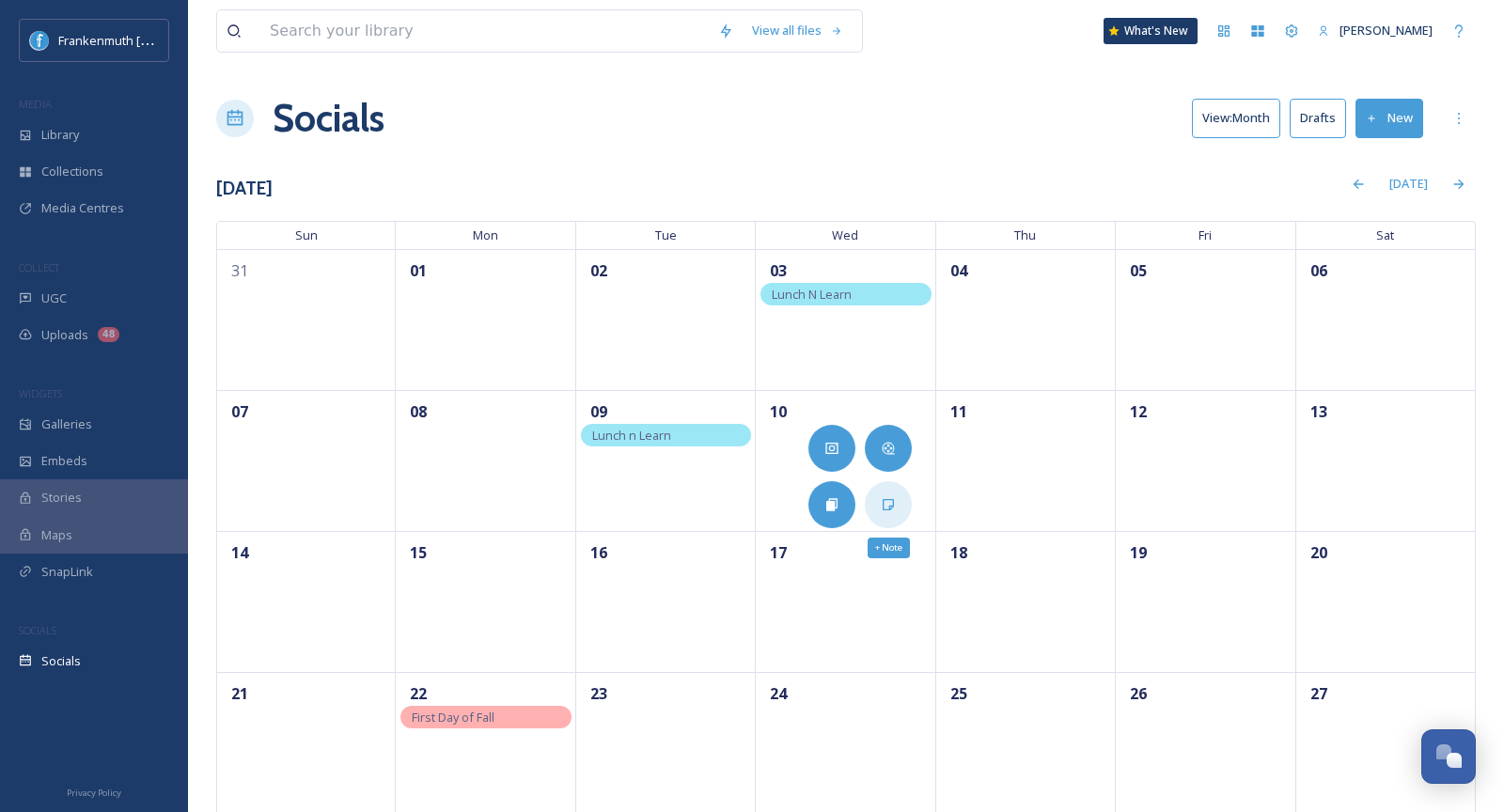
click at [885, 499] on icon at bounding box center [888, 504] width 11 height 11
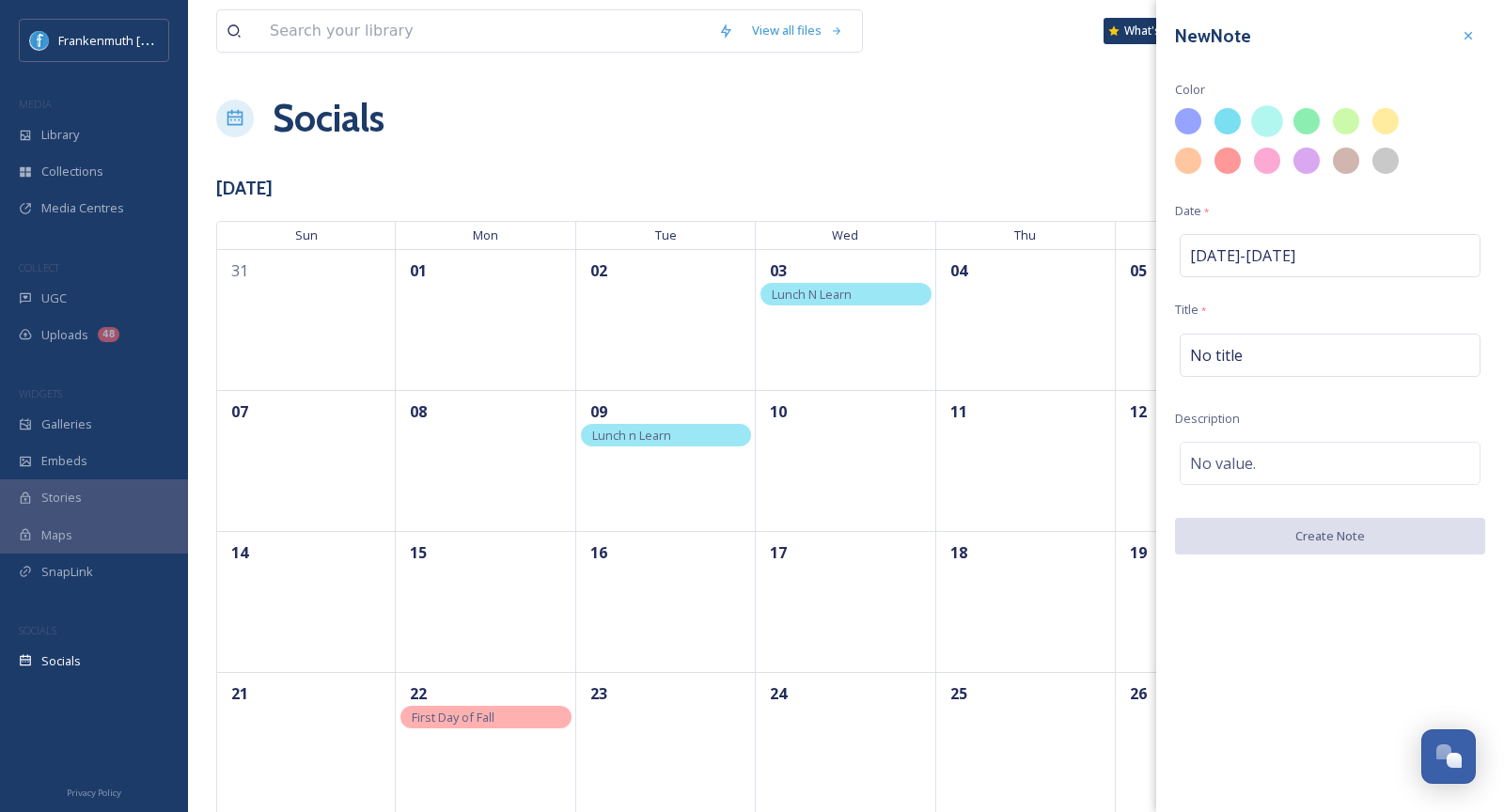
click at [1234, 113] on div at bounding box center [1228, 121] width 27 height 27
click at [1229, 341] on div "No title" at bounding box center [1330, 355] width 301 height 43
click at [1229, 341] on input at bounding box center [1330, 355] width 310 height 43
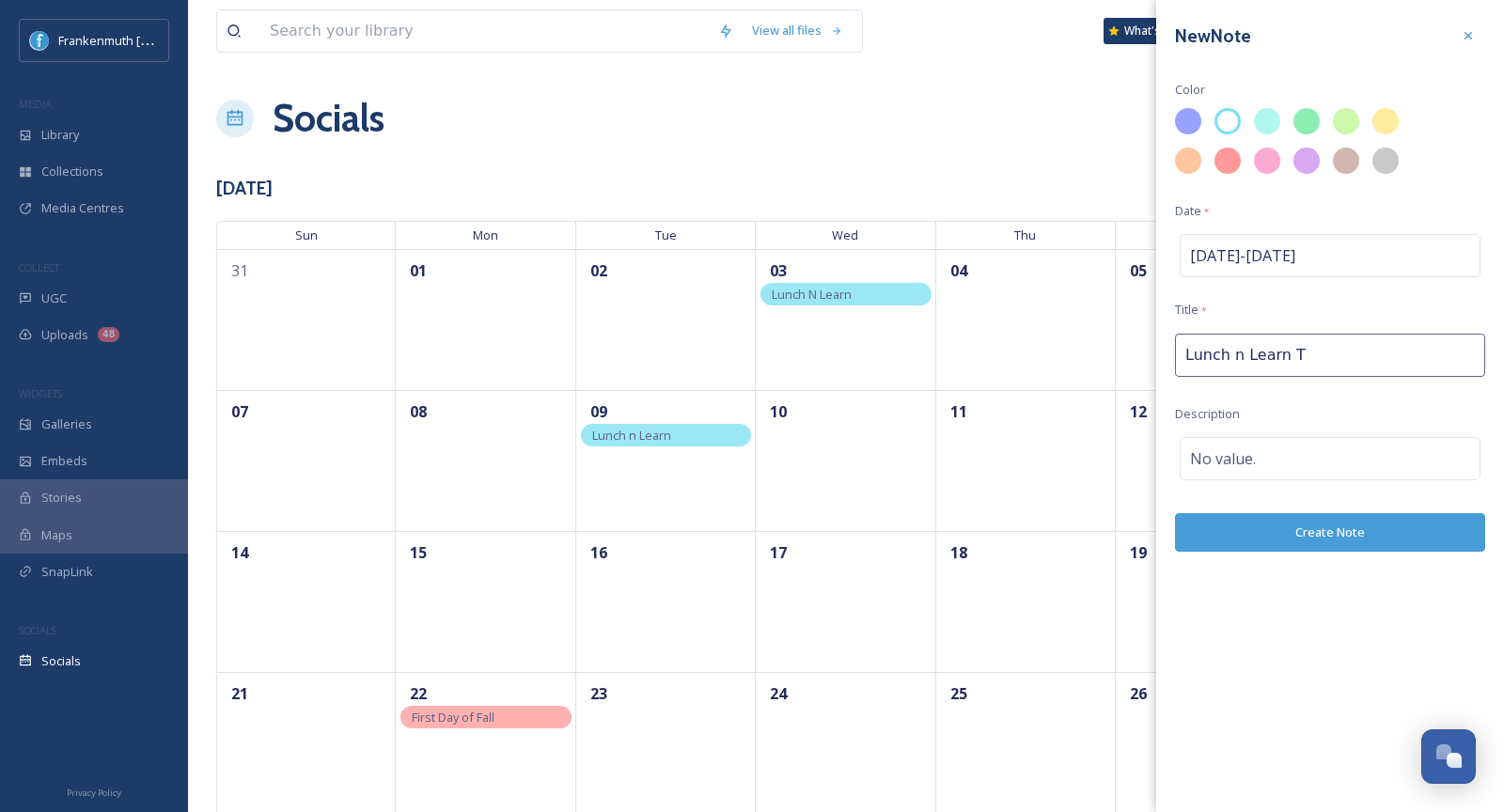
type input "Lunch n Learn"
click at [1282, 443] on div "No value." at bounding box center [1330, 463] width 301 height 43
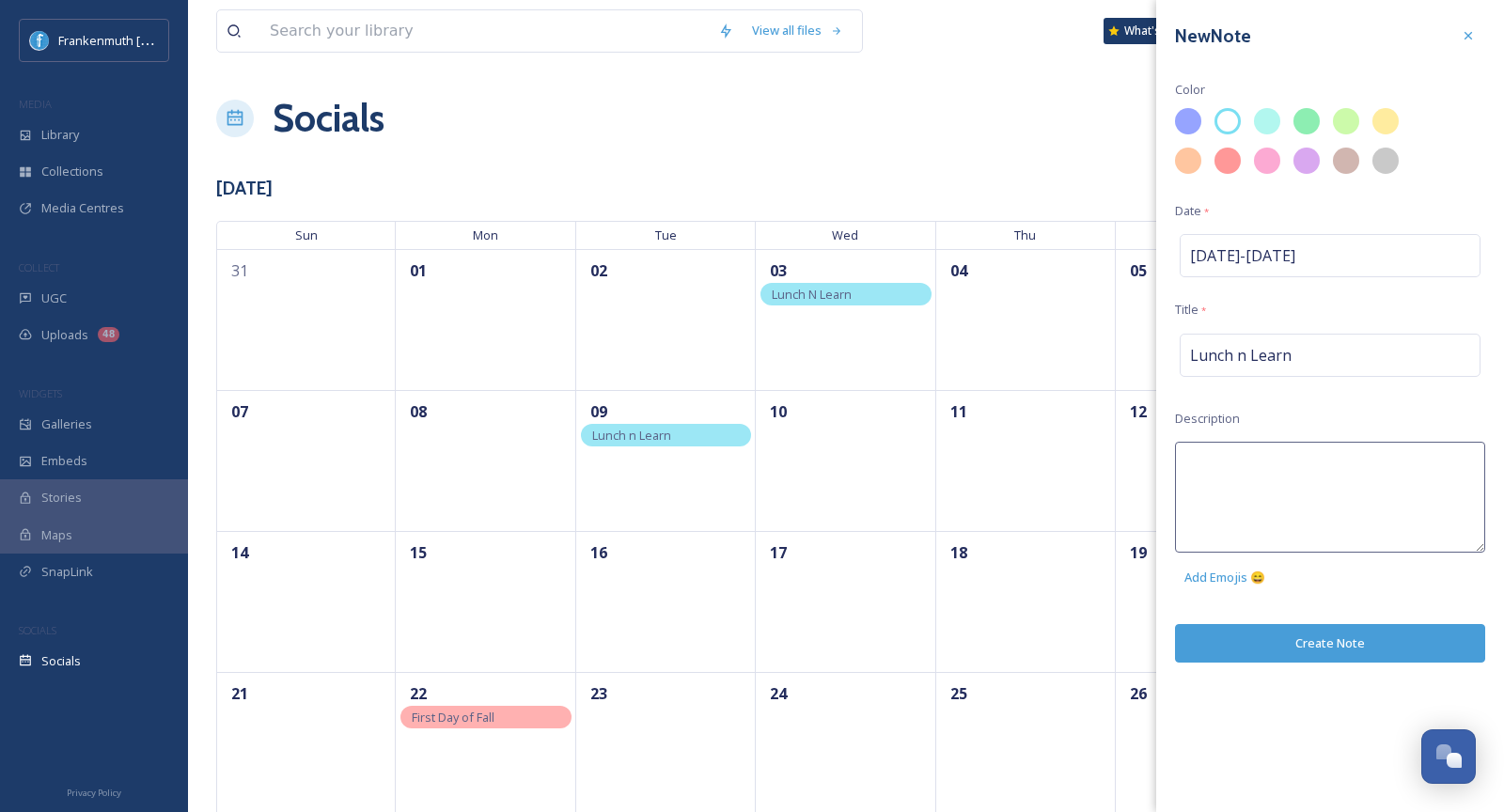
click at [1282, 443] on textarea at bounding box center [1330, 497] width 310 height 111
type textarea "Thank you"
click at [1372, 652] on div "New Note Color Date * Sep 10 - Sep 10 Title * Lunch n Learn Description Thank y…" at bounding box center [1330, 406] width 348 height 812
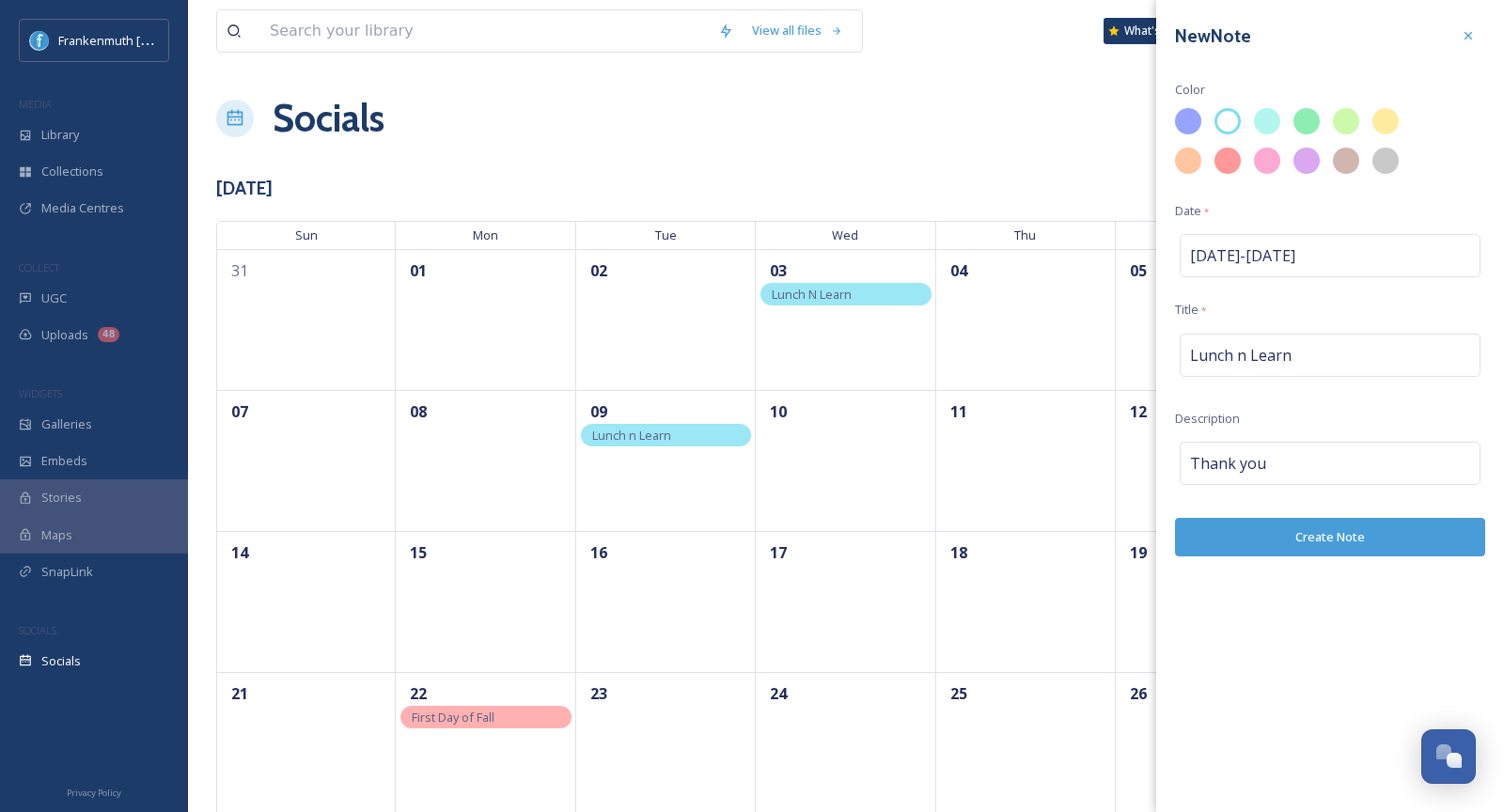
click at [1357, 571] on div "New Note Color Date * Sep 10 - Sep 10 Title * Lunch n Learn Description Thank y…" at bounding box center [1330, 288] width 348 height 575
click at [1347, 541] on button "Create Note" at bounding box center [1330, 536] width 310 height 38
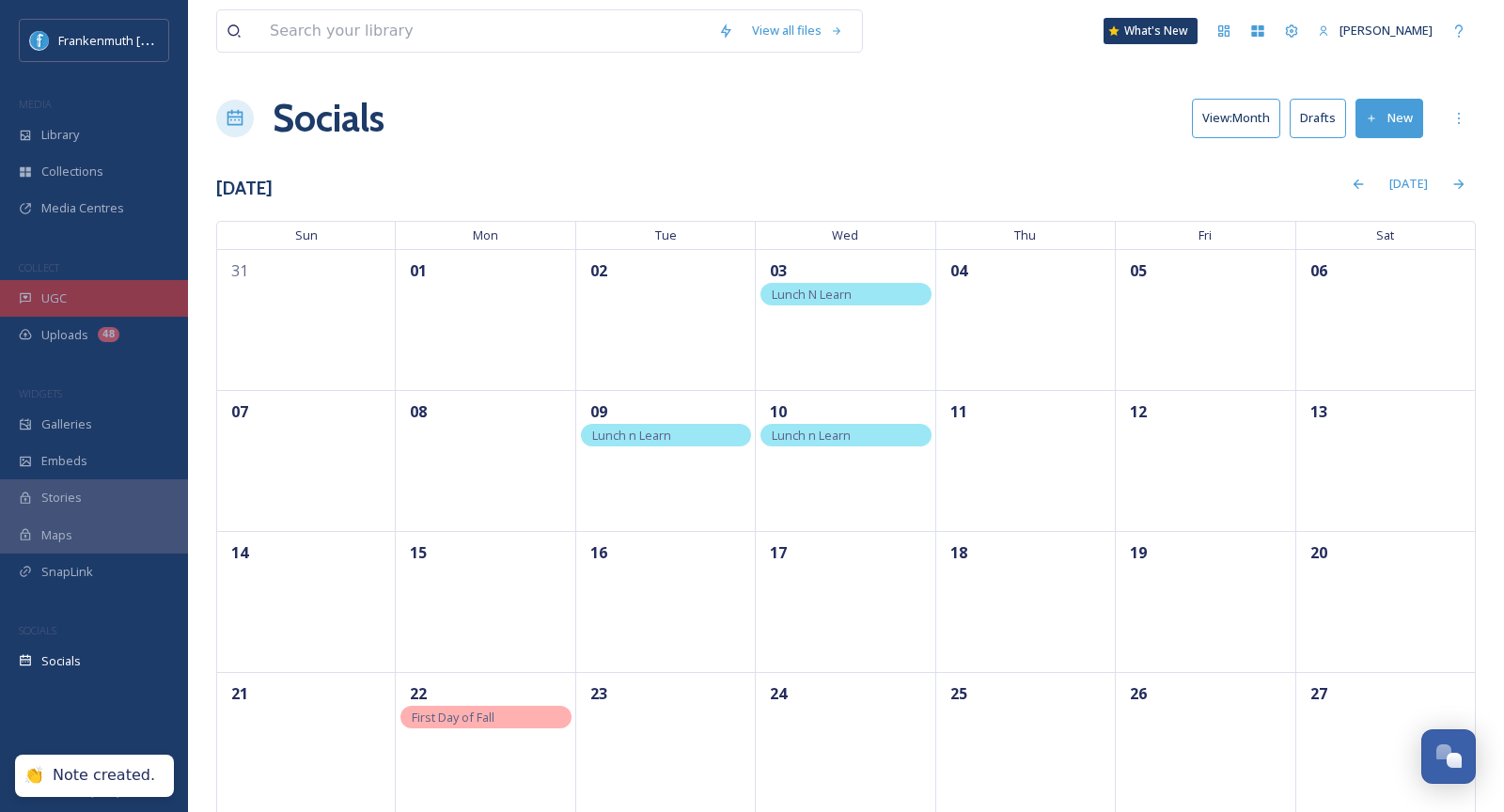
click at [119, 311] on div "UGC" at bounding box center [93, 298] width 188 height 36
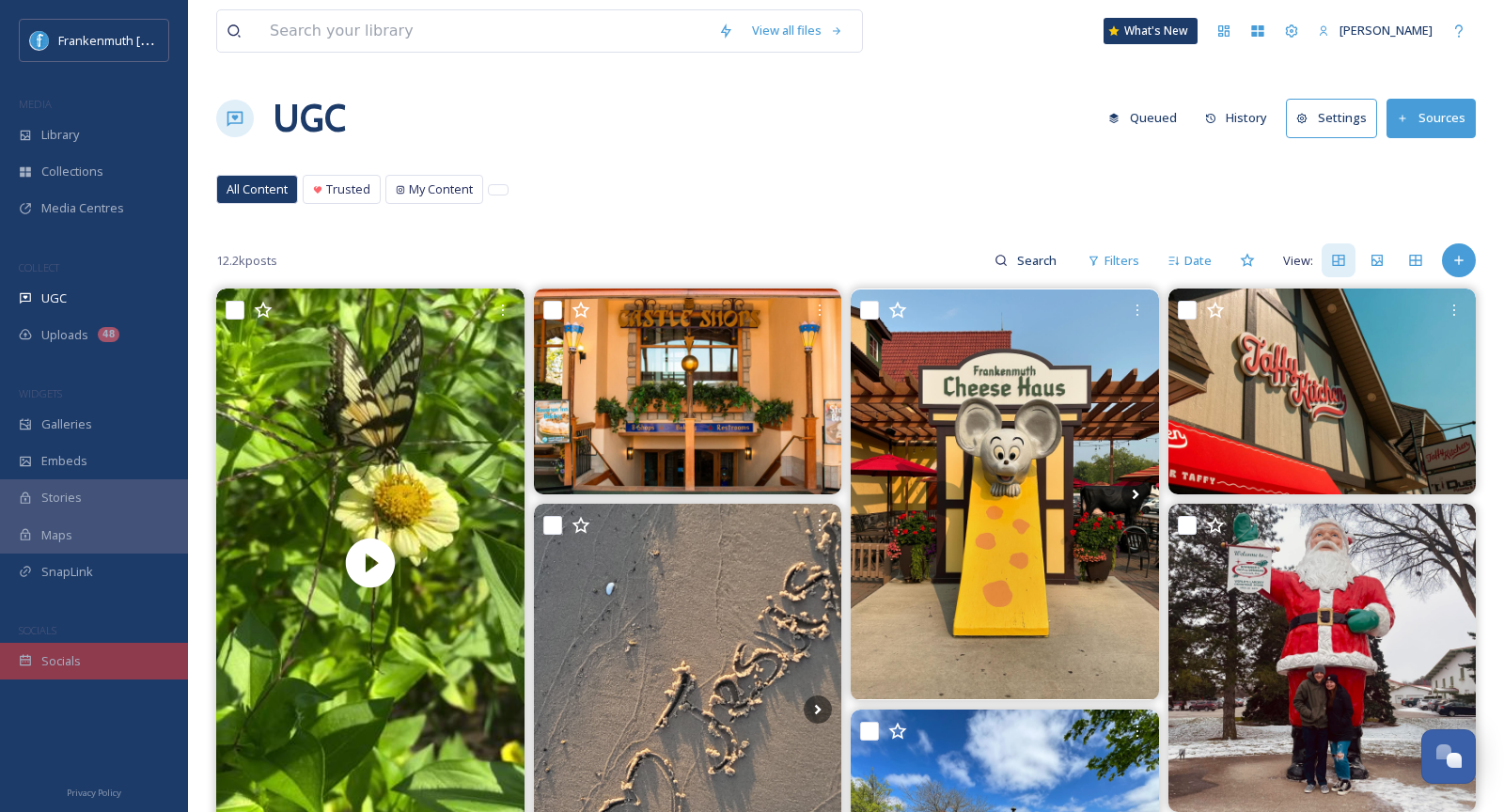
click at [71, 674] on div "Socials" at bounding box center [93, 661] width 188 height 36
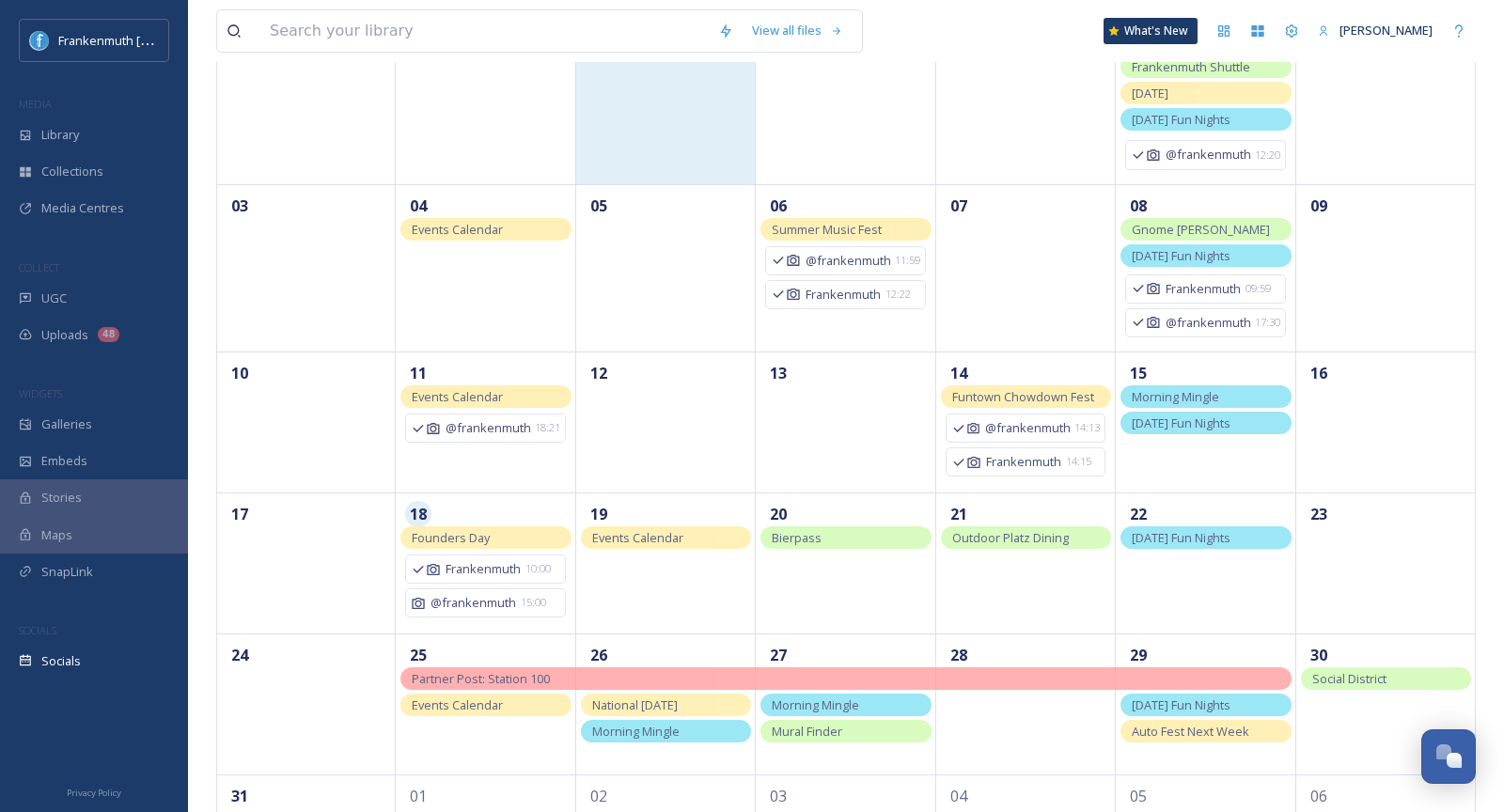
scroll to position [233, 0]
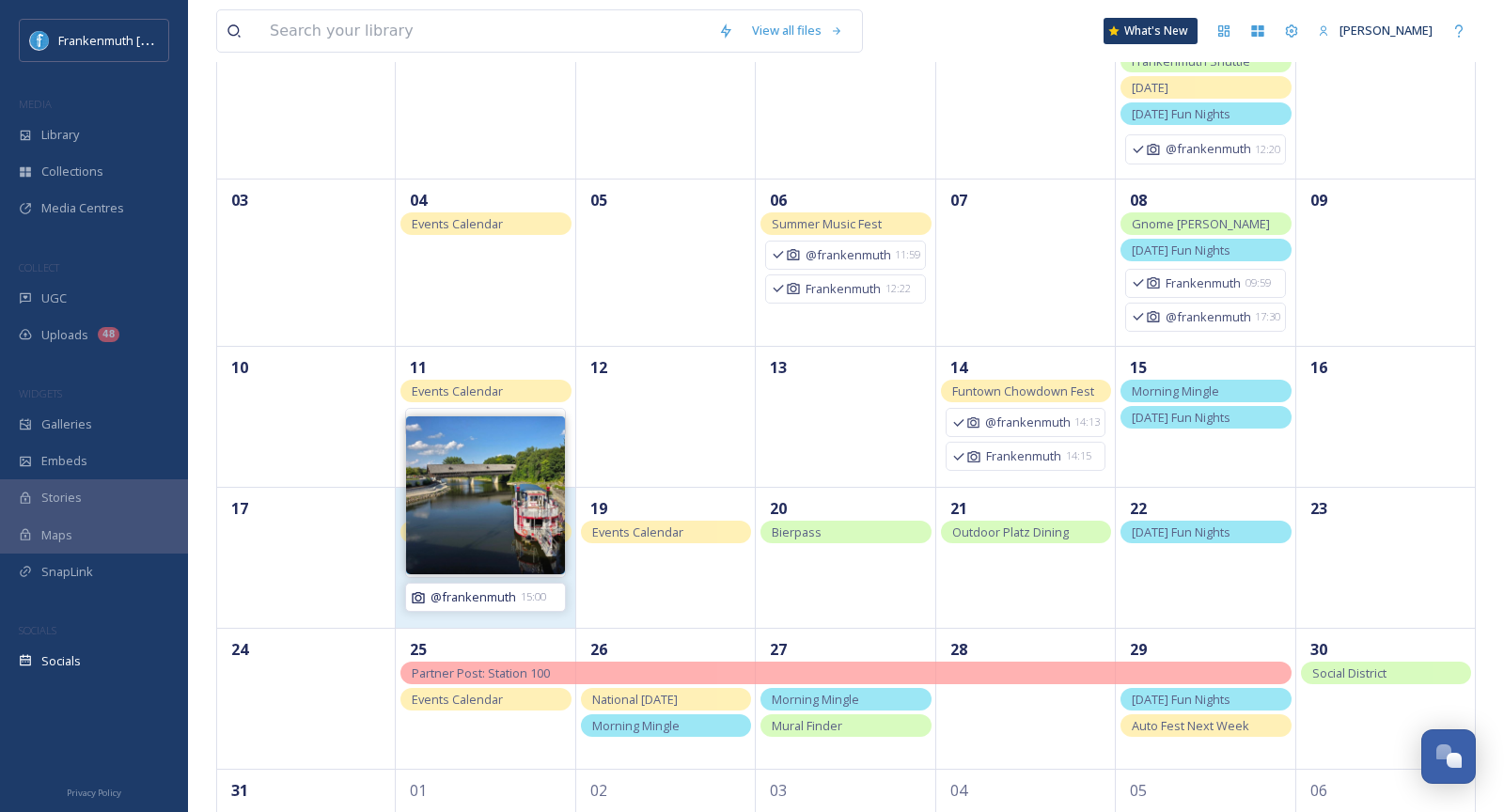
click at [525, 590] on span "15:00" at bounding box center [533, 597] width 26 height 16
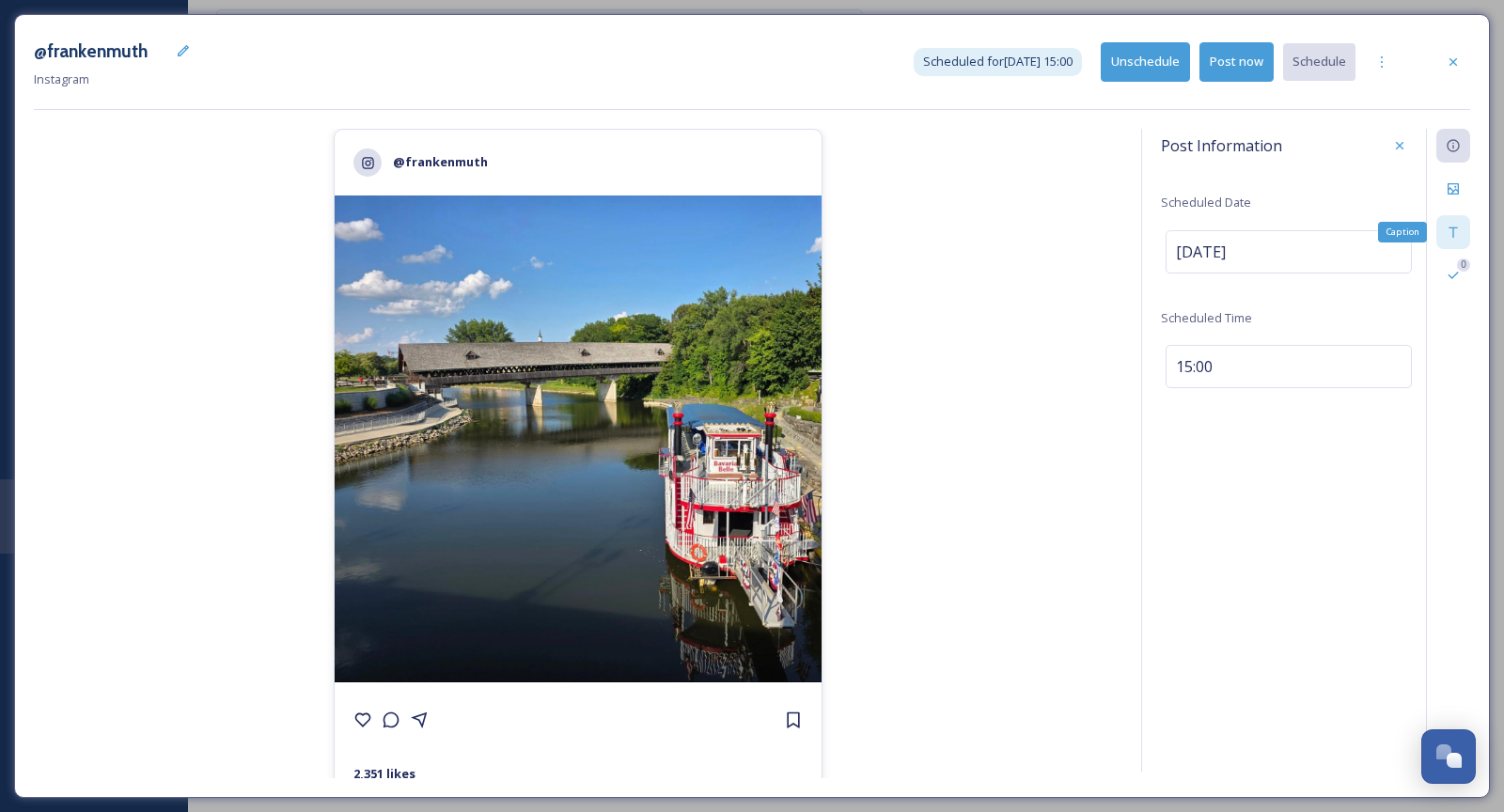
click at [1452, 218] on div "Caption" at bounding box center [1453, 232] width 33 height 33
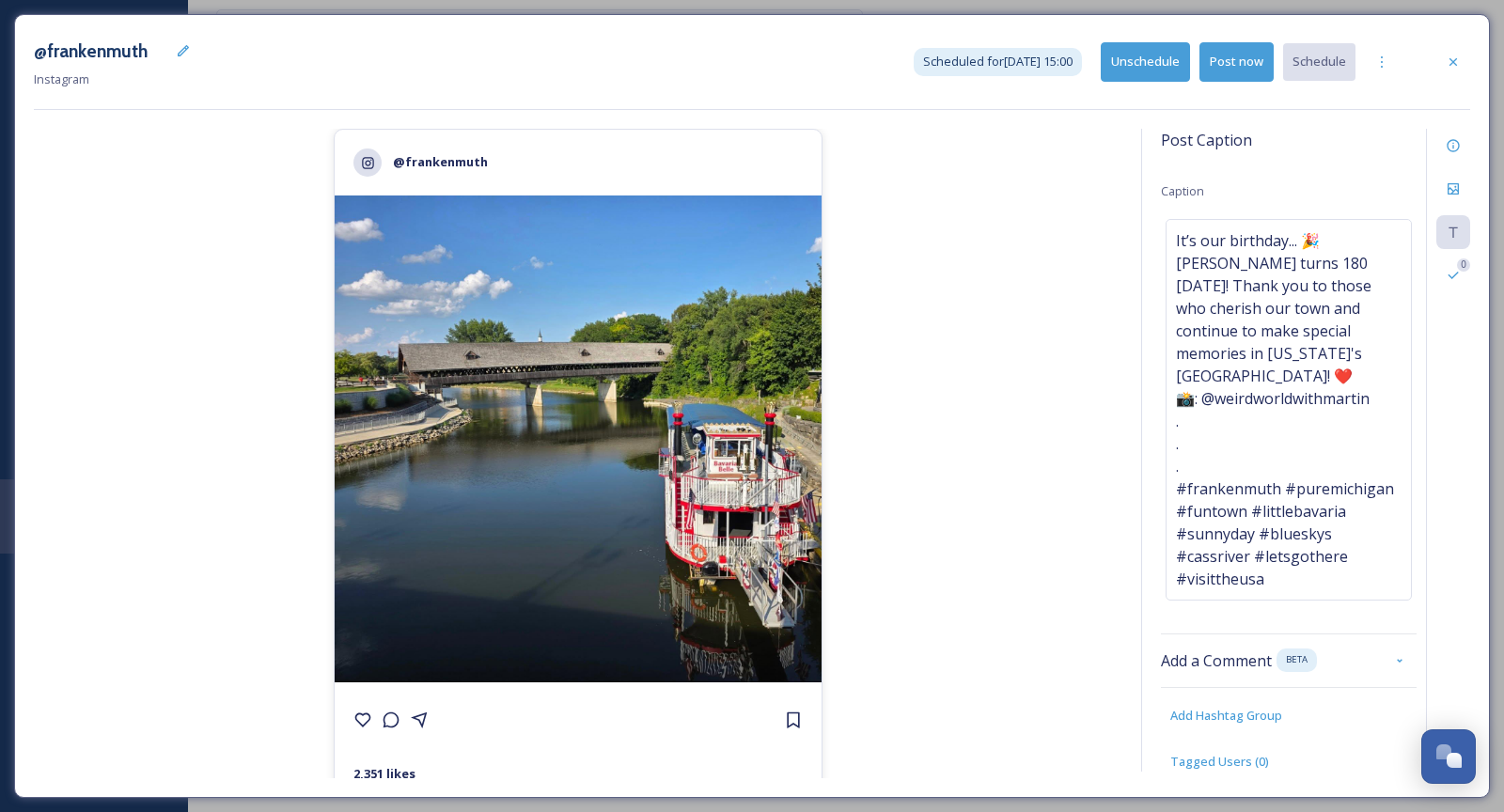
click at [1354, 162] on div "Post Caption Caption It’s our birthday... 🎉 Frankenmuth turns 180 today! Thank …" at bounding box center [1289, 450] width 255 height 643
click at [1454, 70] on div at bounding box center [1453, 62] width 33 height 33
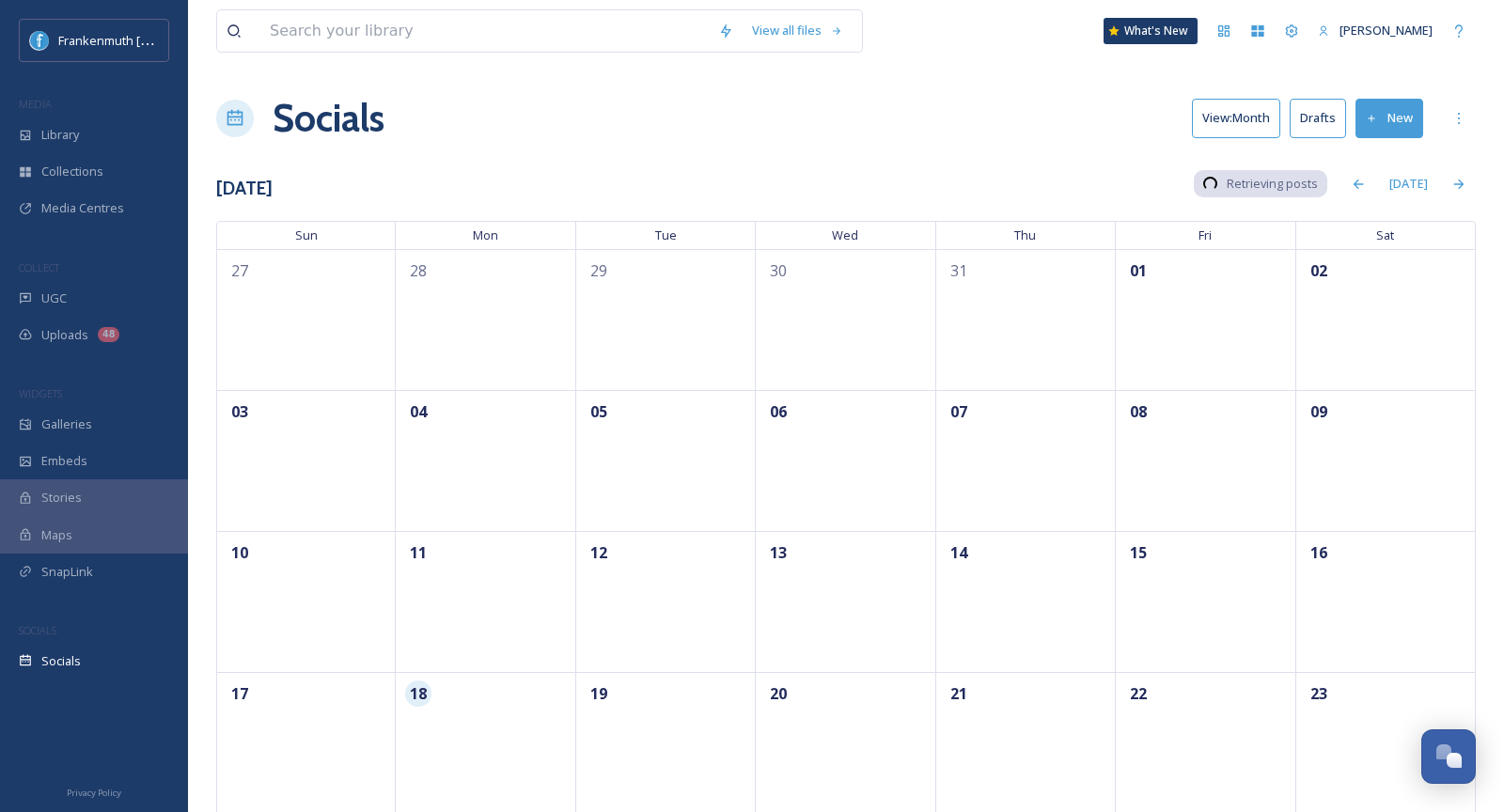
click at [1001, 120] on div "Socials View: Month Drafts New" at bounding box center [846, 118] width 1259 height 56
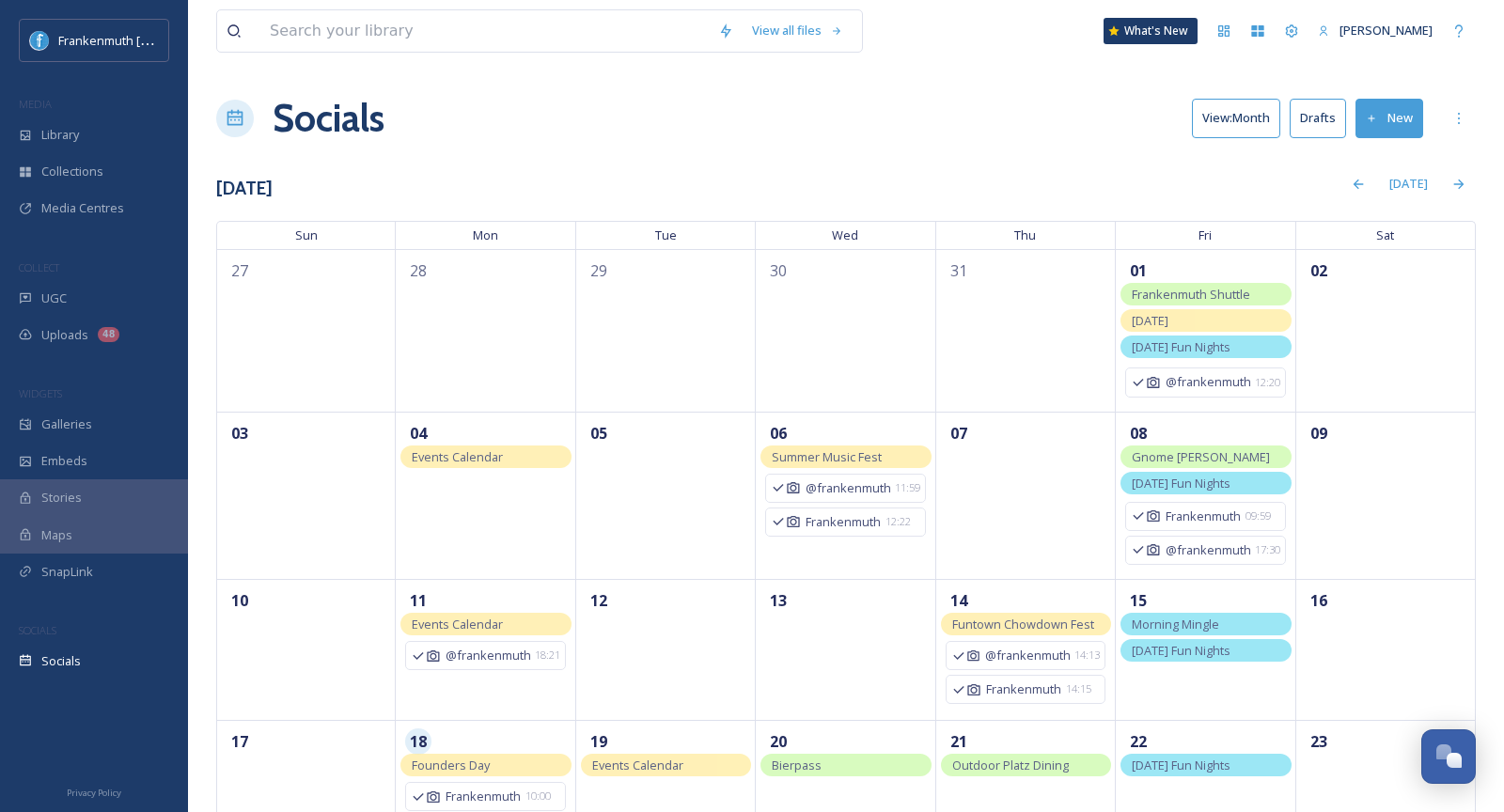
click at [1305, 100] on button "Drafts" at bounding box center [1317, 117] width 56 height 38
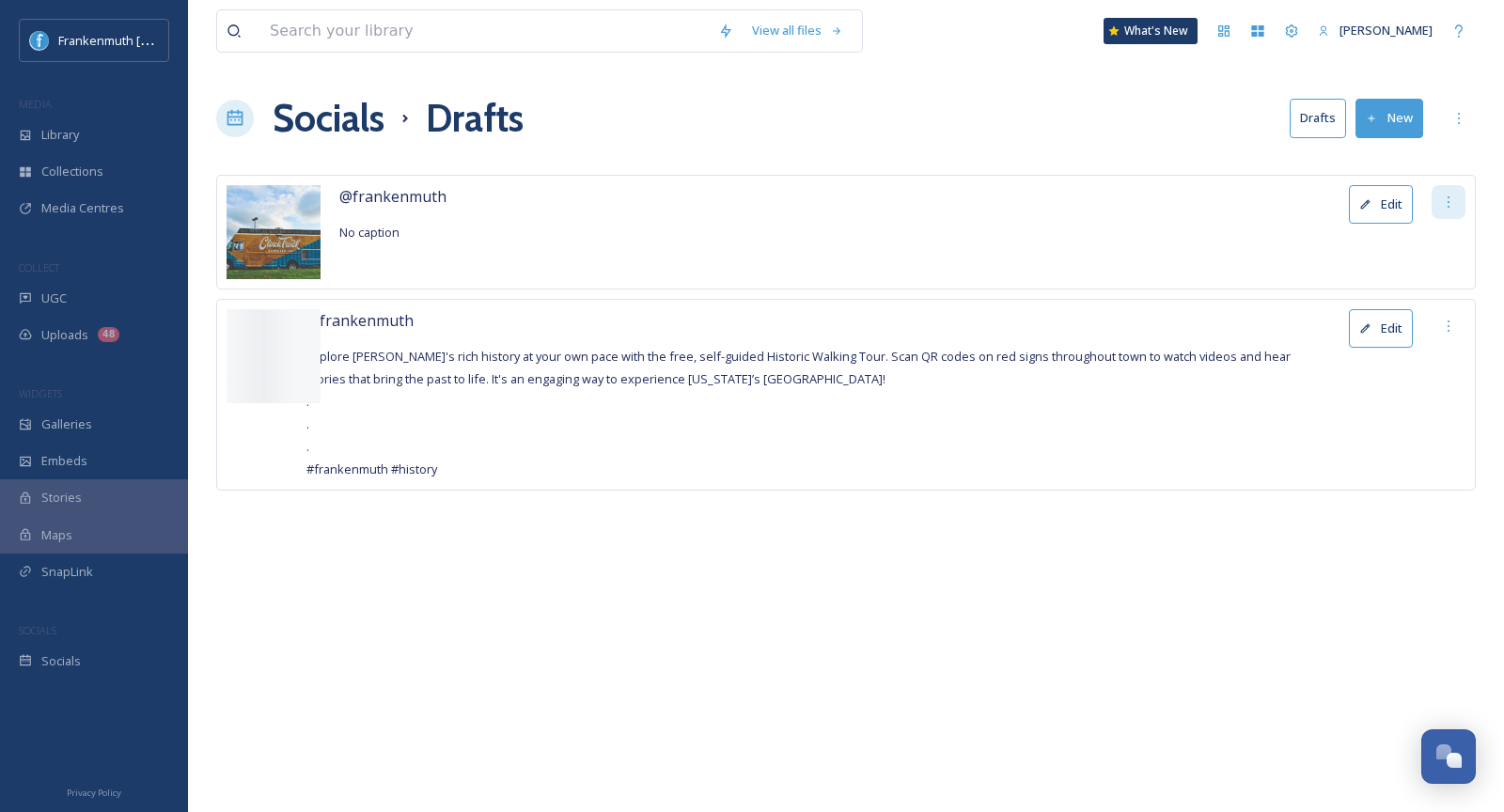
click at [1451, 190] on div at bounding box center [1449, 202] width 33 height 33
click at [1453, 230] on div "Delete" at bounding box center [1436, 243] width 56 height 36
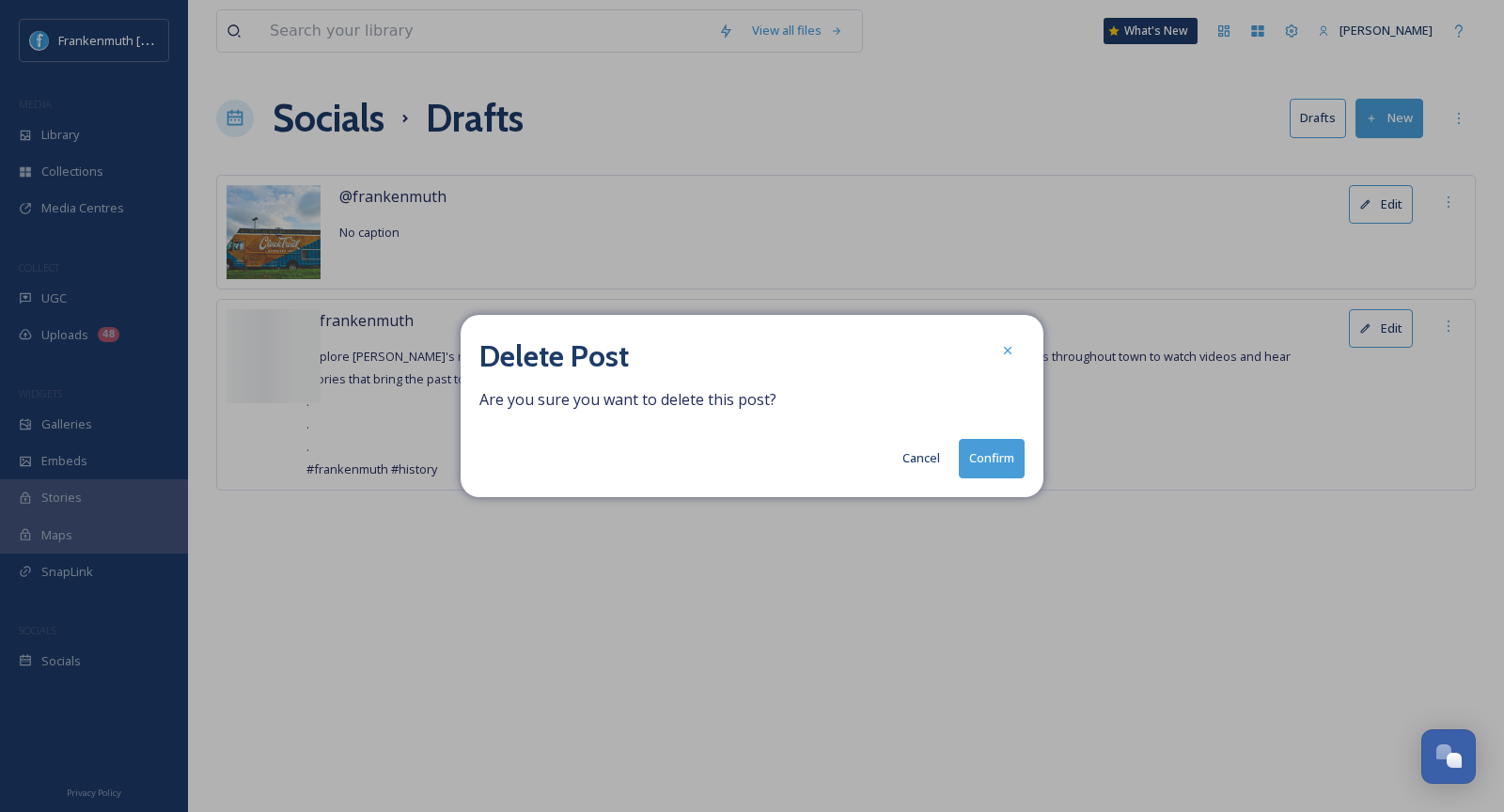
click at [1000, 460] on button "Confirm" at bounding box center [991, 458] width 66 height 38
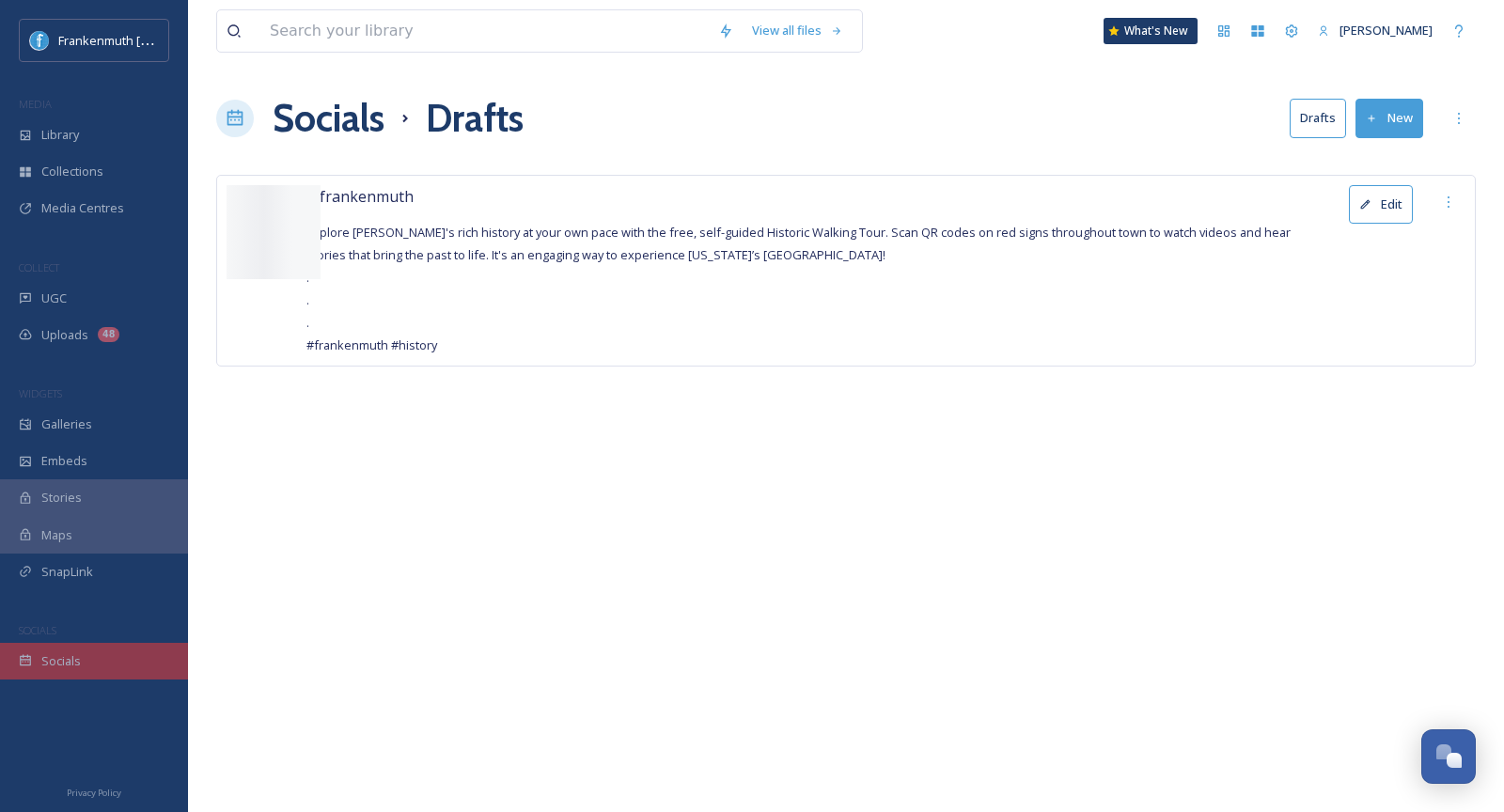
click at [101, 665] on div "Socials" at bounding box center [93, 661] width 188 height 36
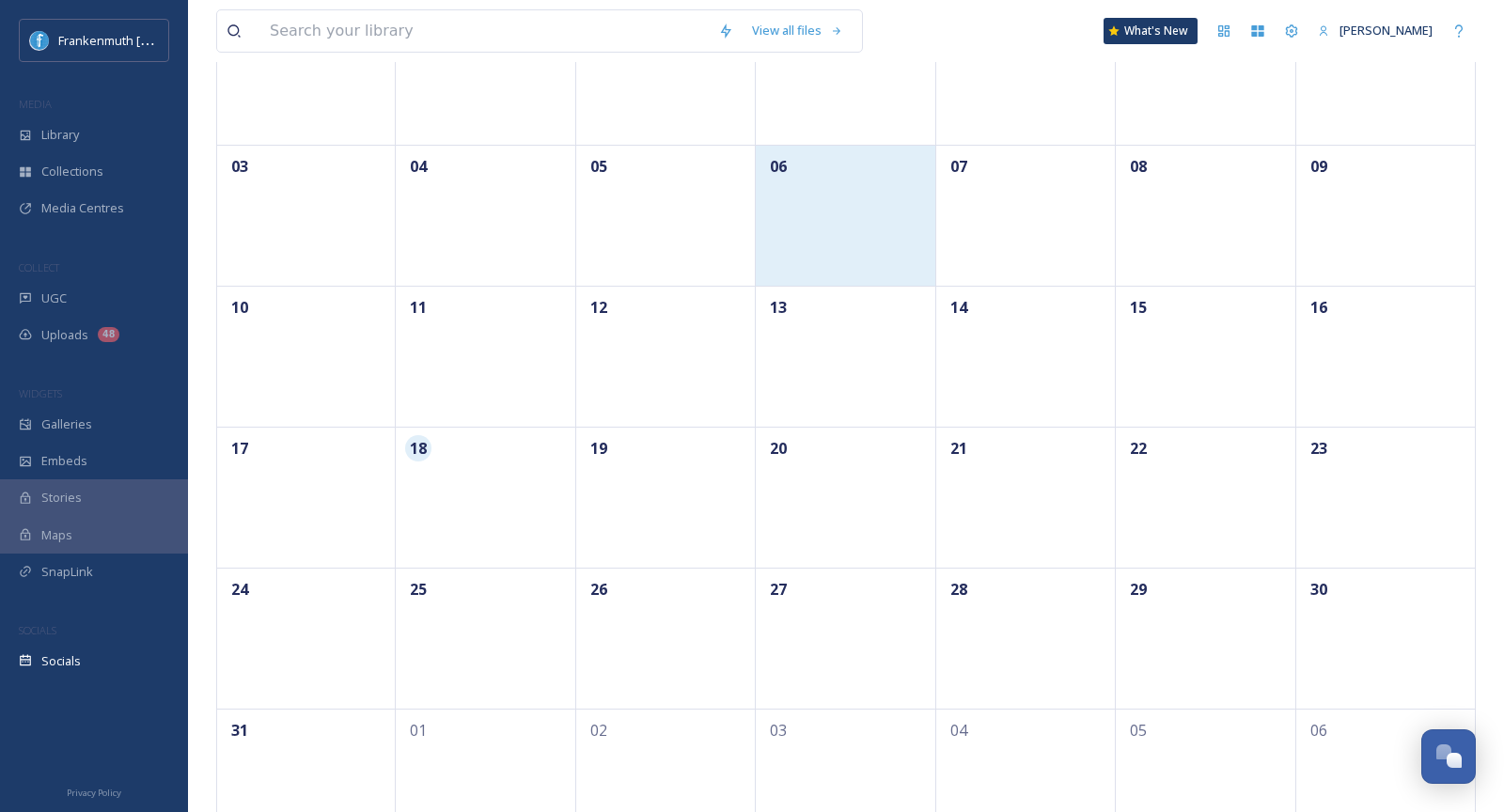
scroll to position [259, 0]
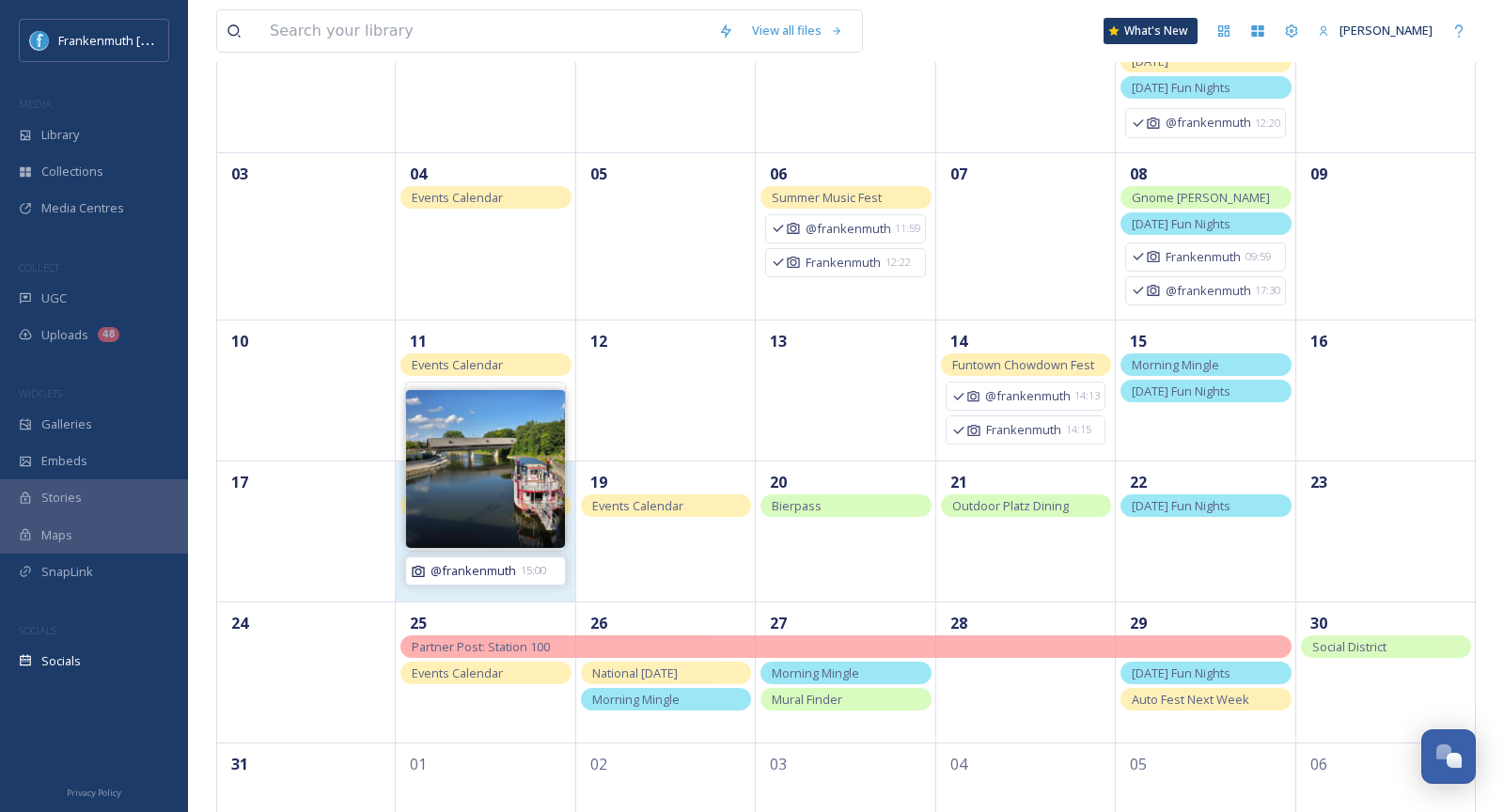
click at [517, 562] on div "@frankenmuth 15:00" at bounding box center [484, 570] width 148 height 18
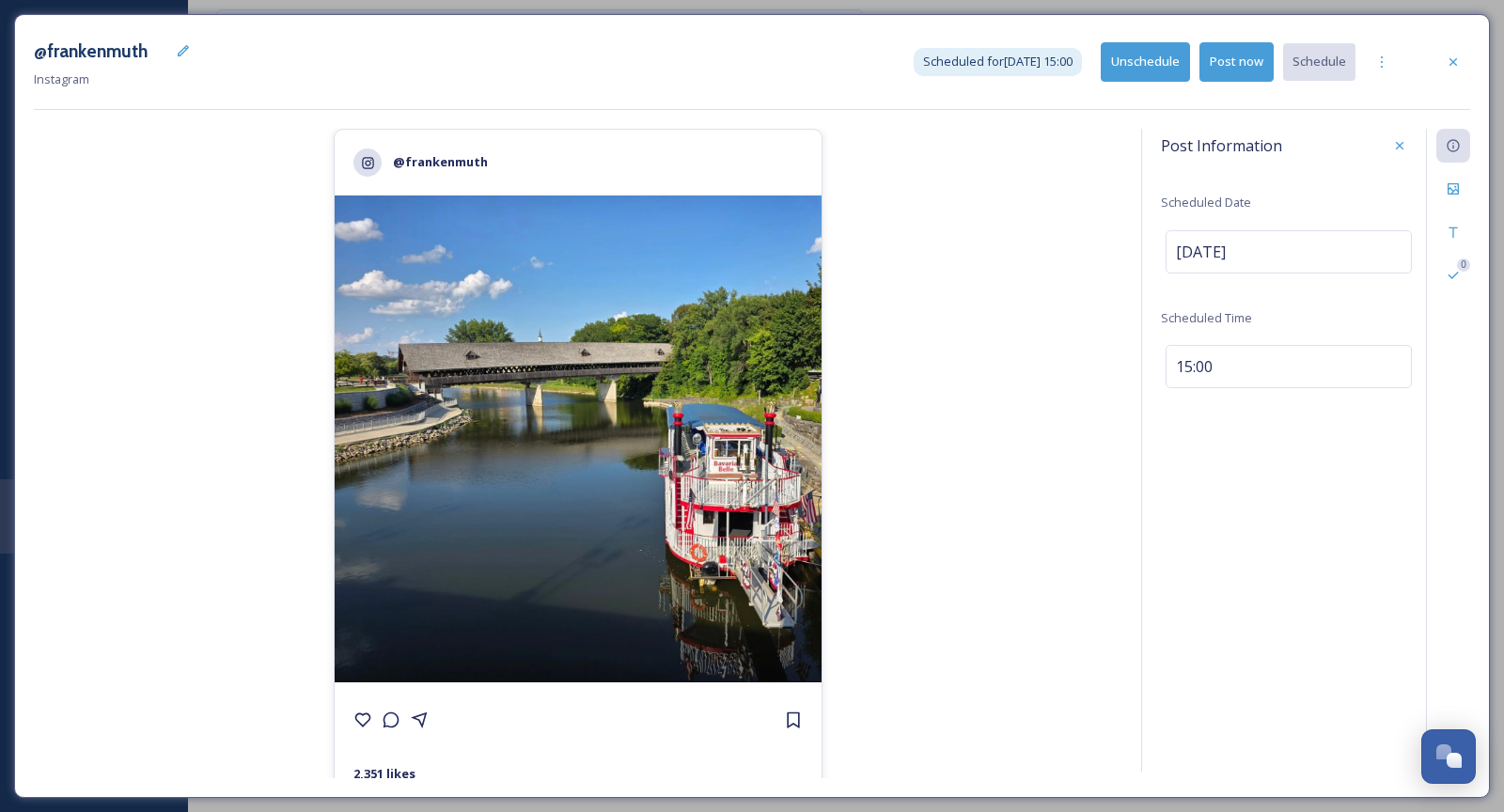
click at [1255, 71] on button "Post now" at bounding box center [1237, 61] width 75 height 38
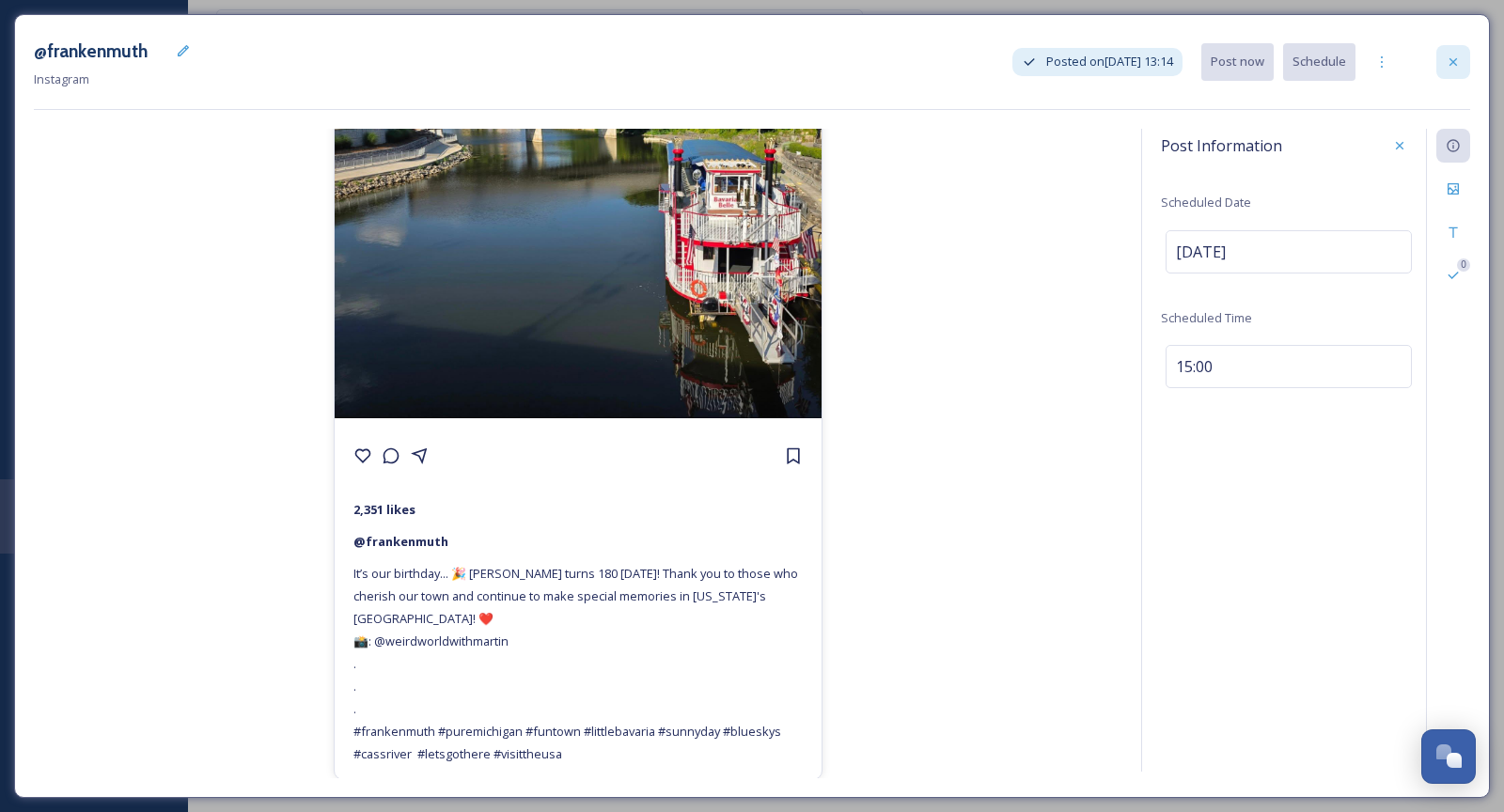
click at [1457, 63] on icon at bounding box center [1453, 62] width 15 height 15
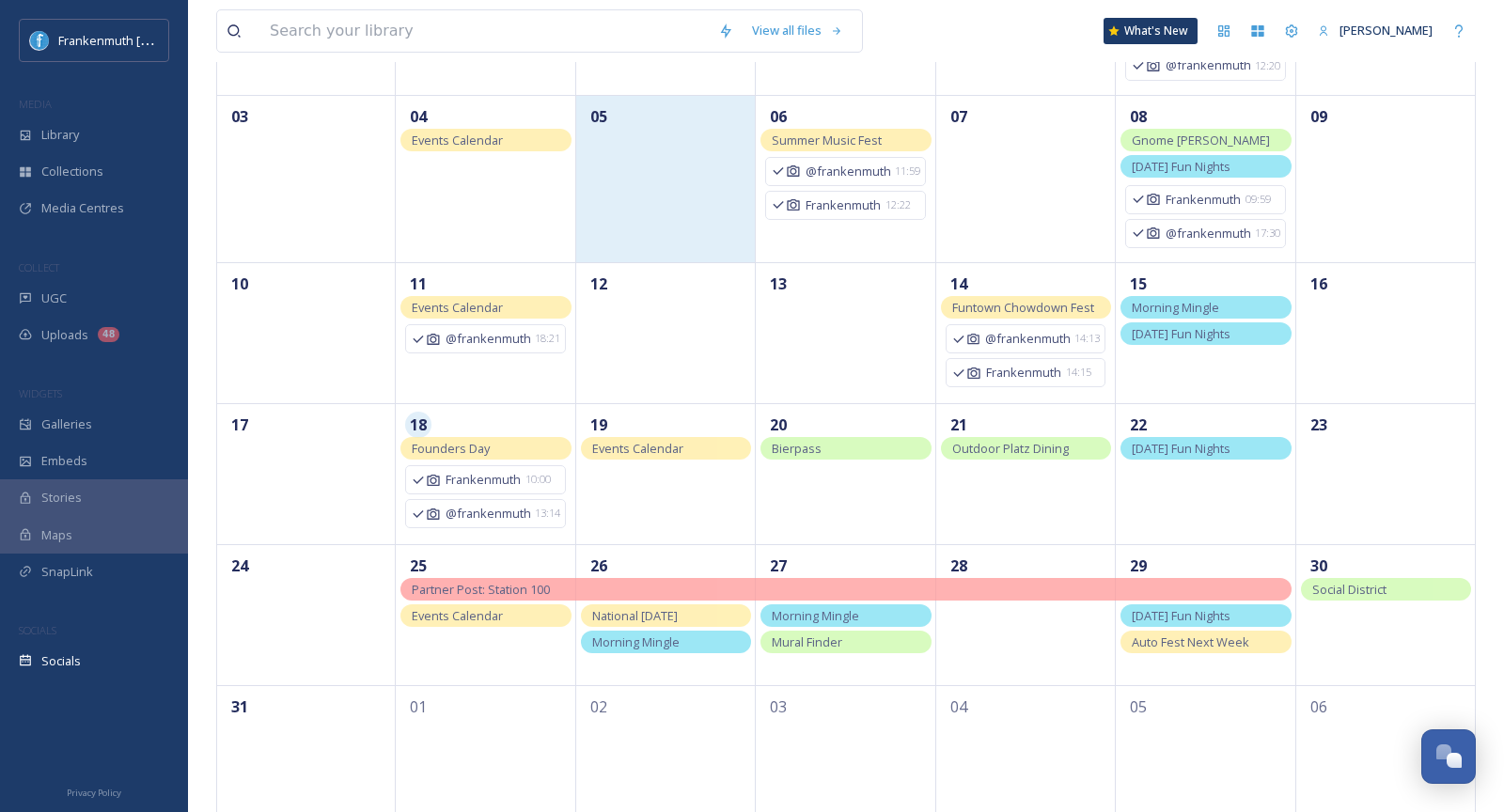
scroll to position [344, 0]
